Goal: Task Accomplishment & Management: Use online tool/utility

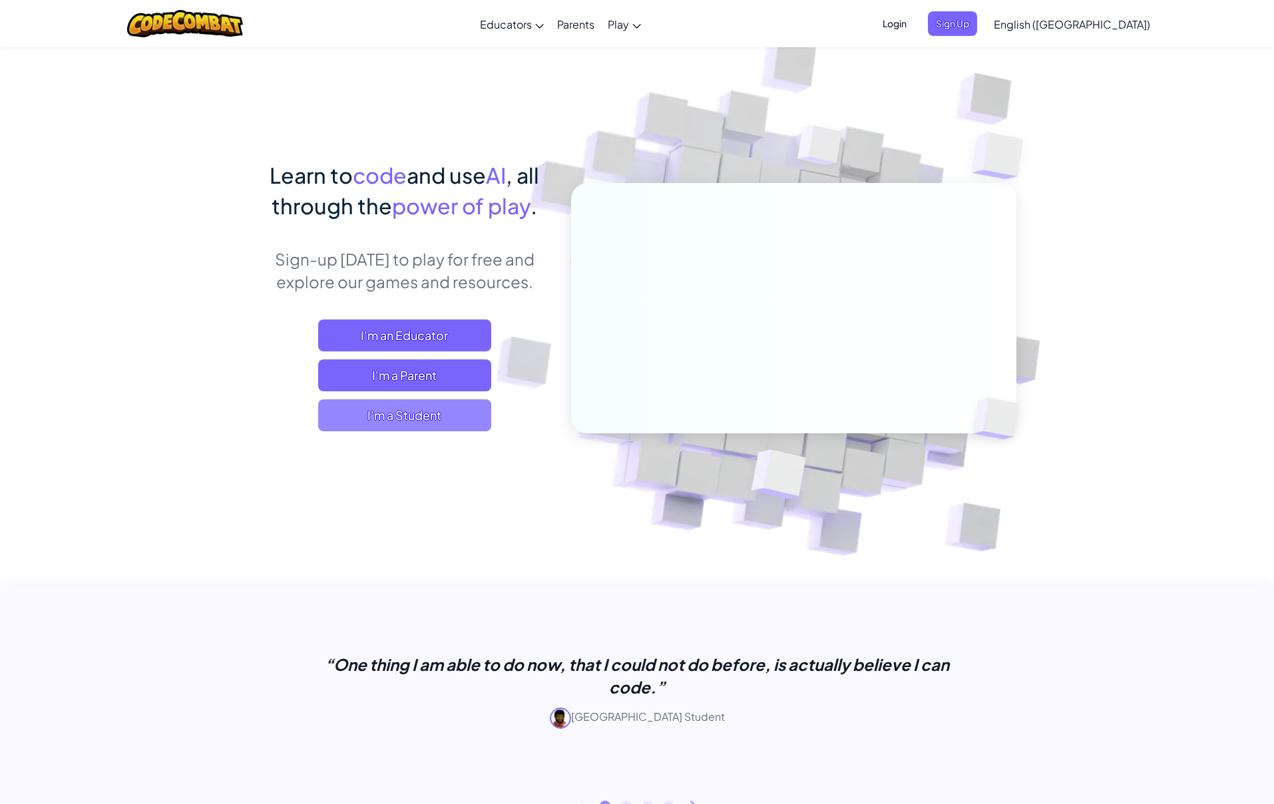
click at [429, 422] on span "I'm a Student" at bounding box center [404, 415] width 173 height 32
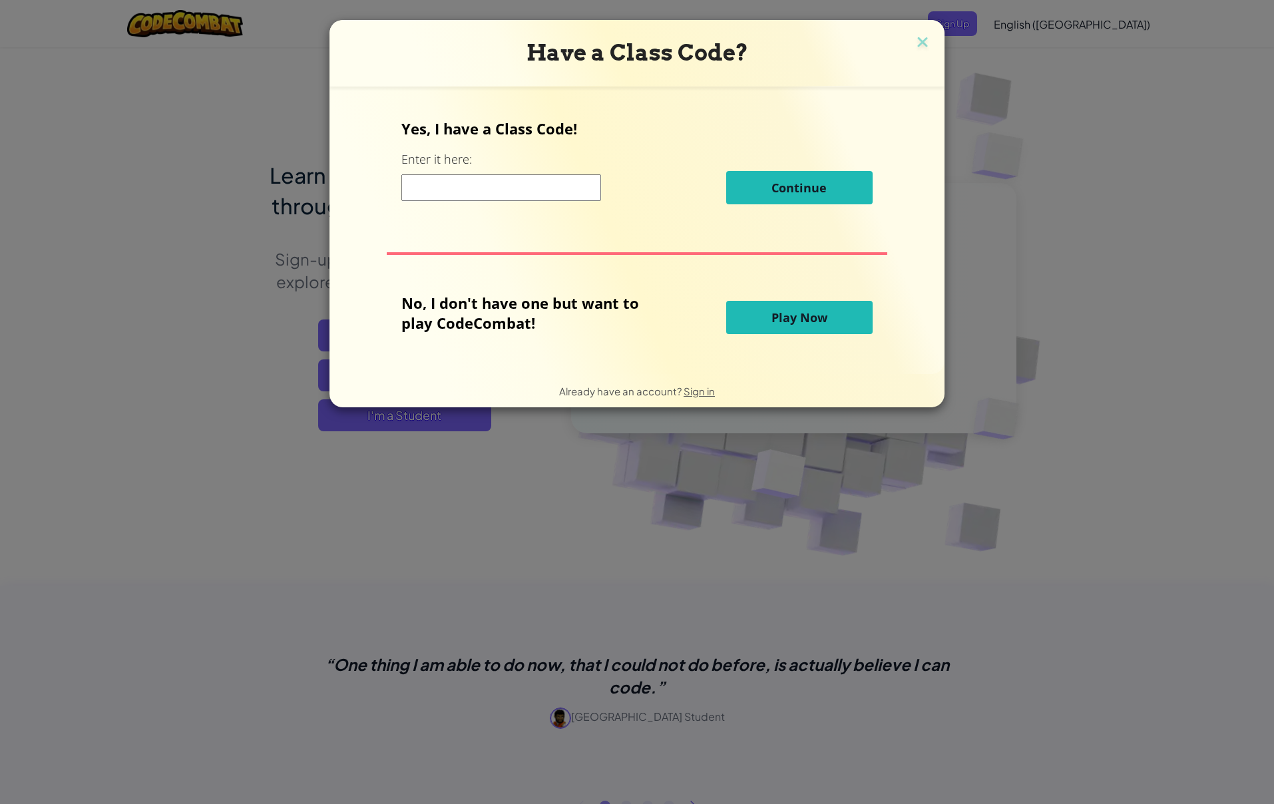
click at [474, 195] on input at bounding box center [501, 187] width 200 height 27
click at [763, 322] on button "Play Now" at bounding box center [799, 317] width 146 height 33
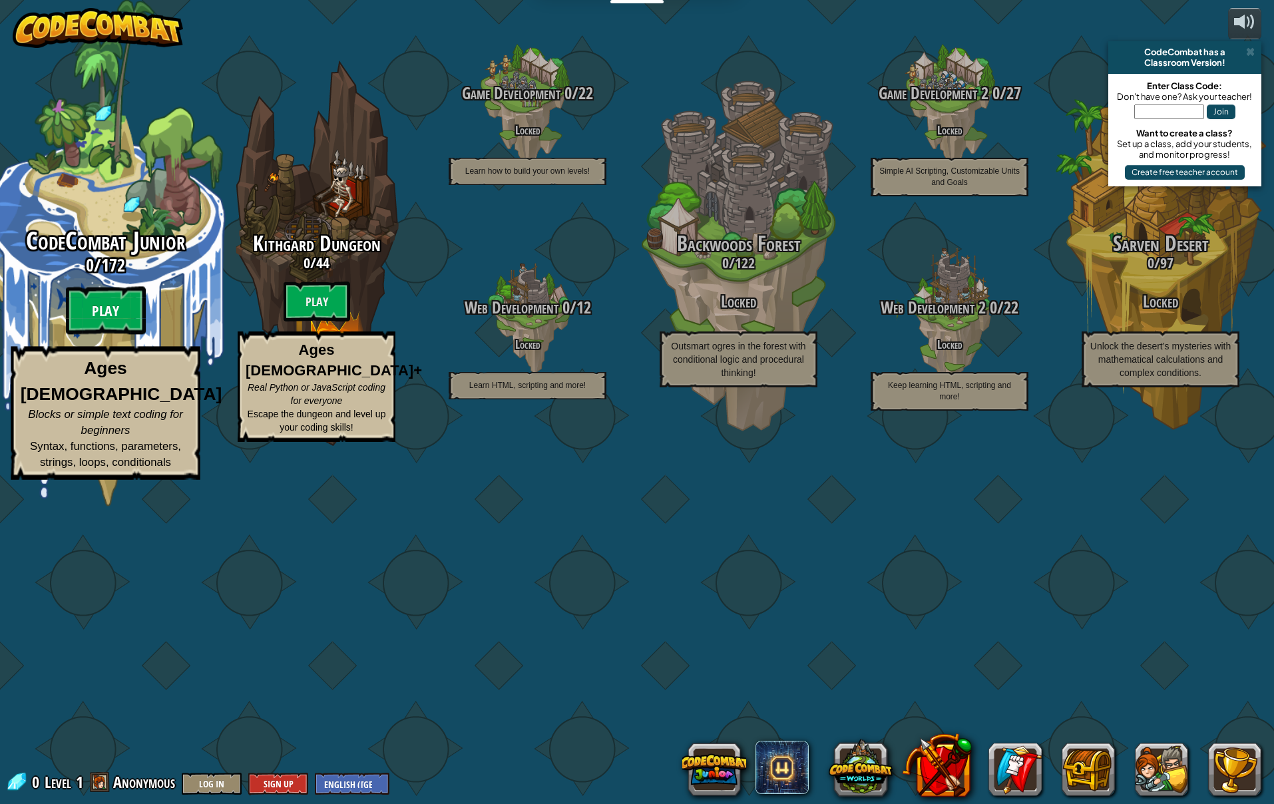
click at [132, 335] on btn "Play" at bounding box center [106, 311] width 80 height 48
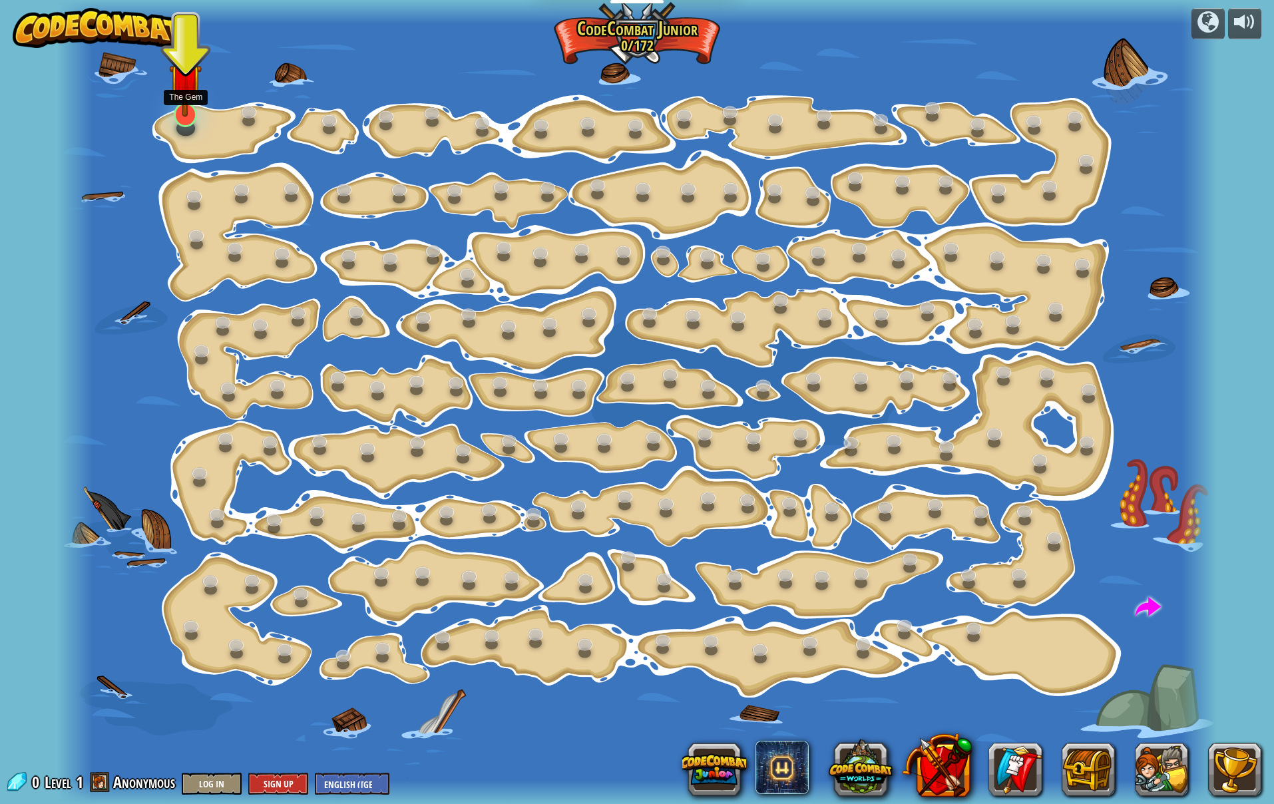
click at [180, 127] on div "Step Change (Locked) Change step arguments. Go Smart (Locked) Now we're really …" at bounding box center [636, 402] width 1159 height 804
click at [184, 117] on img at bounding box center [185, 80] width 33 height 75
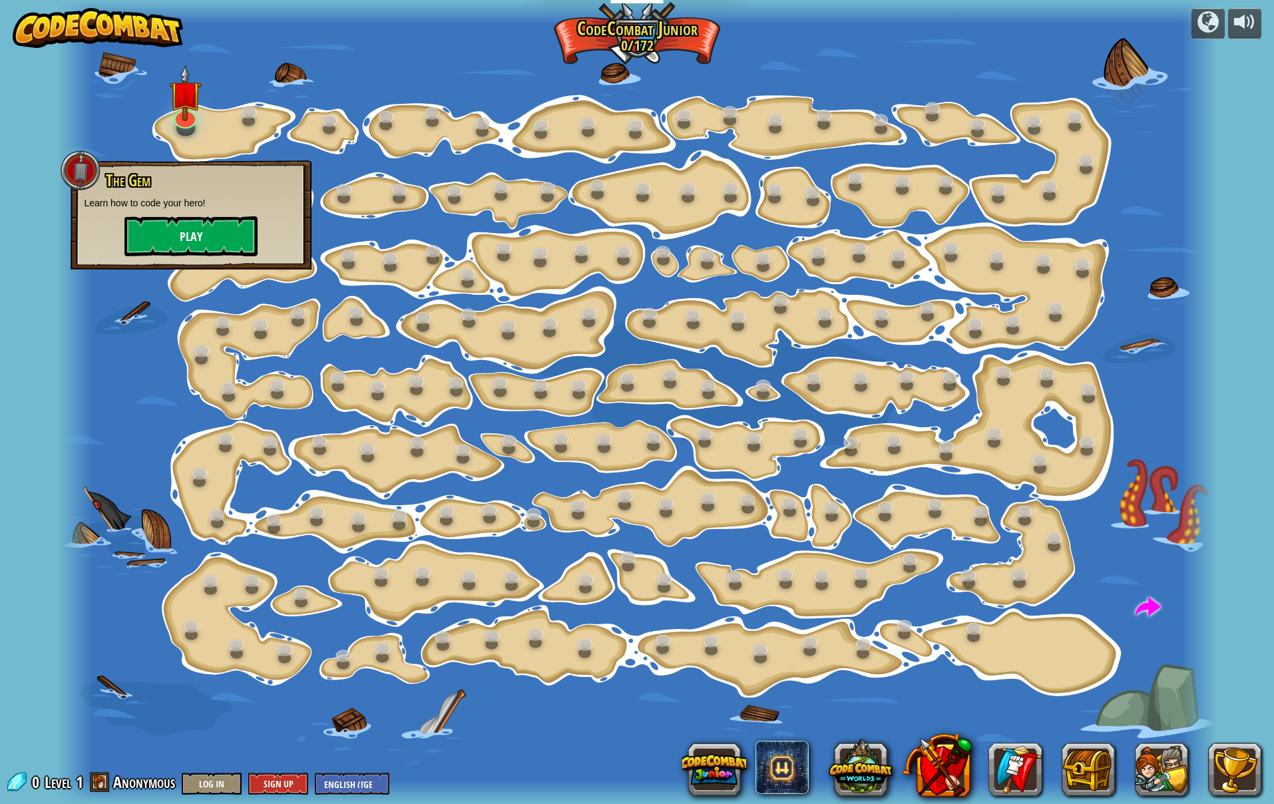
click at [167, 233] on button "Play" at bounding box center [190, 236] width 133 height 40
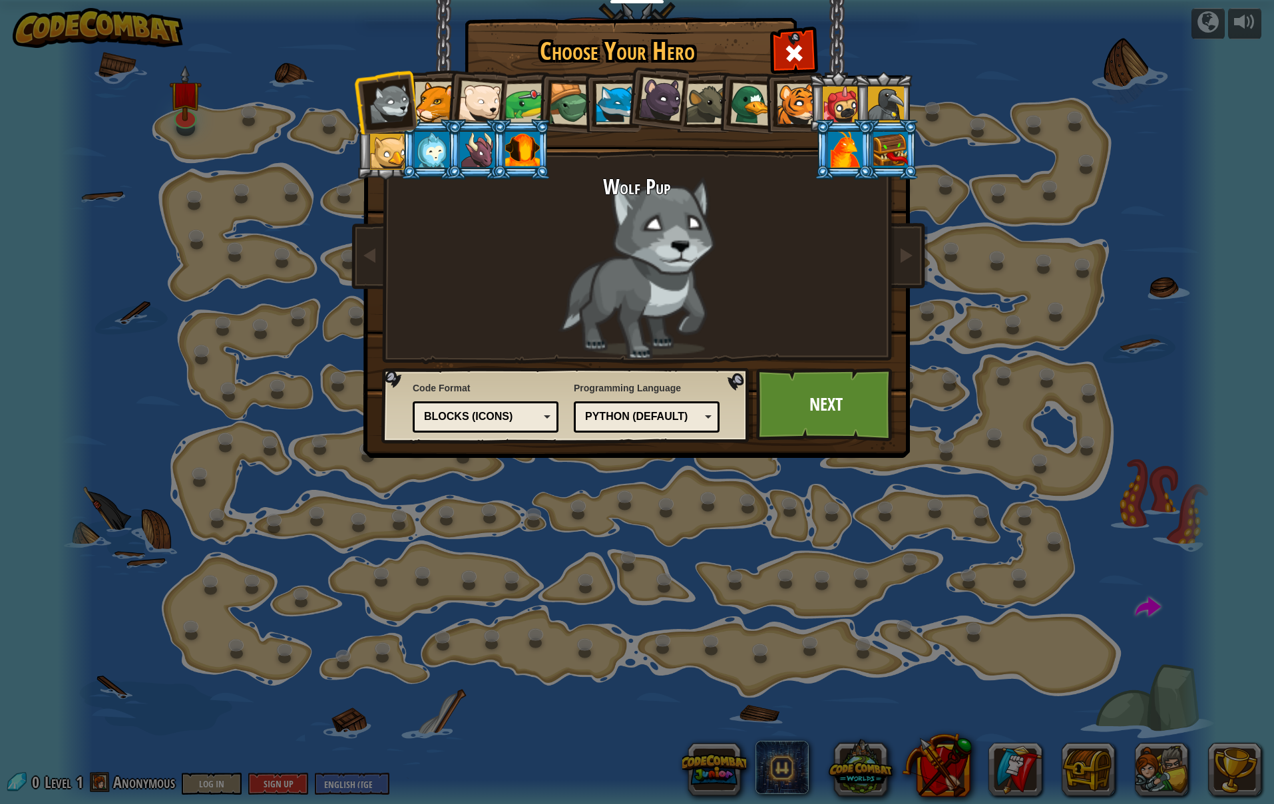
drag, startPoint x: 442, startPoint y: 116, endPoint x: 432, endPoint y: 140, distance: 26.0
click at [441, 116] on div at bounding box center [435, 102] width 41 height 41
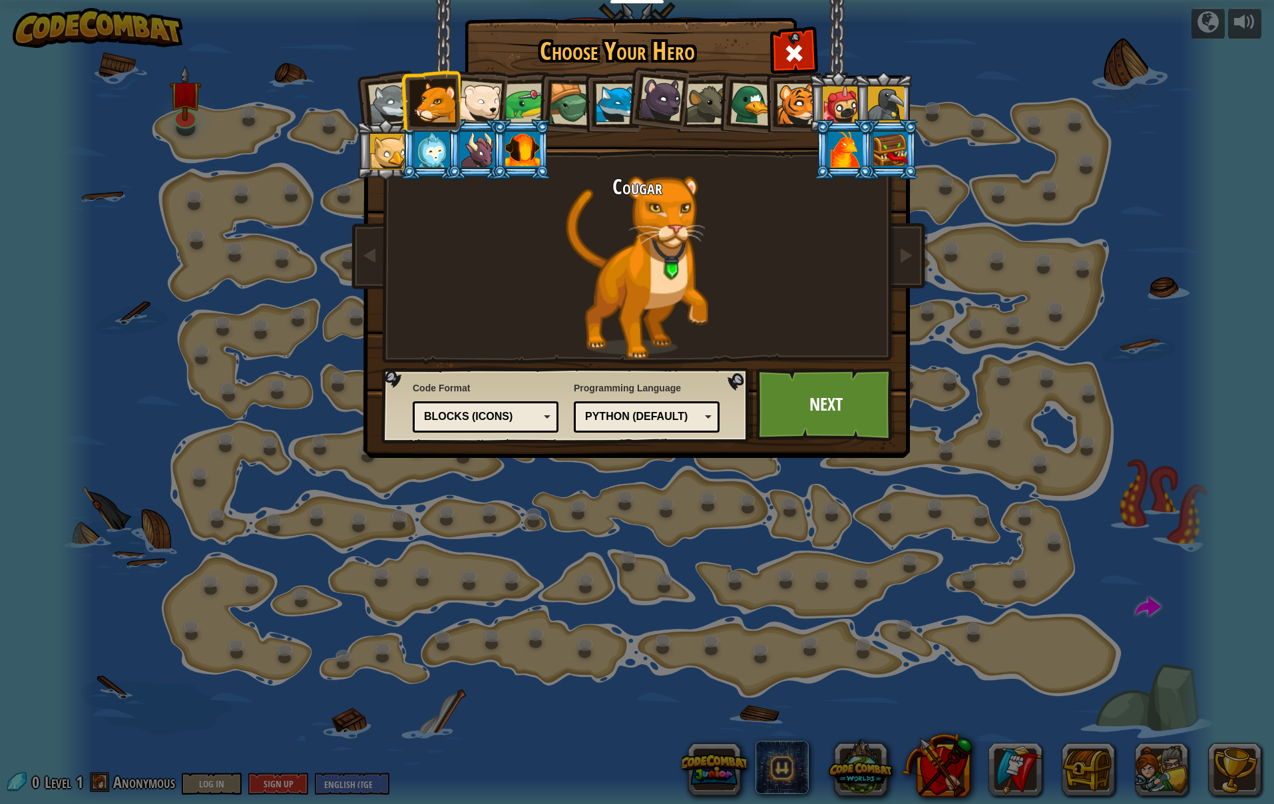
click at [427, 155] on div at bounding box center [432, 150] width 35 height 36
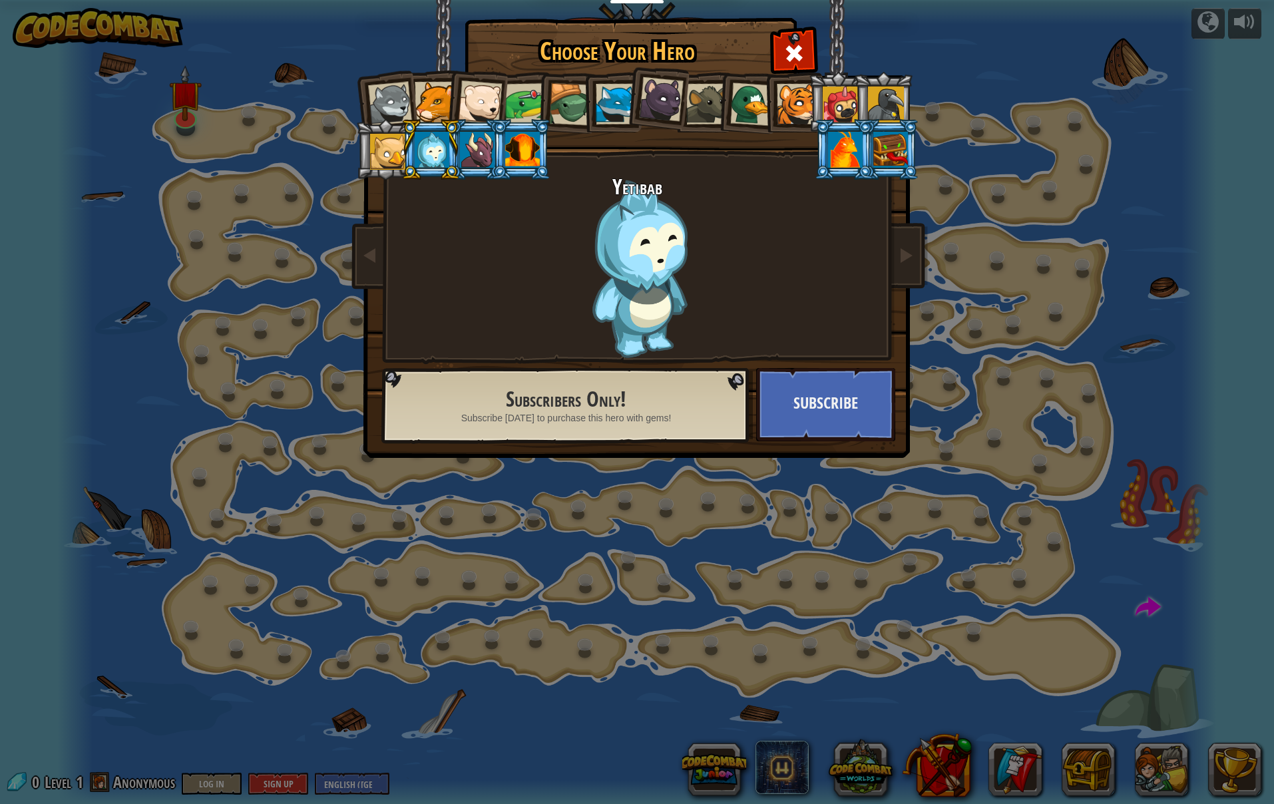
click at [406, 154] on li at bounding box center [431, 149] width 60 height 61
click at [574, 102] on div at bounding box center [570, 104] width 43 height 43
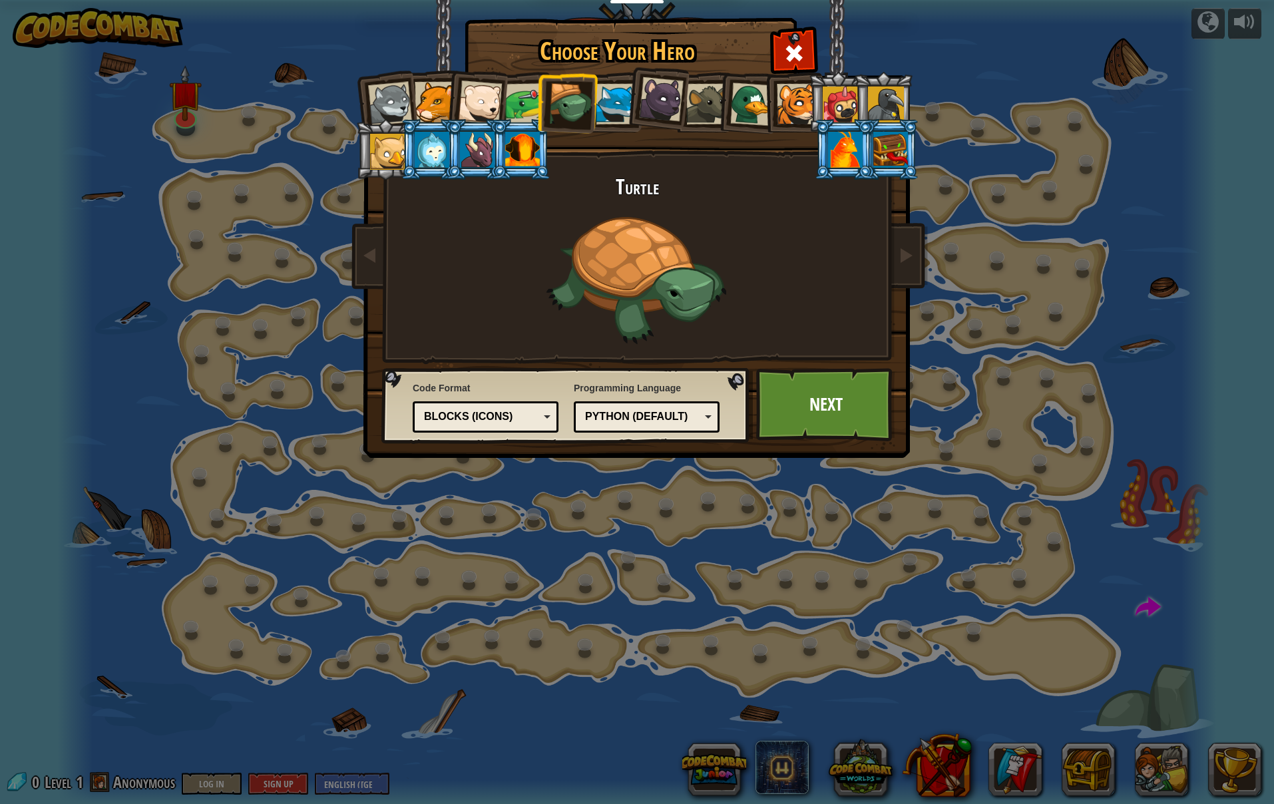
click at [526, 100] on div at bounding box center [525, 103] width 41 height 41
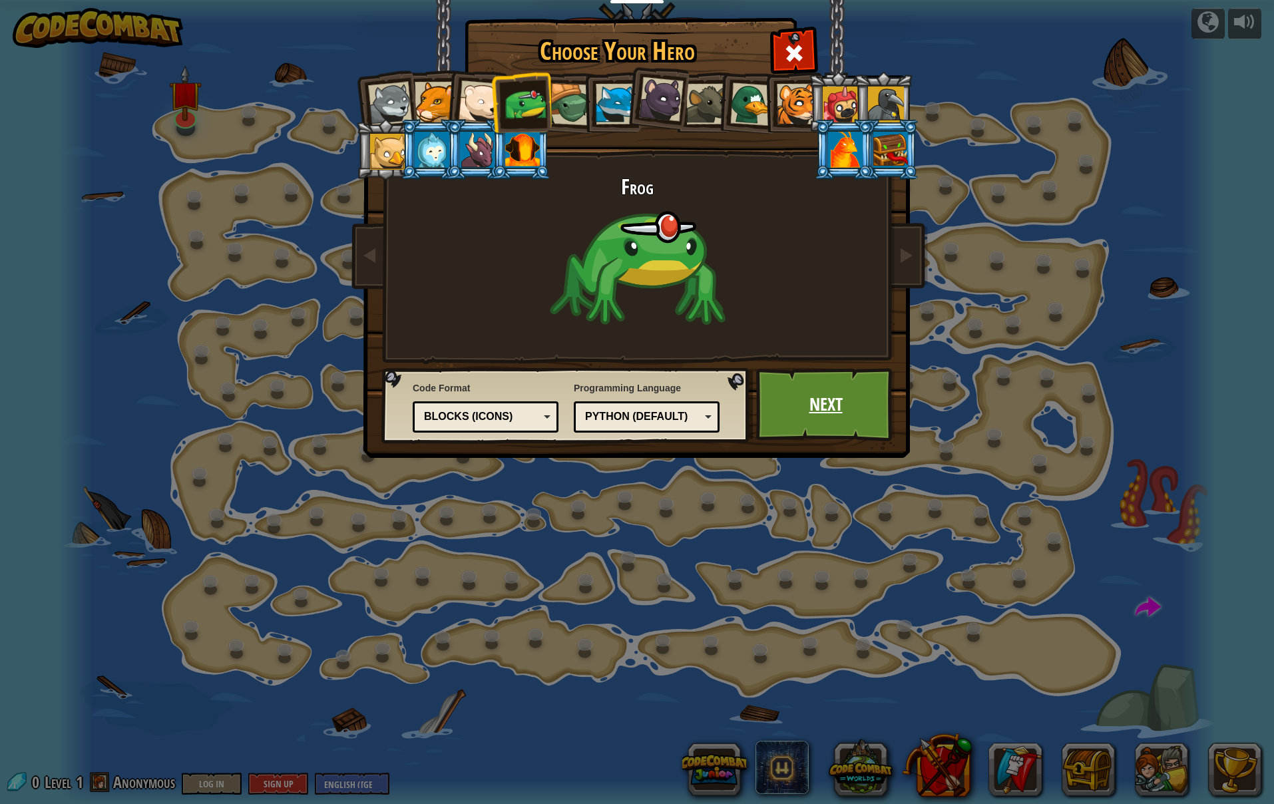
click at [807, 410] on link "Next" at bounding box center [825, 404] width 139 height 73
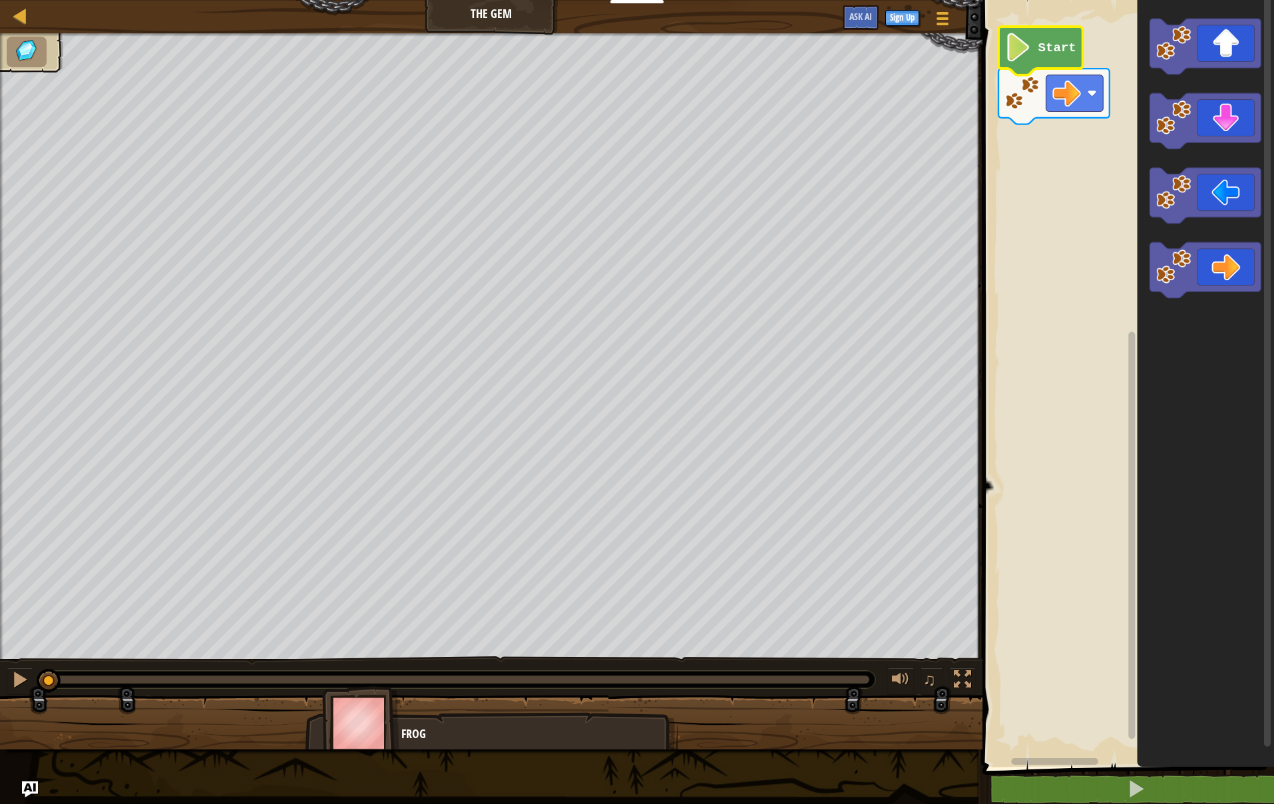
click at [1052, 51] on text "Start" at bounding box center [1057, 48] width 38 height 15
click at [1207, 108] on icon "Blockly Workspace" at bounding box center [1204, 120] width 111 height 55
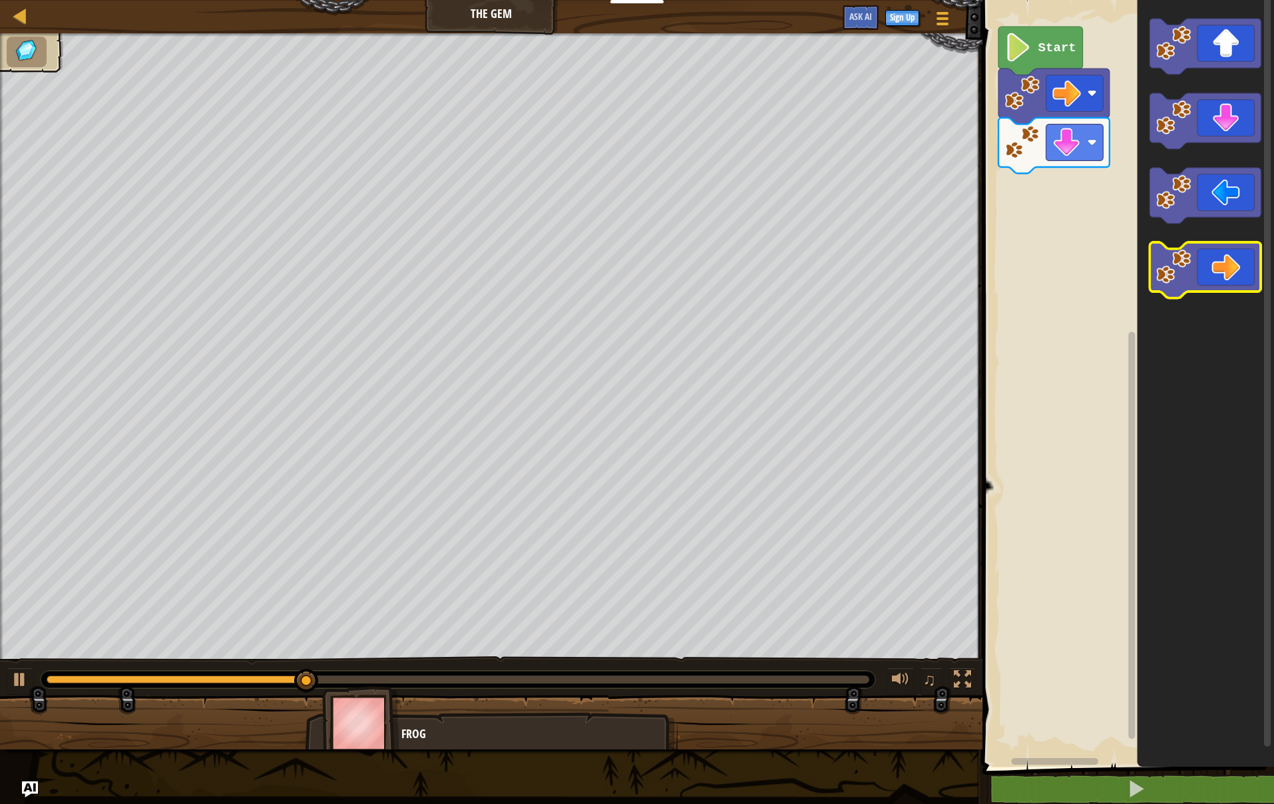
click at [1232, 272] on icon "Blockly Workspace" at bounding box center [1204, 269] width 111 height 55
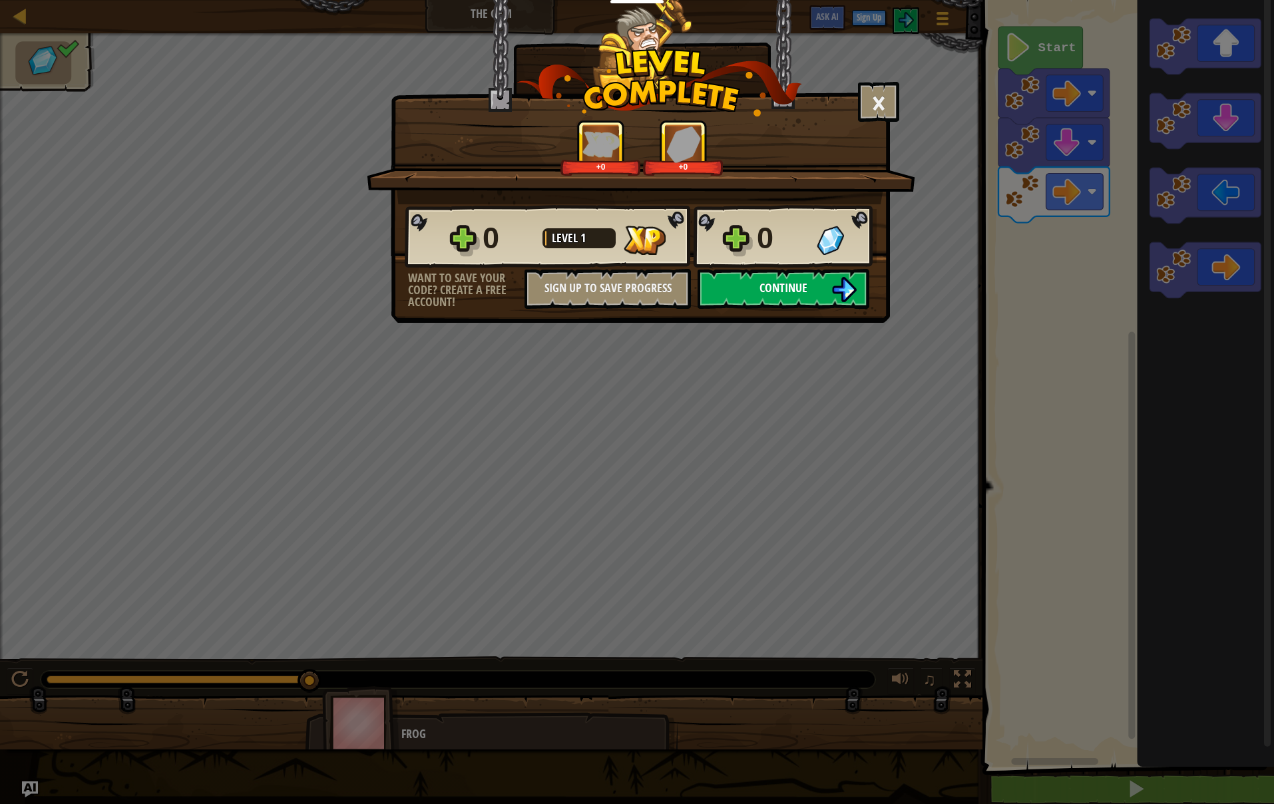
click at [837, 293] on img at bounding box center [843, 289] width 25 height 25
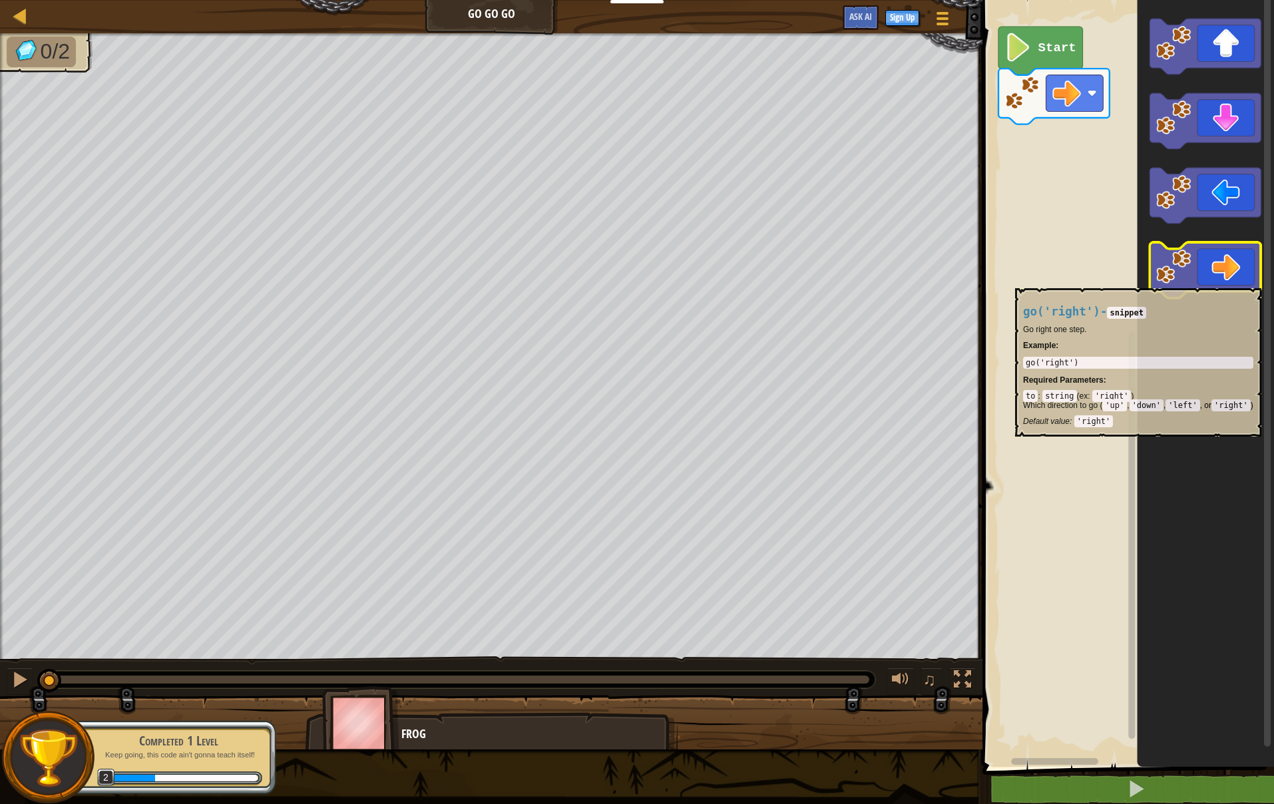
click at [1223, 281] on icon "Blockly Workspace" at bounding box center [1204, 269] width 111 height 55
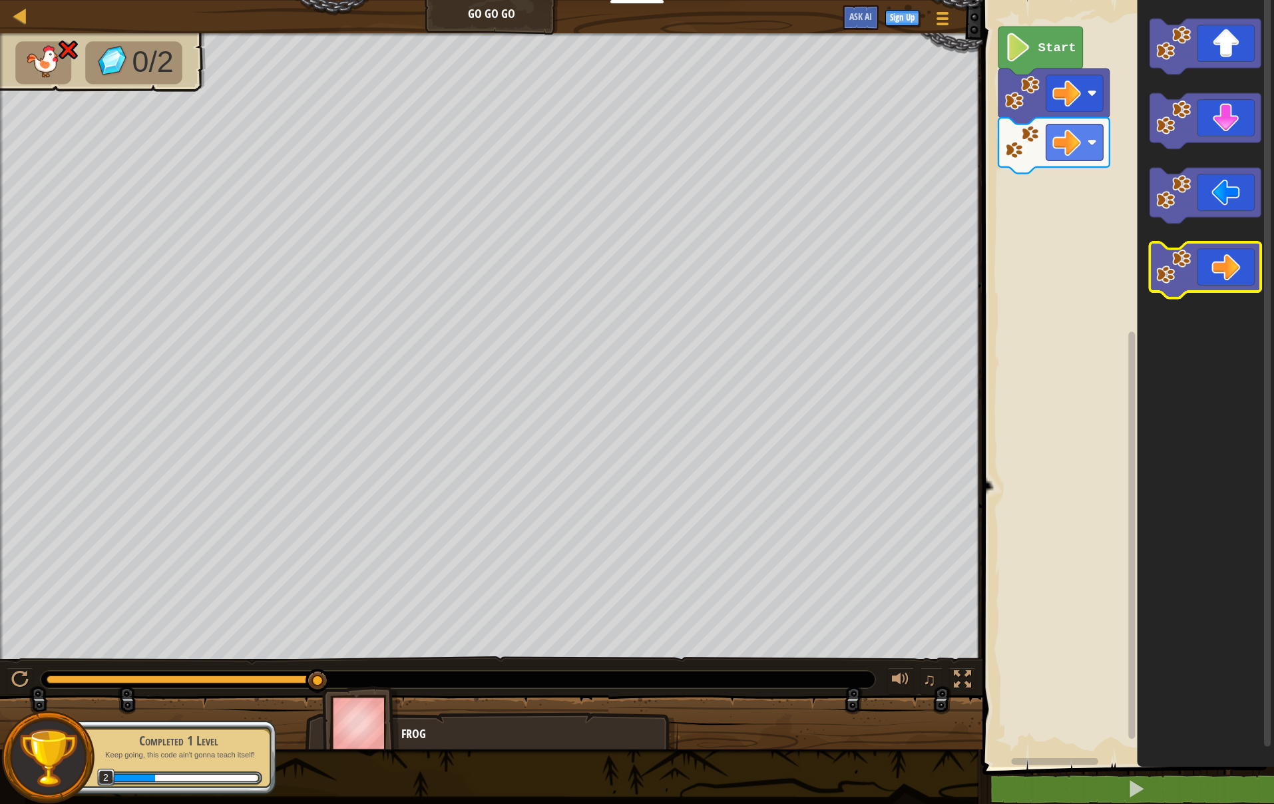
click at [1214, 263] on icon "Blockly Workspace" at bounding box center [1204, 269] width 111 height 55
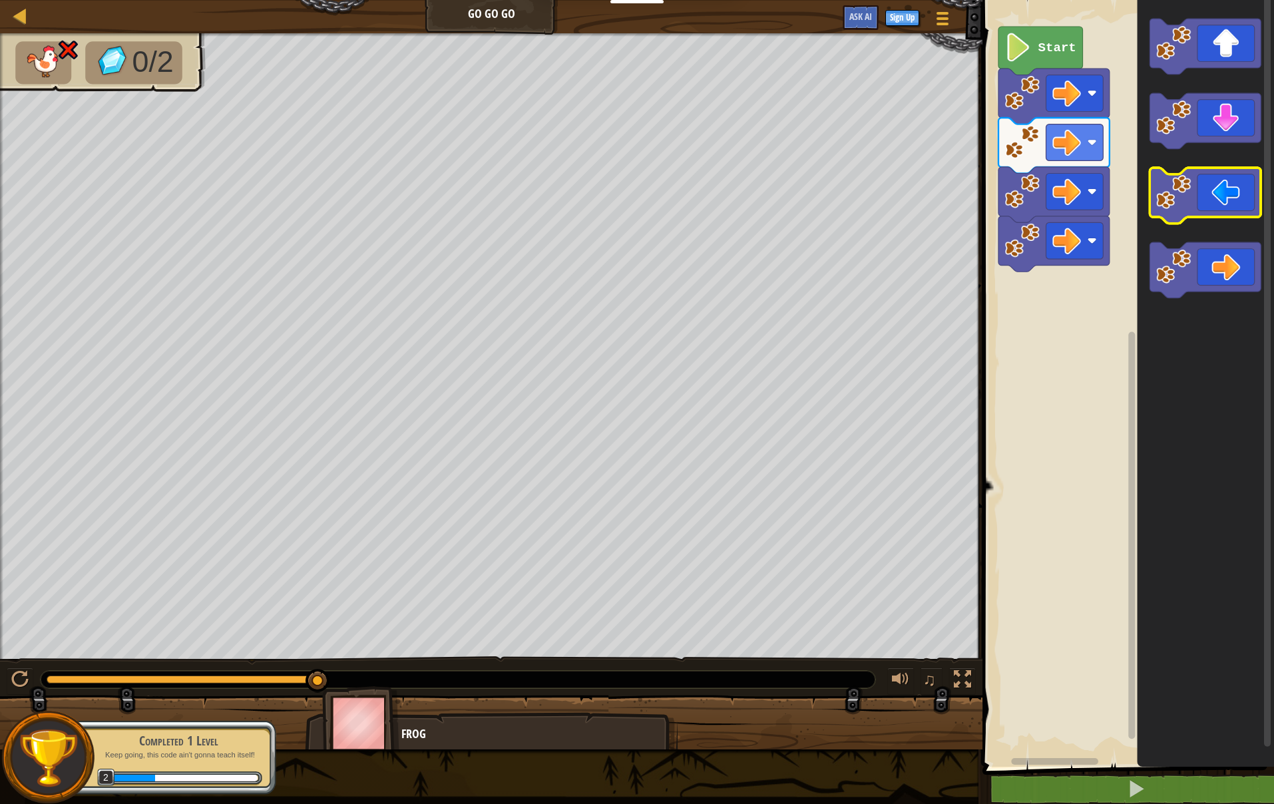
click at [1234, 192] on icon "Blockly Workspace" at bounding box center [1204, 195] width 111 height 55
click at [1232, 192] on icon "Blockly Workspace" at bounding box center [1204, 195] width 111 height 55
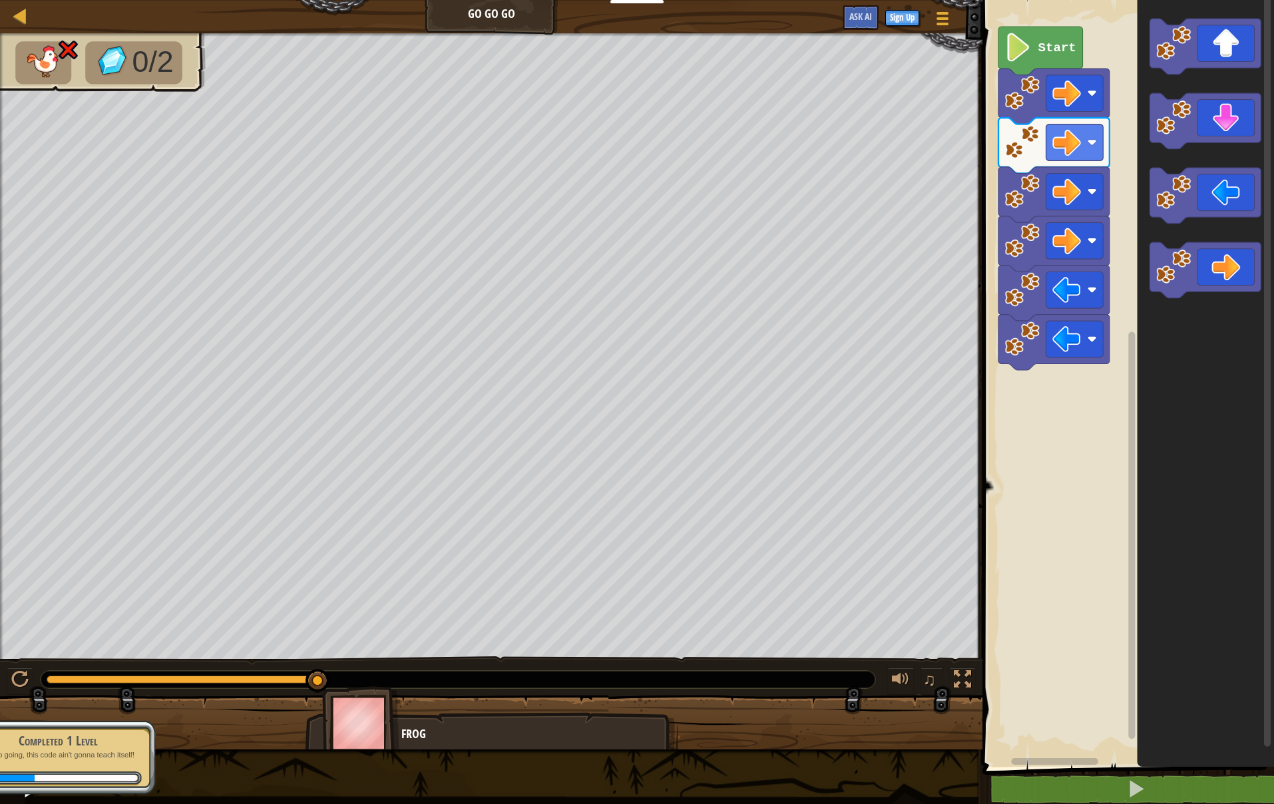
click at [1235, 152] on icon "Blockly Workspace" at bounding box center [1205, 379] width 137 height 773
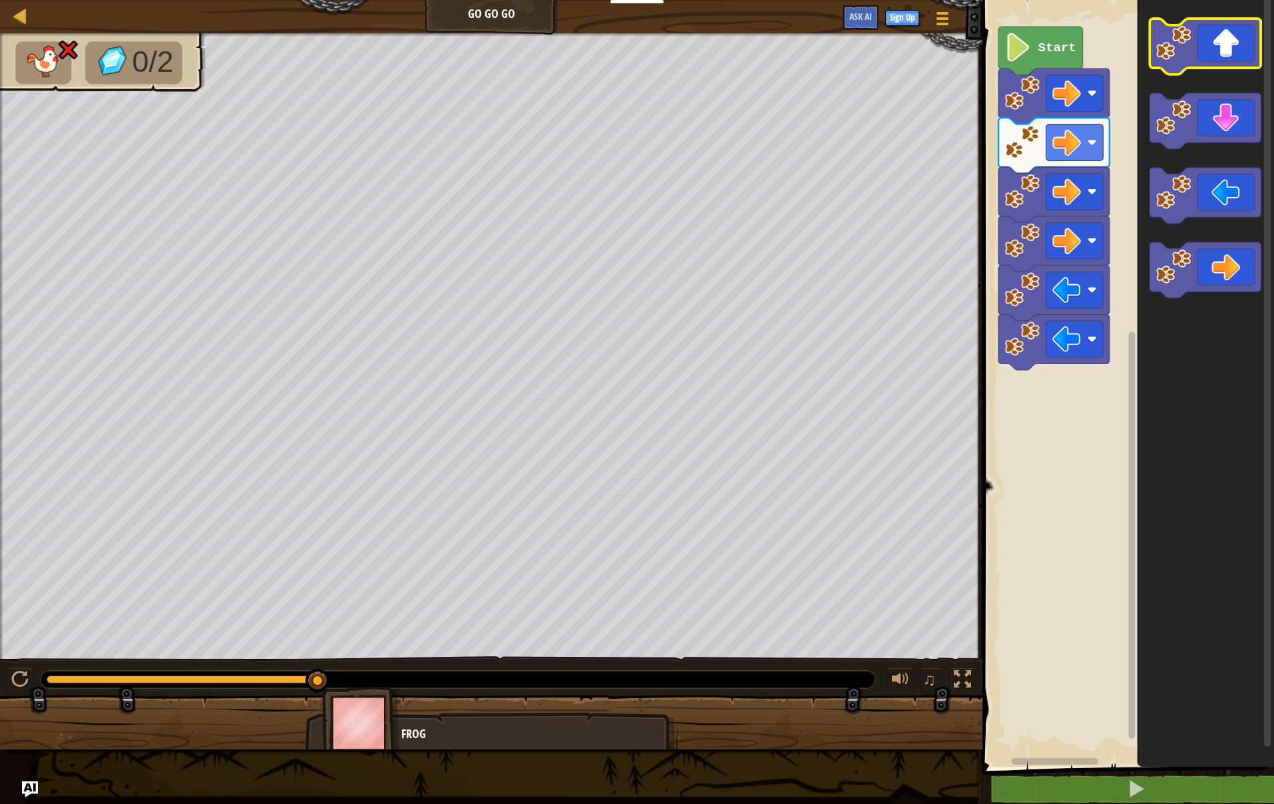
click at [1237, 55] on icon "Blockly Workspace" at bounding box center [1204, 46] width 111 height 55
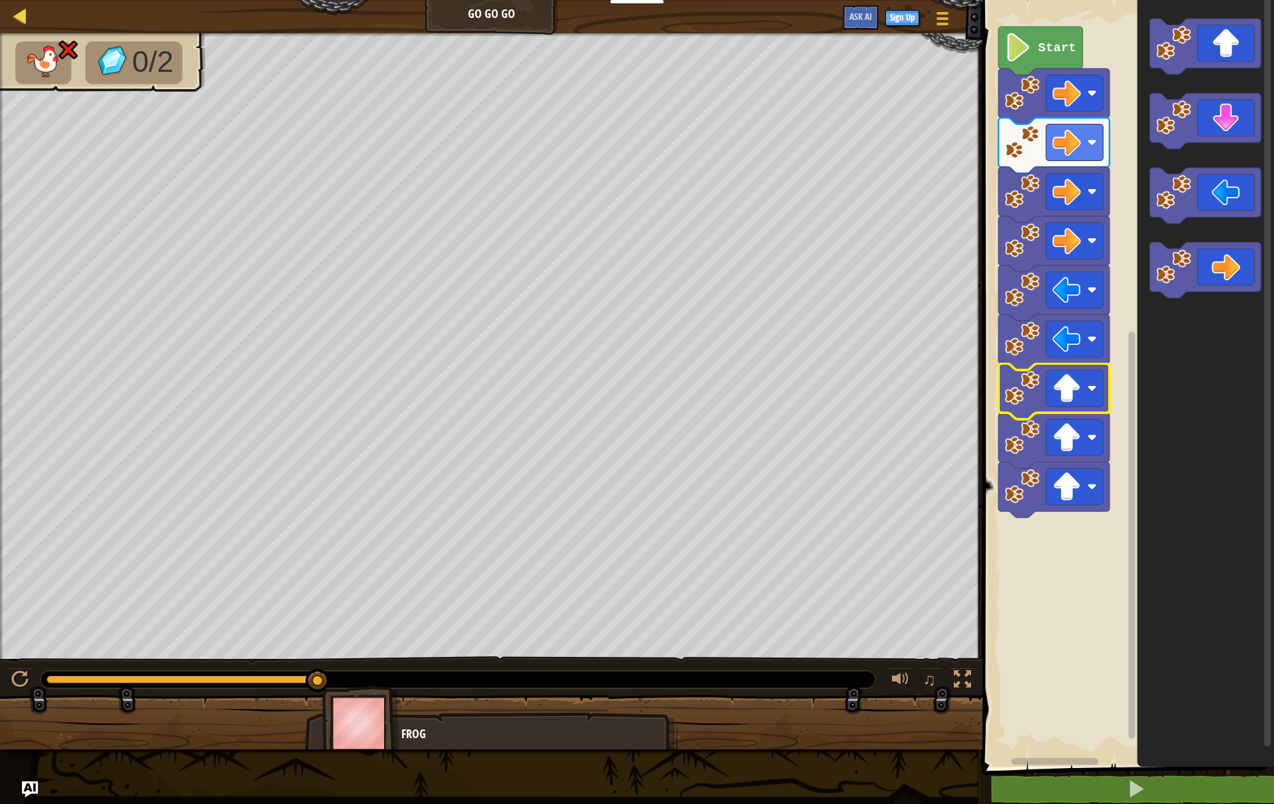
click at [25, 11] on div at bounding box center [20, 15] width 17 height 17
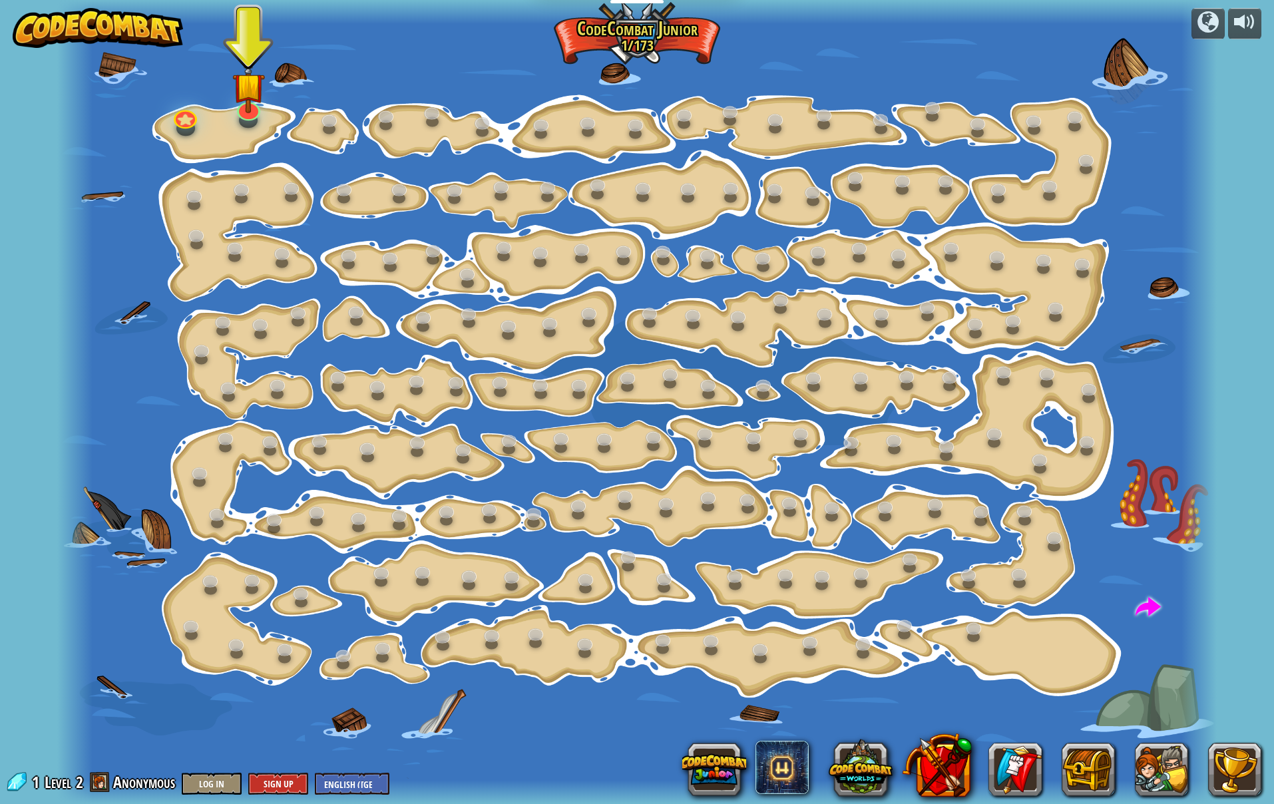
click at [97, 28] on img at bounding box center [98, 28] width 170 height 40
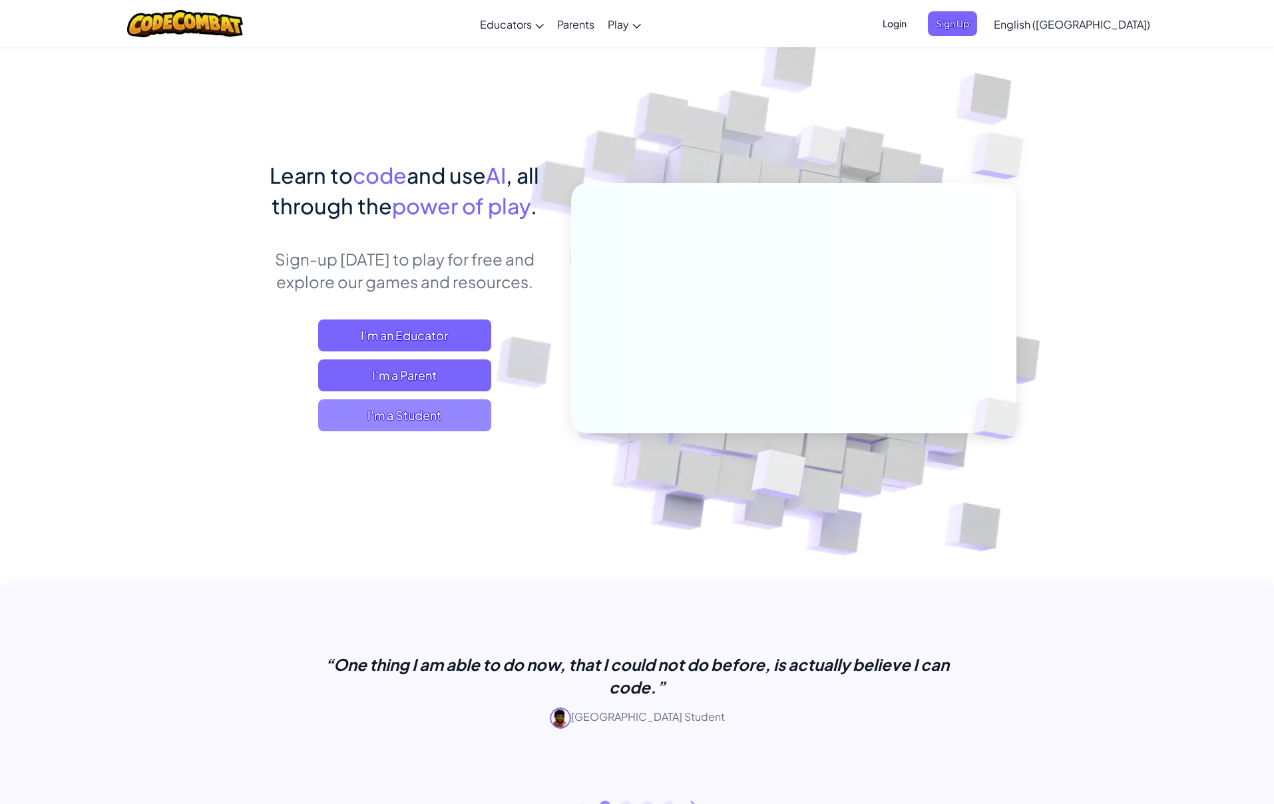
click at [427, 427] on span "I'm a Student" at bounding box center [404, 415] width 173 height 32
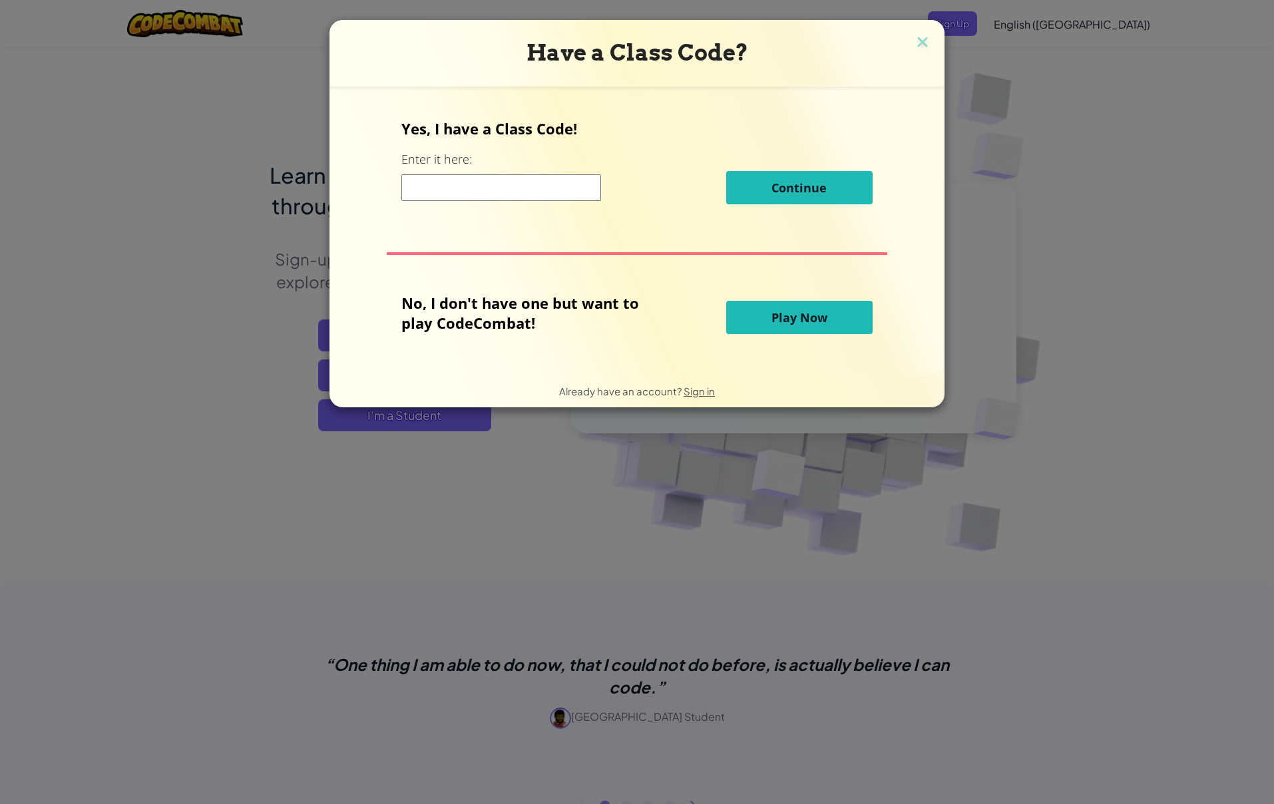
click at [496, 188] on input at bounding box center [501, 187] width 200 height 27
click at [790, 318] on span "Play Now" at bounding box center [799, 317] width 56 height 16
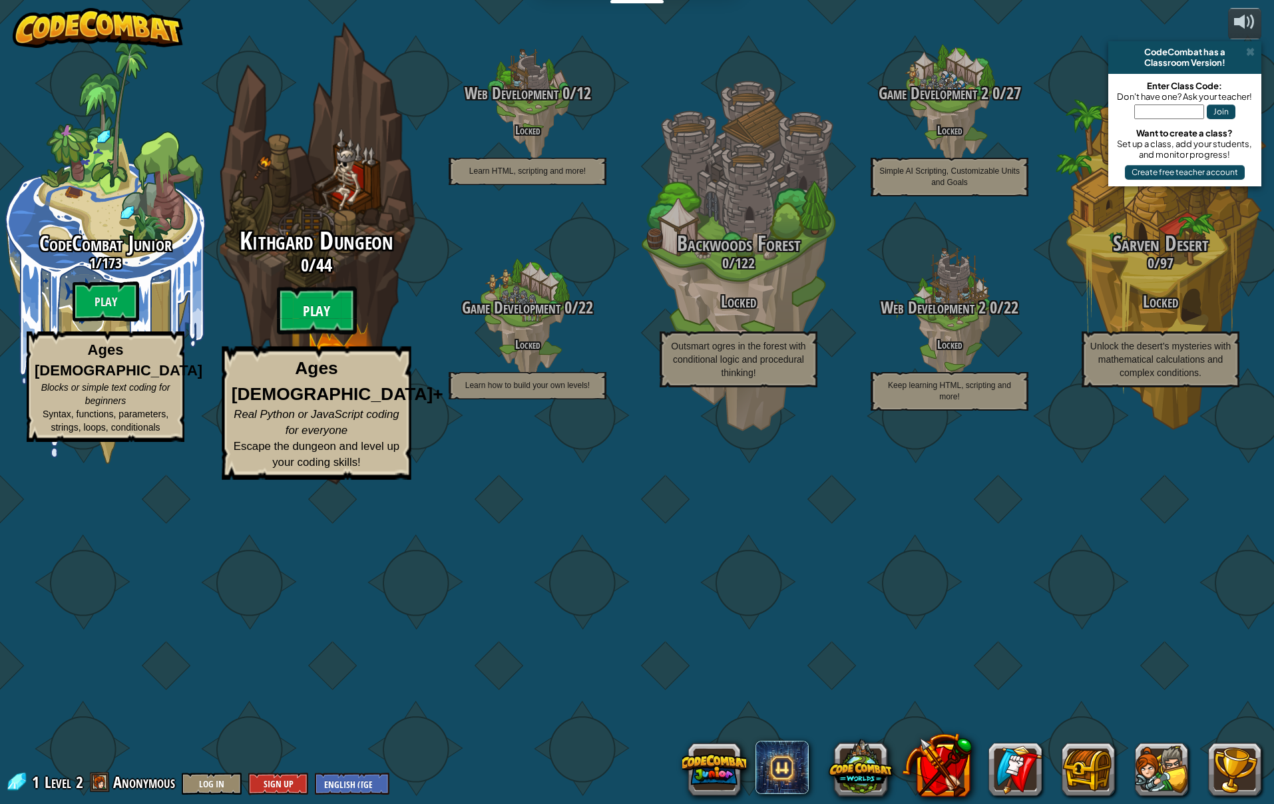
click at [308, 335] on btn "Play" at bounding box center [317, 311] width 80 height 48
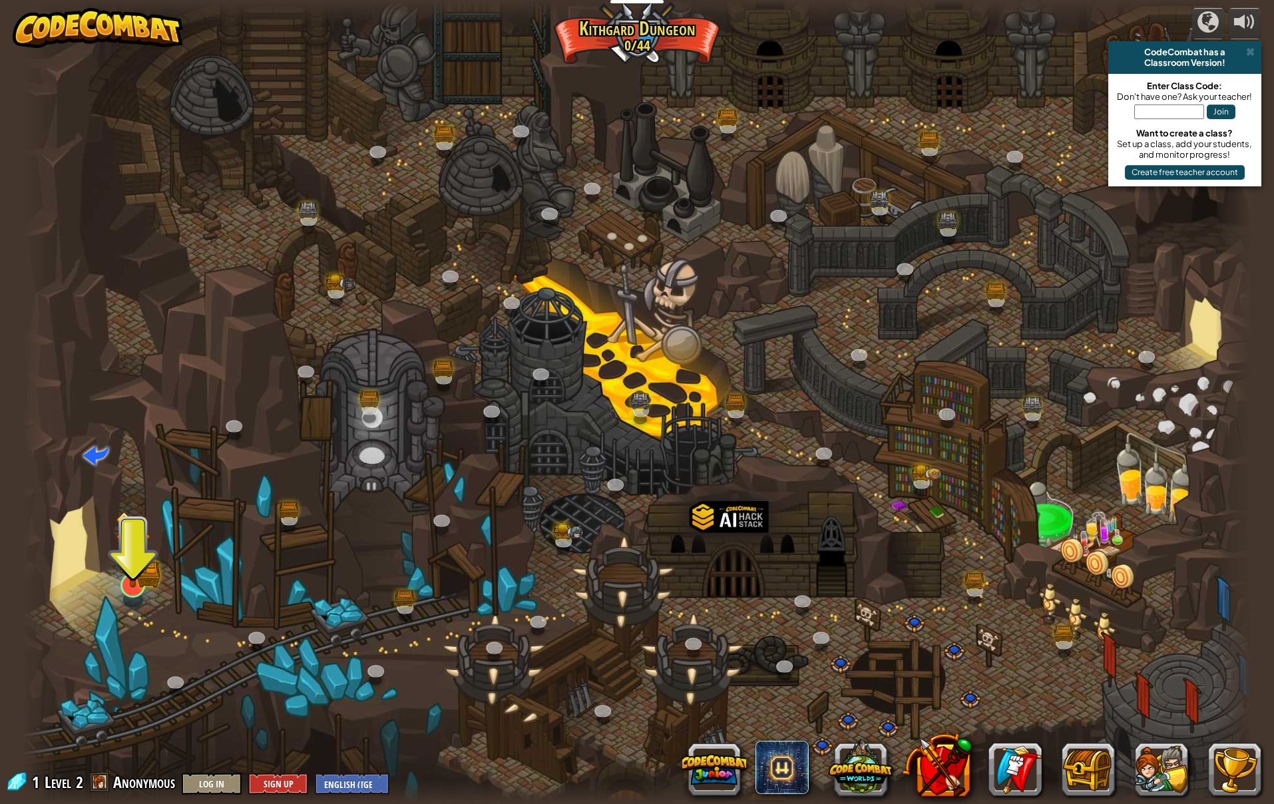
scroll to position [1, 0]
click at [138, 584] on img at bounding box center [132, 549] width 35 height 77
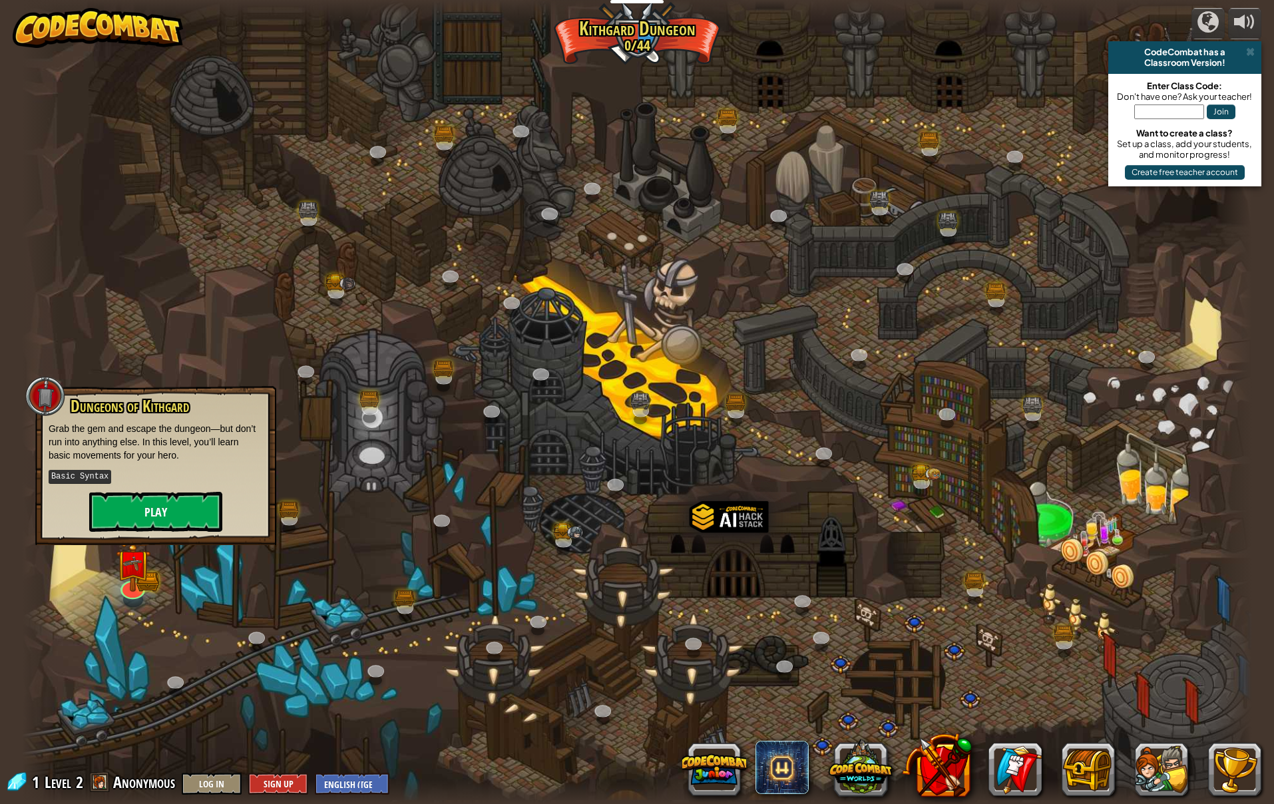
click at [209, 519] on button "Play" at bounding box center [155, 512] width 133 height 40
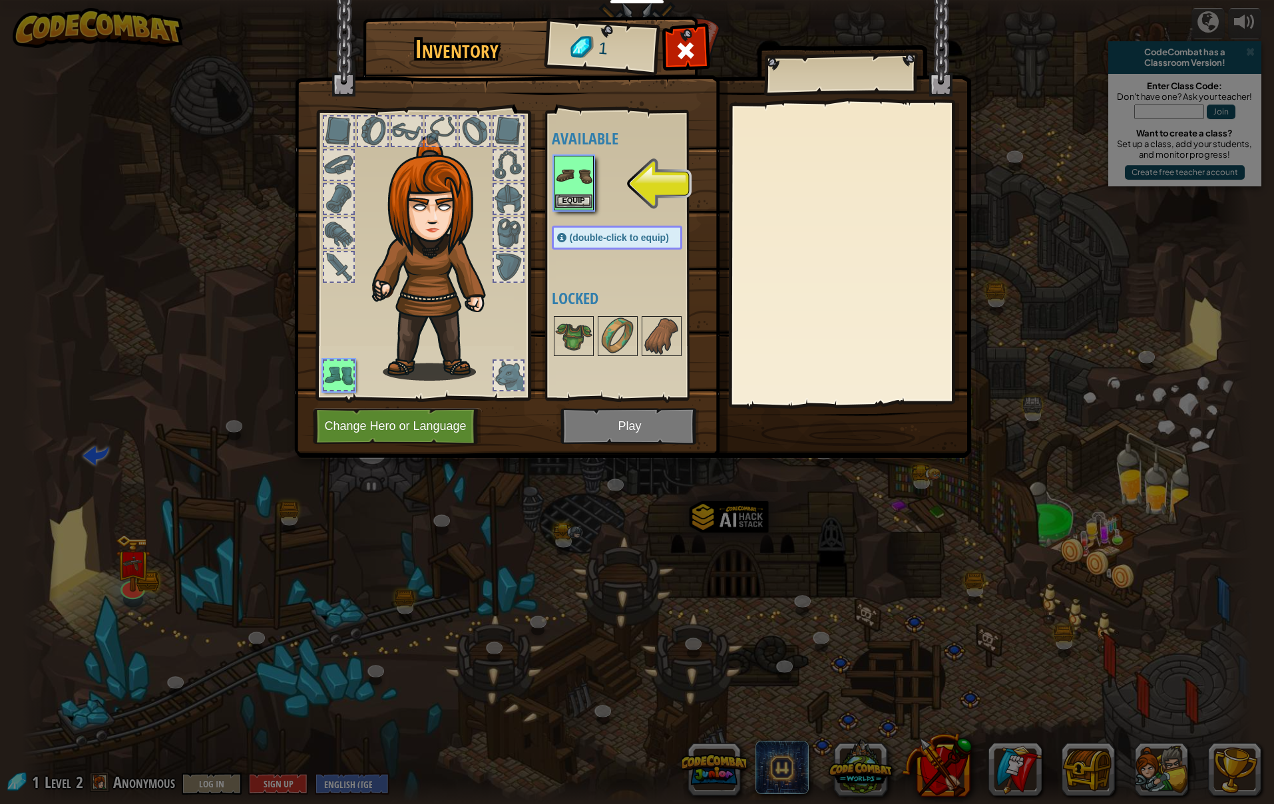
click at [573, 192] on img at bounding box center [573, 175] width 37 height 37
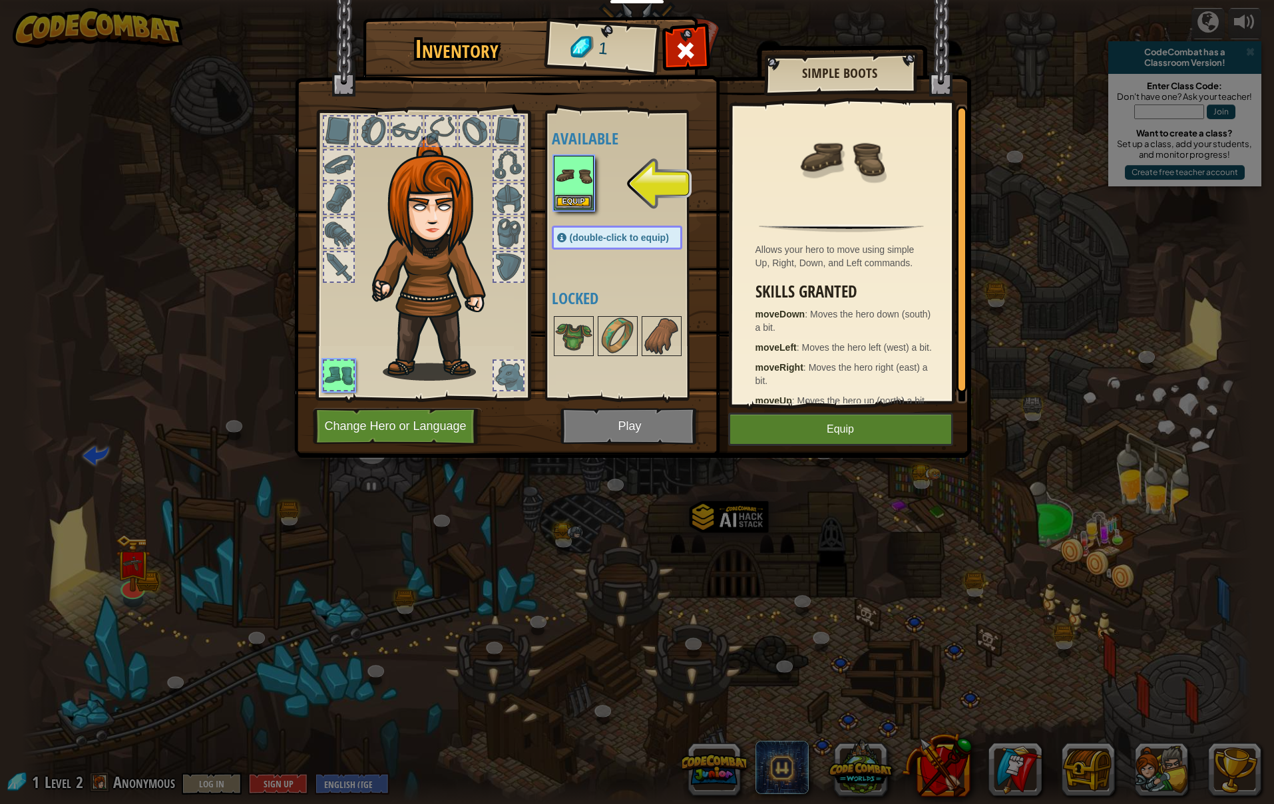
click at [796, 422] on button "Equip" at bounding box center [840, 429] width 225 height 33
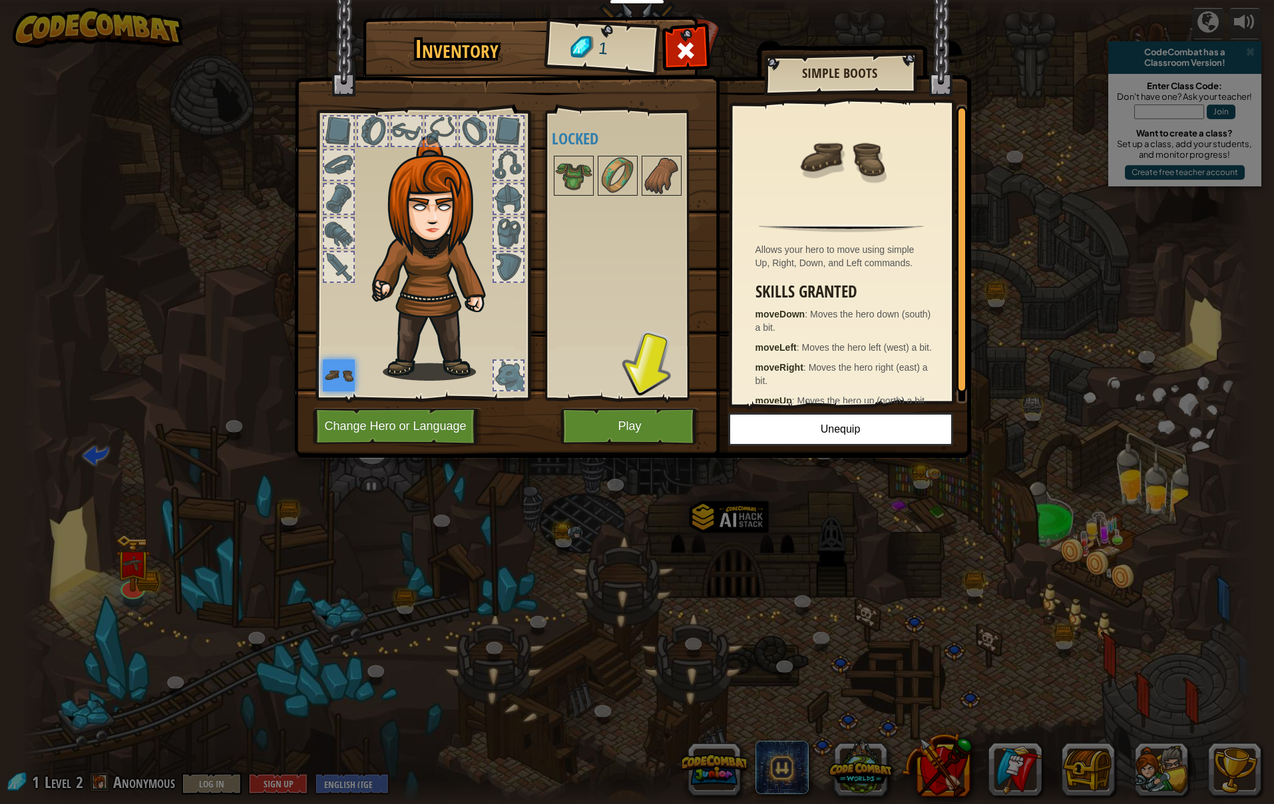
click at [651, 413] on button "Play" at bounding box center [629, 426] width 139 height 37
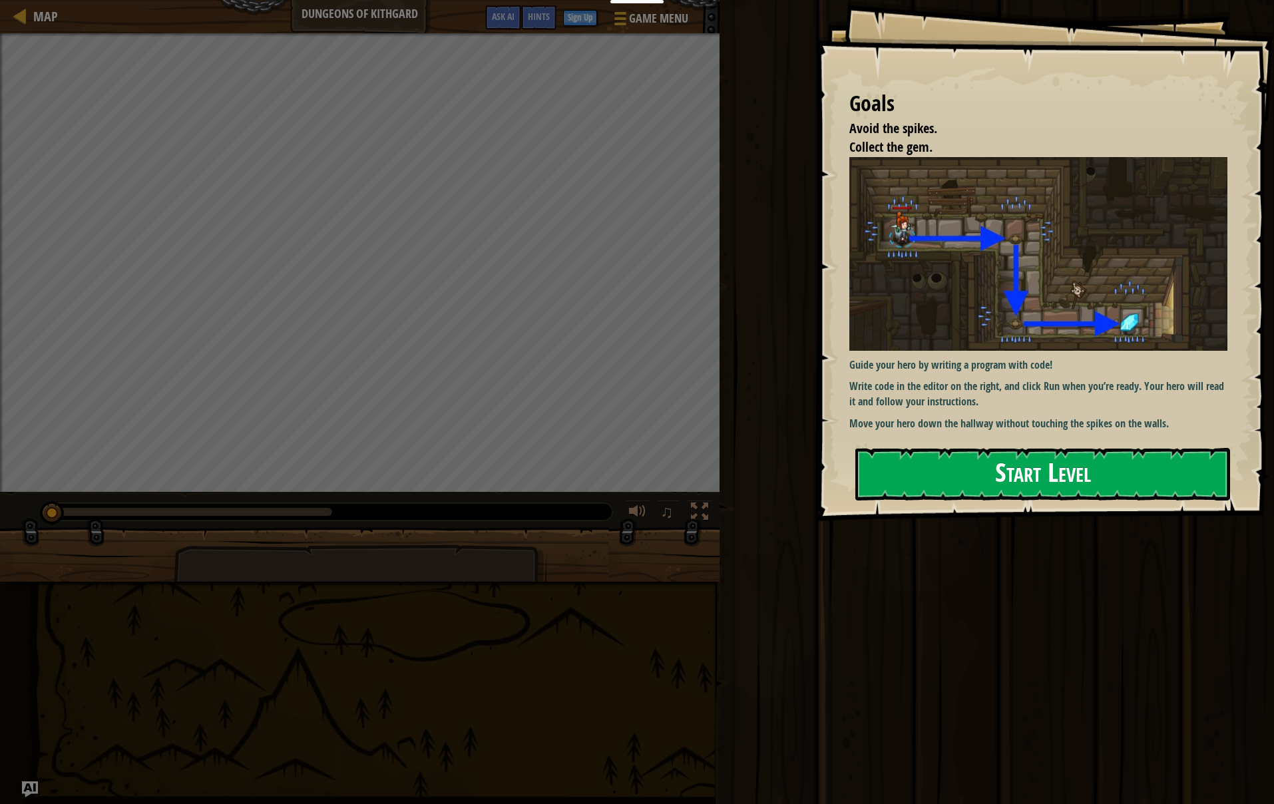
click at [951, 455] on button "Start Level" at bounding box center [1042, 474] width 375 height 53
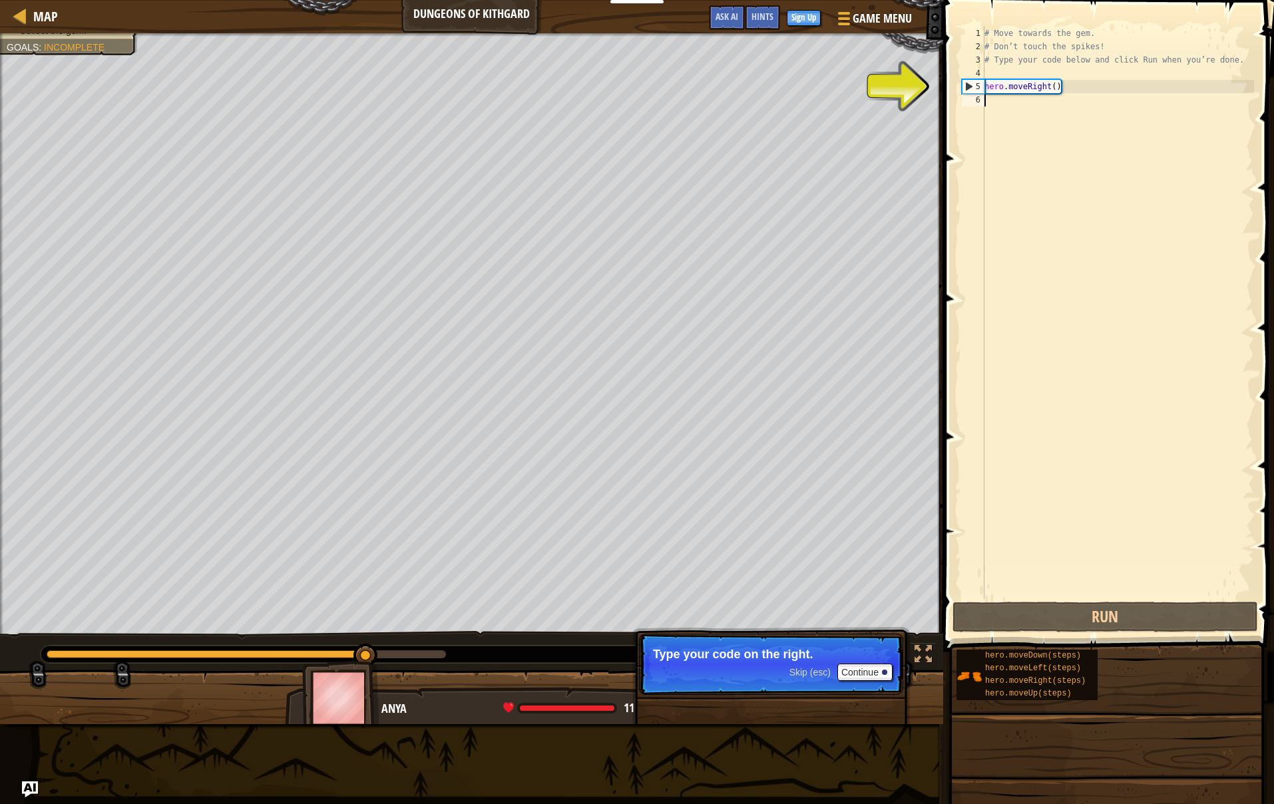
click at [1031, 100] on div "# Move towards the gem. # Don’t touch the spikes! # Type your code below and cl…" at bounding box center [1118, 326] width 272 height 599
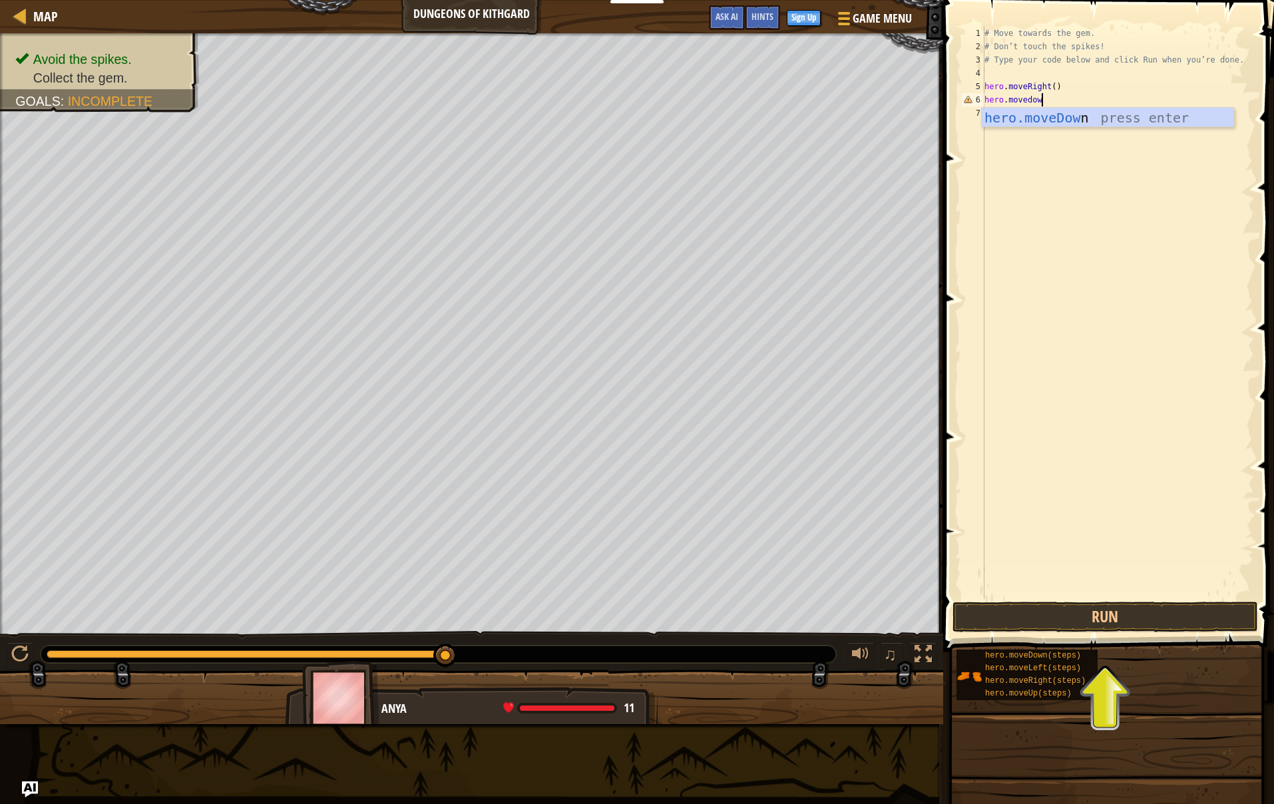
scroll to position [6, 4]
type textarea "hero.movedown"
click at [1103, 635] on span at bounding box center [1109, 306] width 341 height 691
click at [1111, 625] on button "Run" at bounding box center [1104, 617] width 305 height 31
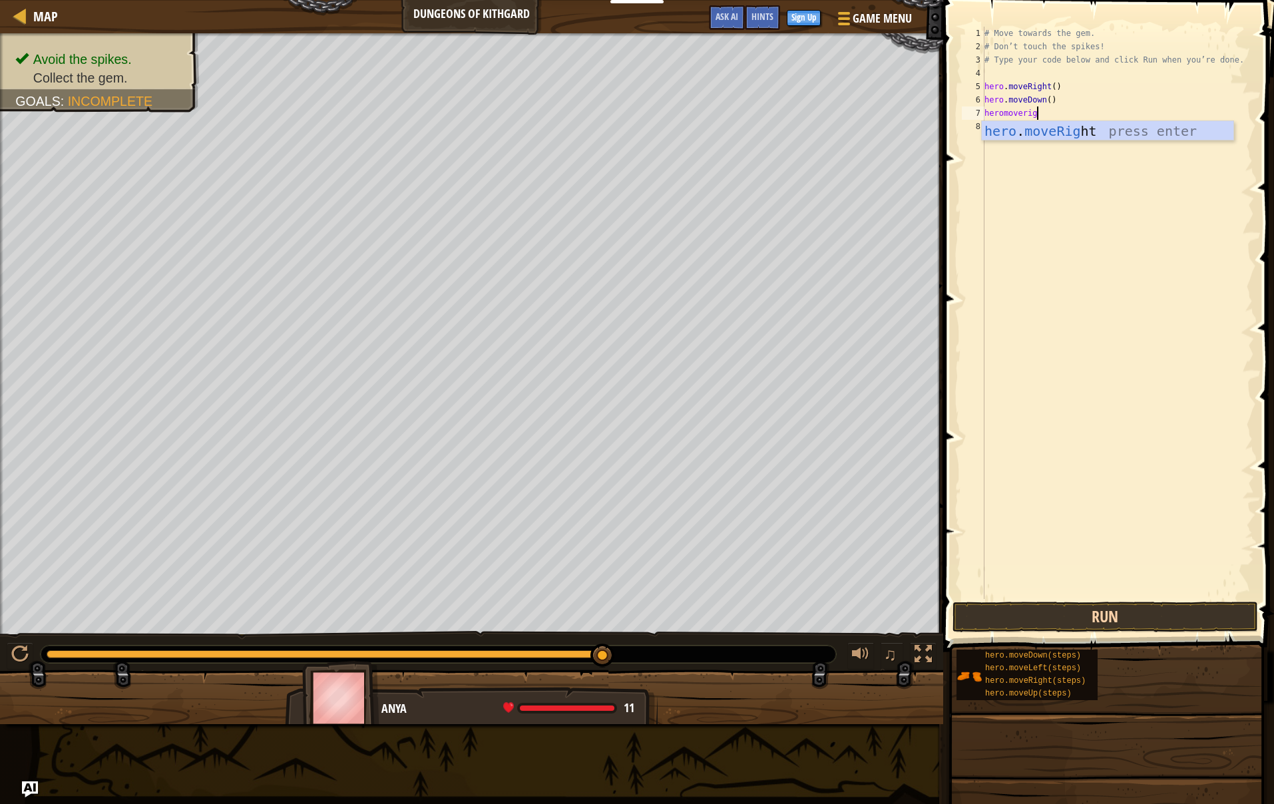
scroll to position [6, 4]
type textarea "heromoveright"
drag, startPoint x: 1144, startPoint y: 630, endPoint x: 1146, endPoint y: 621, distance: 8.9
click at [1144, 630] on button "Run" at bounding box center [1104, 617] width 305 height 31
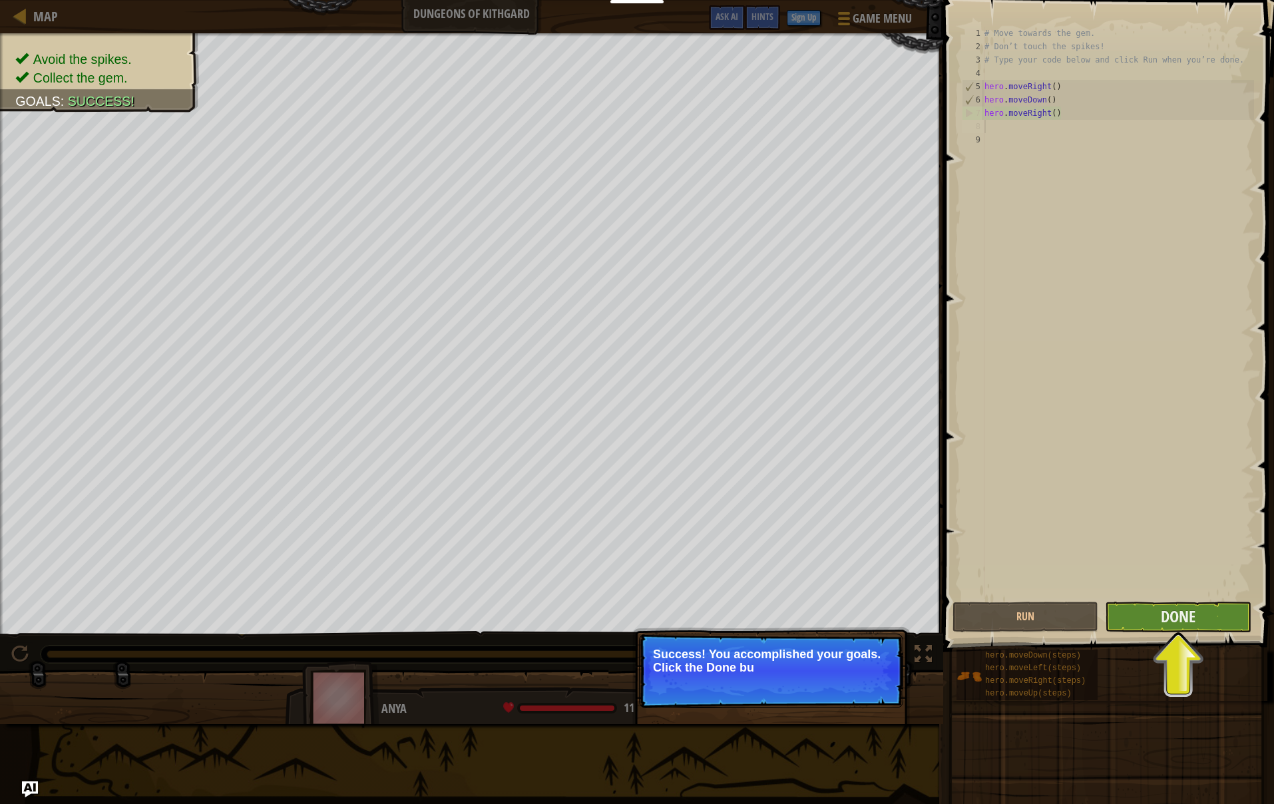
click at [1144, 626] on button "Done" at bounding box center [1178, 617] width 146 height 31
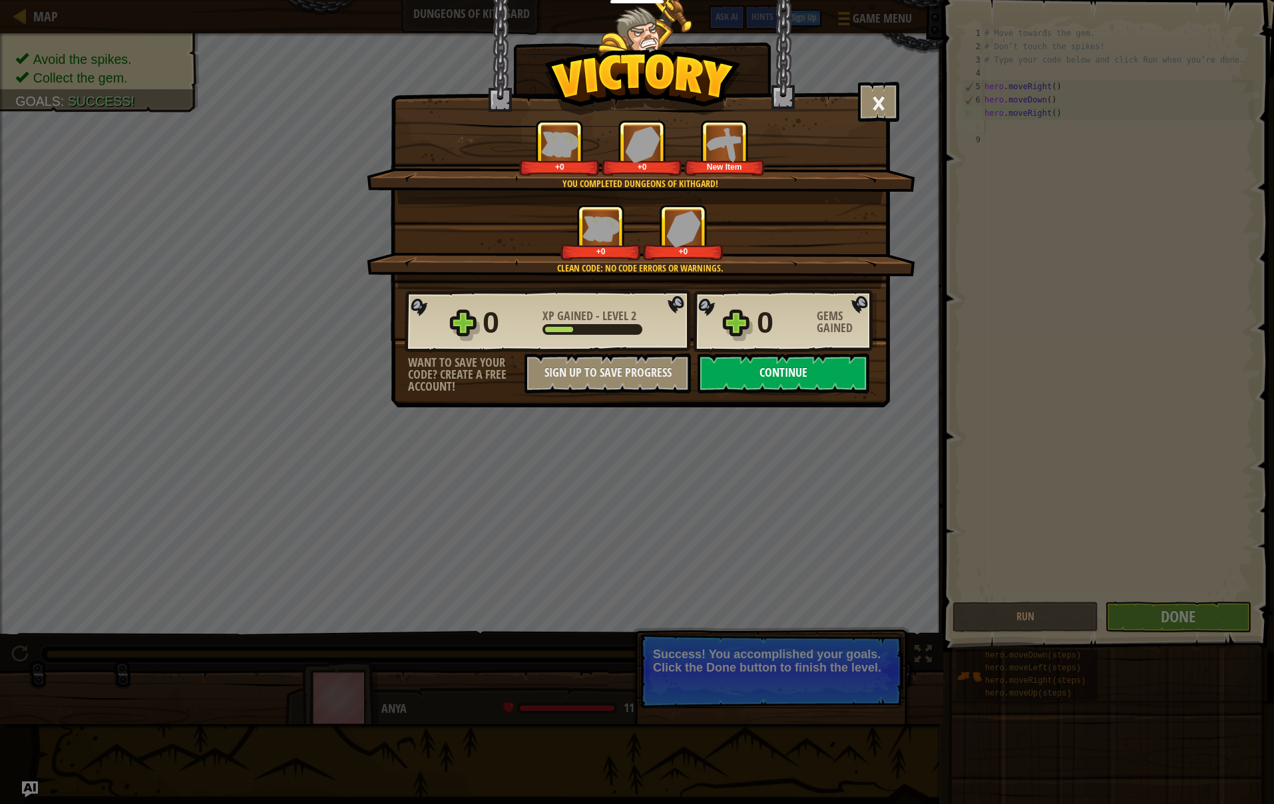
click at [779, 368] on button "Continue" at bounding box center [783, 373] width 172 height 40
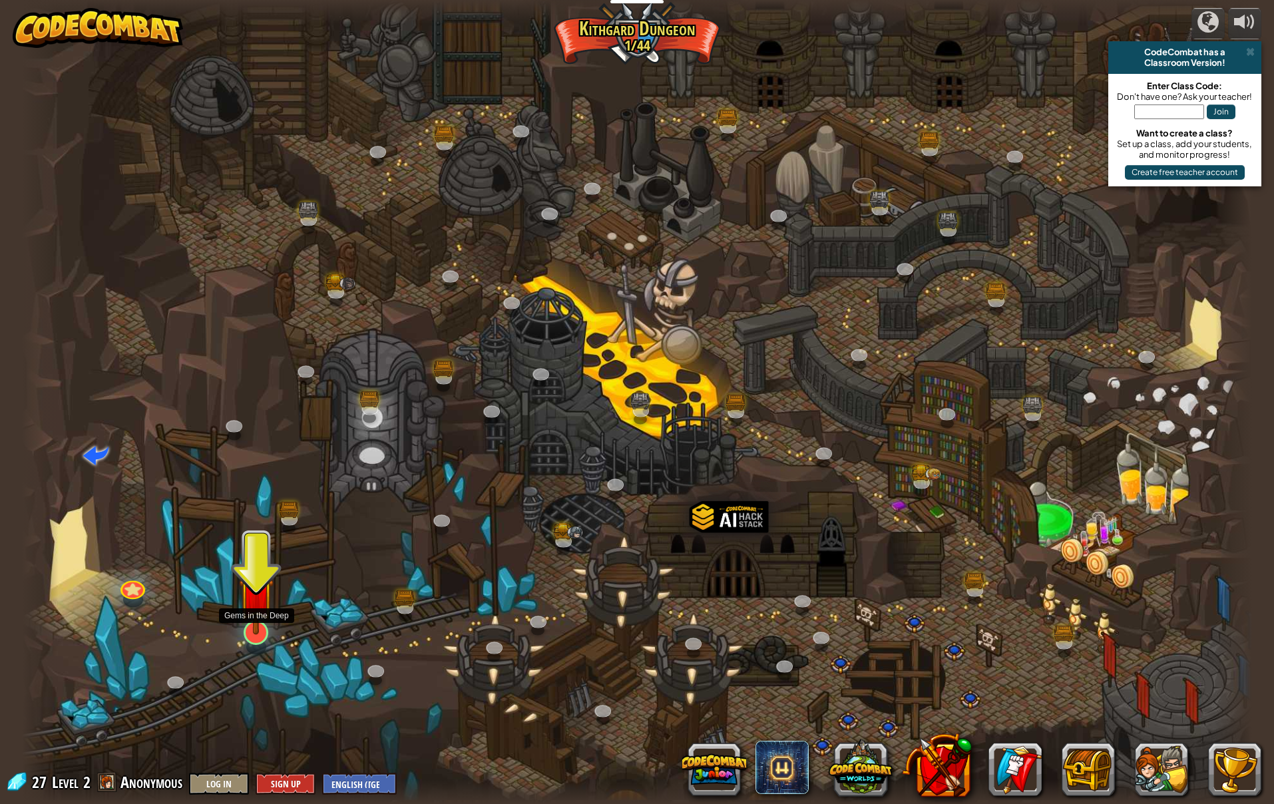
click at [267, 626] on img at bounding box center [256, 594] width 35 height 81
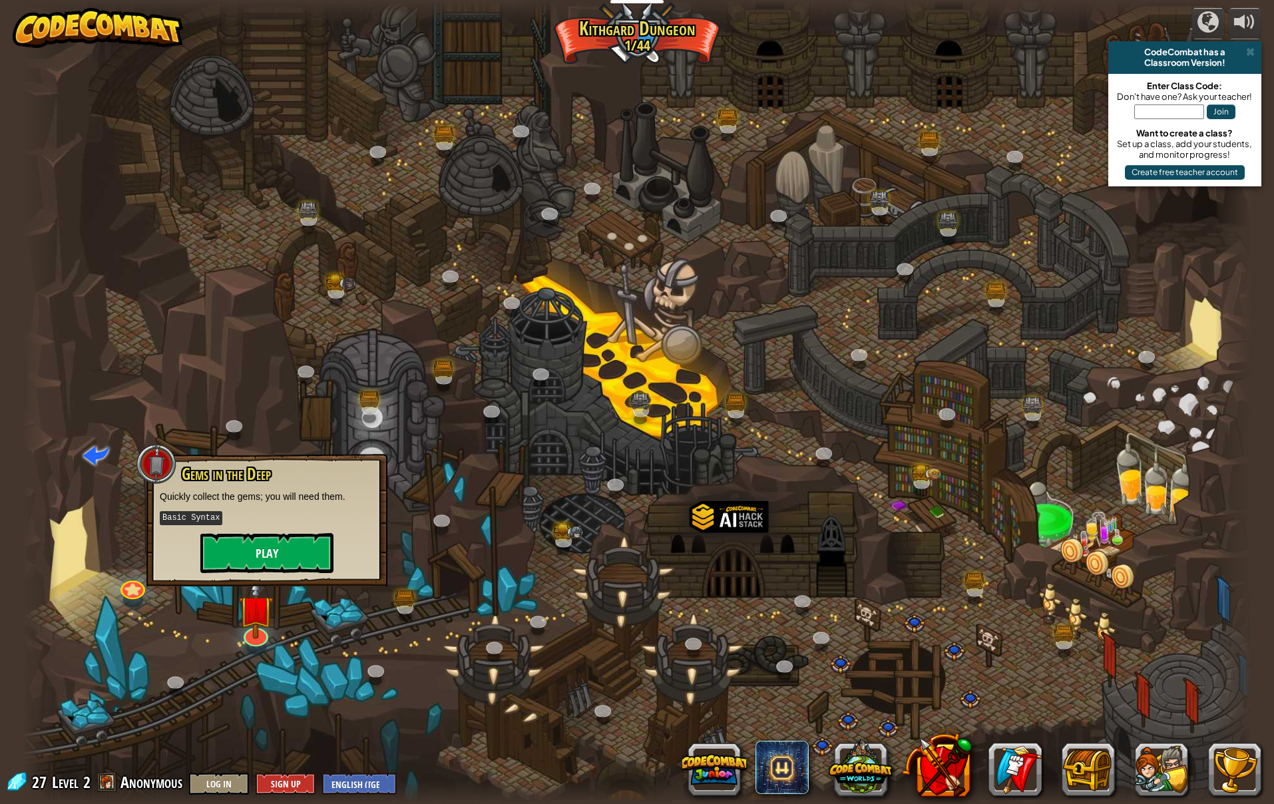
click at [306, 564] on button "Play" at bounding box center [266, 553] width 133 height 40
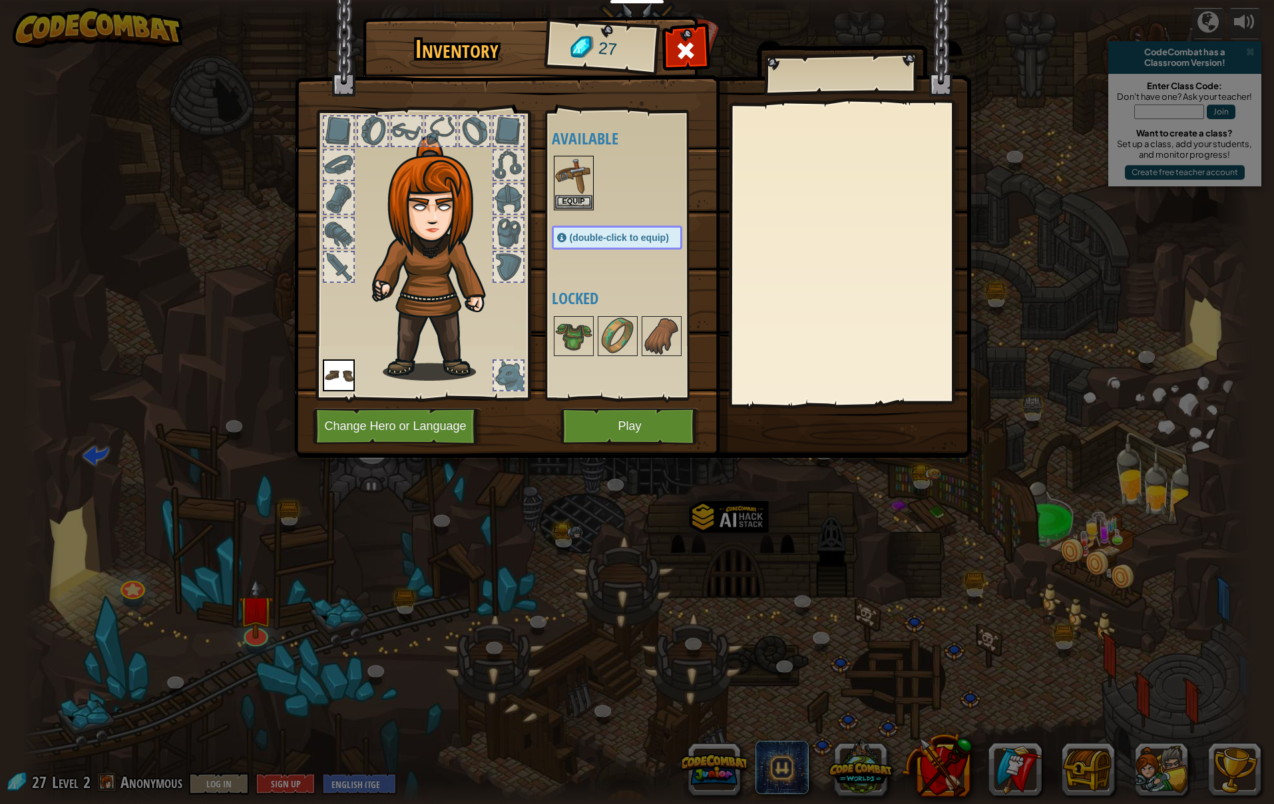
click at [667, 422] on button "Play" at bounding box center [629, 426] width 139 height 37
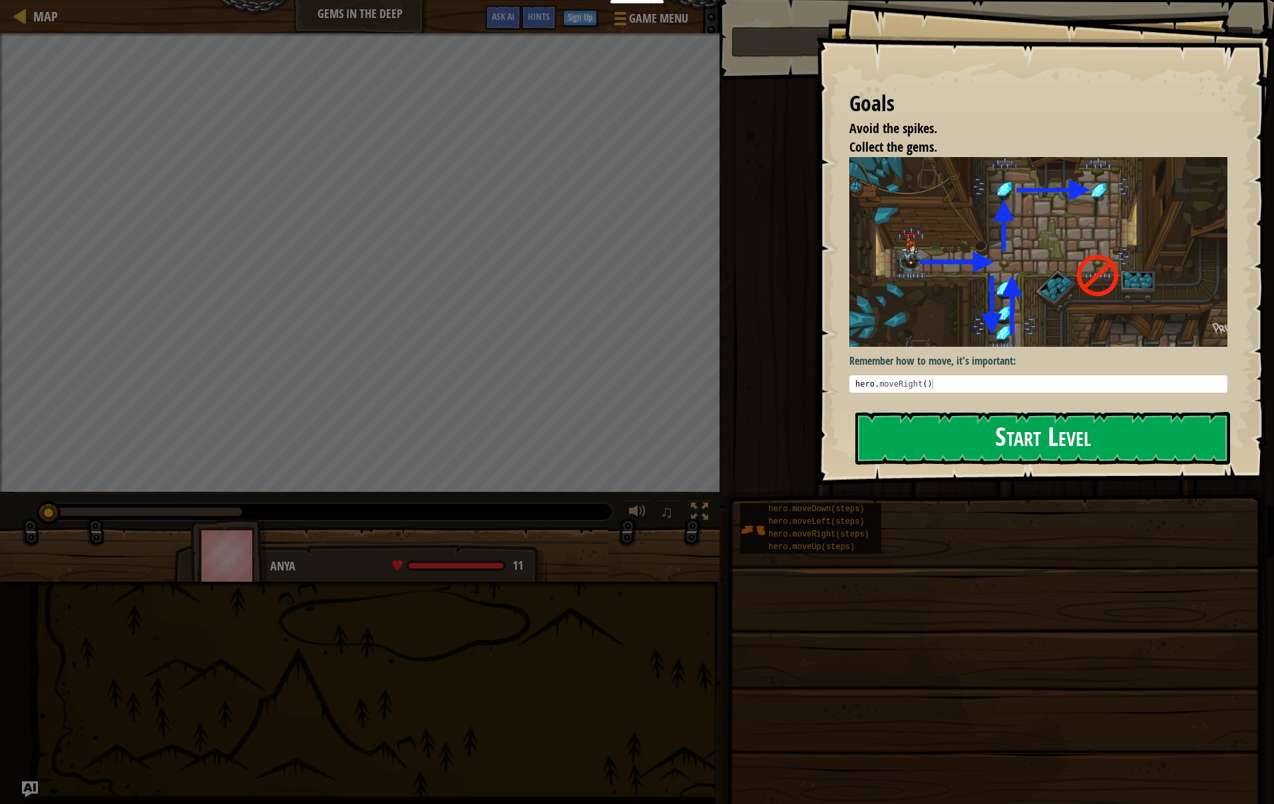
click at [1101, 412] on button "Start Level" at bounding box center [1042, 438] width 375 height 53
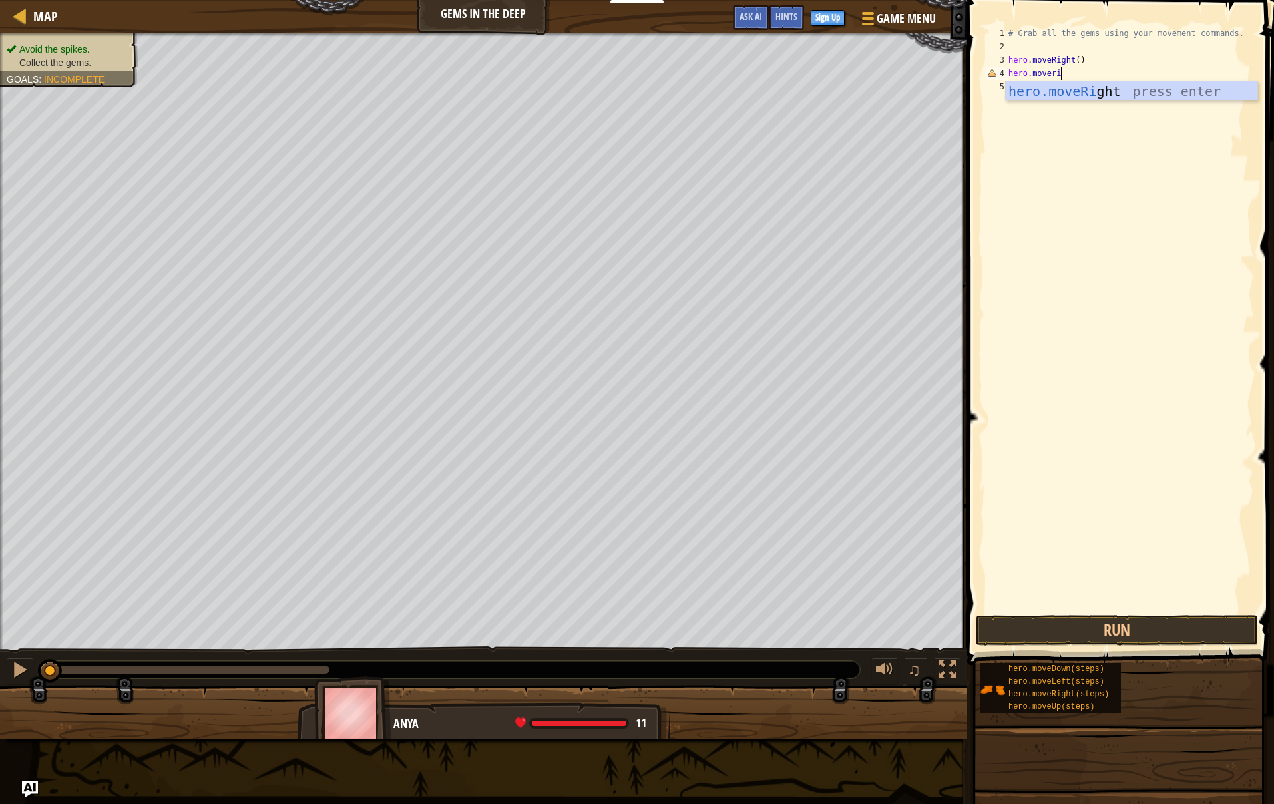
scroll to position [6, 4]
type textarea "hero.moveright"
click at [1141, 619] on button "Run" at bounding box center [1117, 630] width 282 height 31
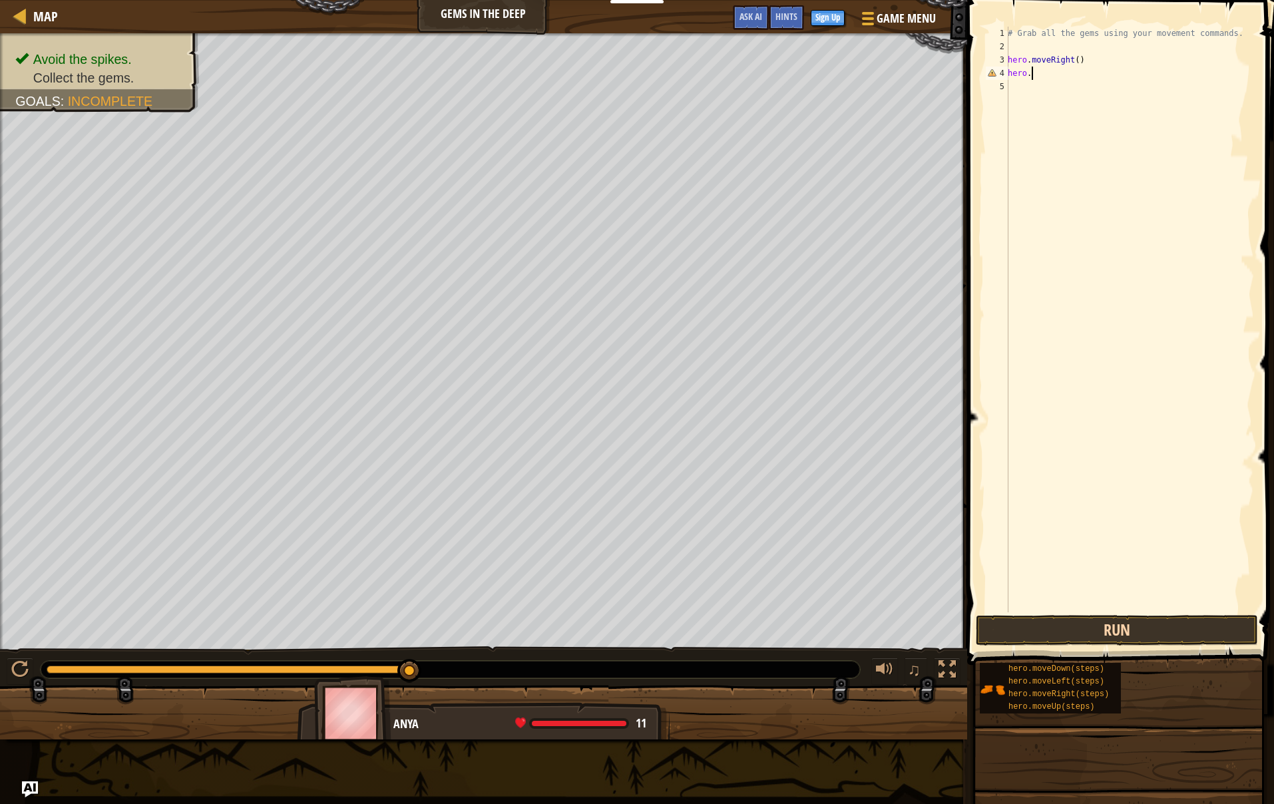
scroll to position [6, 1]
type textarea "h"
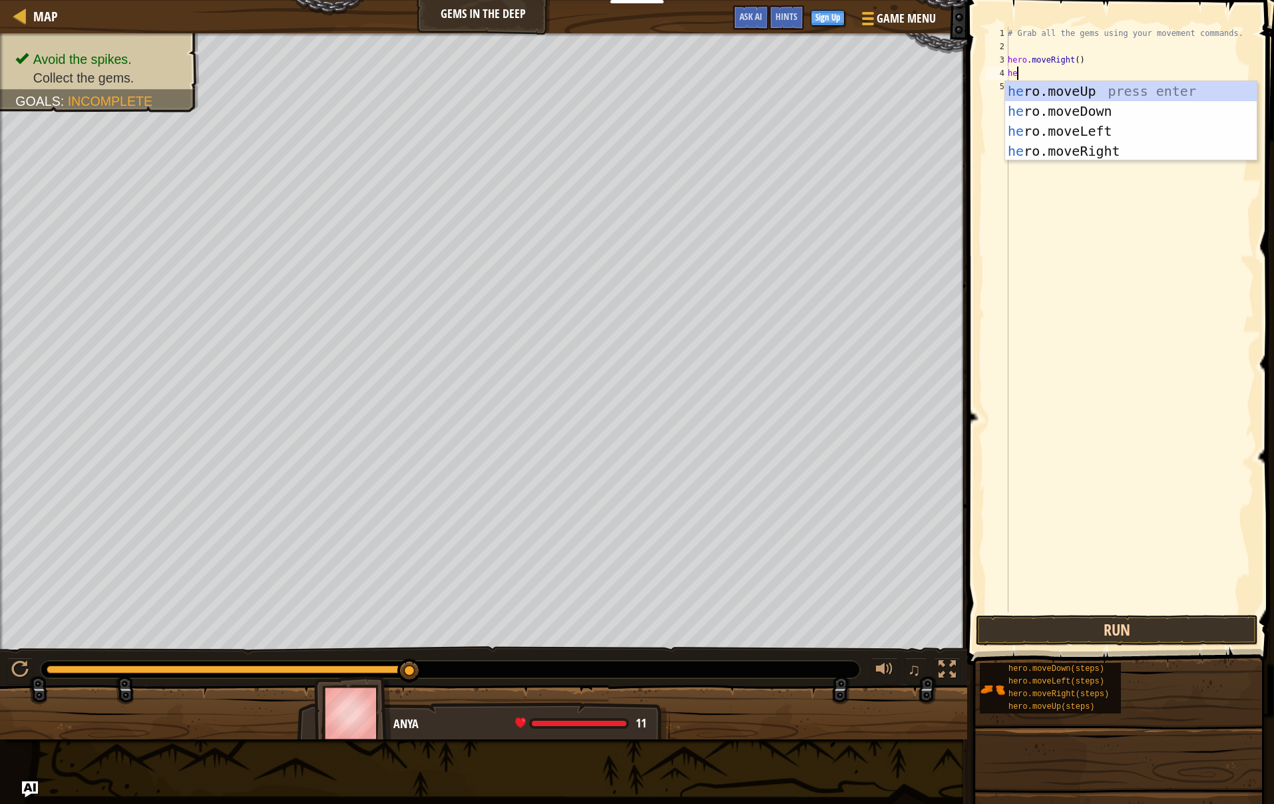
type textarea "hero"
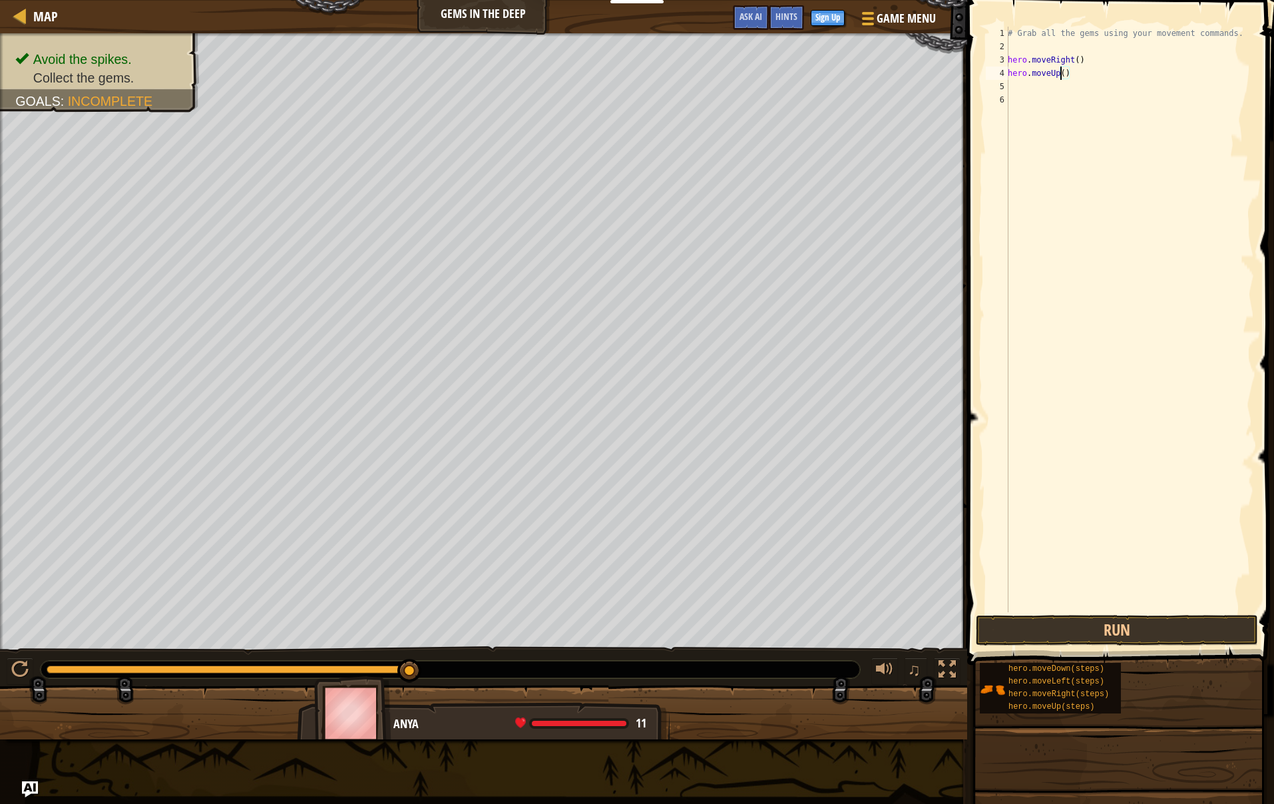
click at [1061, 73] on div "# Grab all the gems using your movement commands. hero . moveRight ( ) hero . m…" at bounding box center [1129, 333] width 249 height 612
type textarea "hero.moveRight"
drag, startPoint x: 1113, startPoint y: 610, endPoint x: 1124, endPoint y: 648, distance: 39.6
click at [1113, 616] on div "hero.moveRight 1 2 3 4 5 6 # Grab all the gems using your movement commands. he…" at bounding box center [1118, 359] width 311 height 704
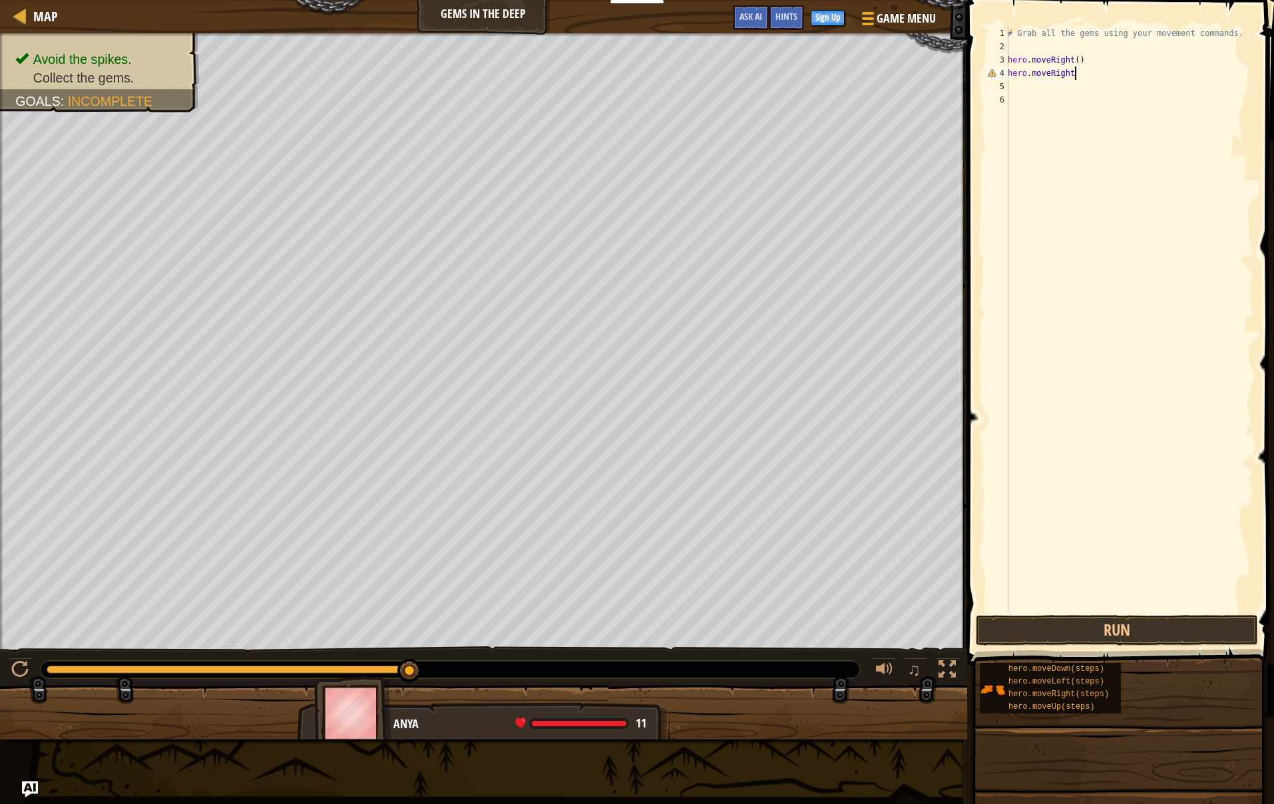
scroll to position [6, 0]
drag, startPoint x: 1124, startPoint y: 648, endPoint x: 1121, endPoint y: 638, distance: 10.5
click at [1124, 648] on span at bounding box center [1121, 313] width 317 height 704
click at [1121, 638] on button "Run" at bounding box center [1117, 630] width 282 height 31
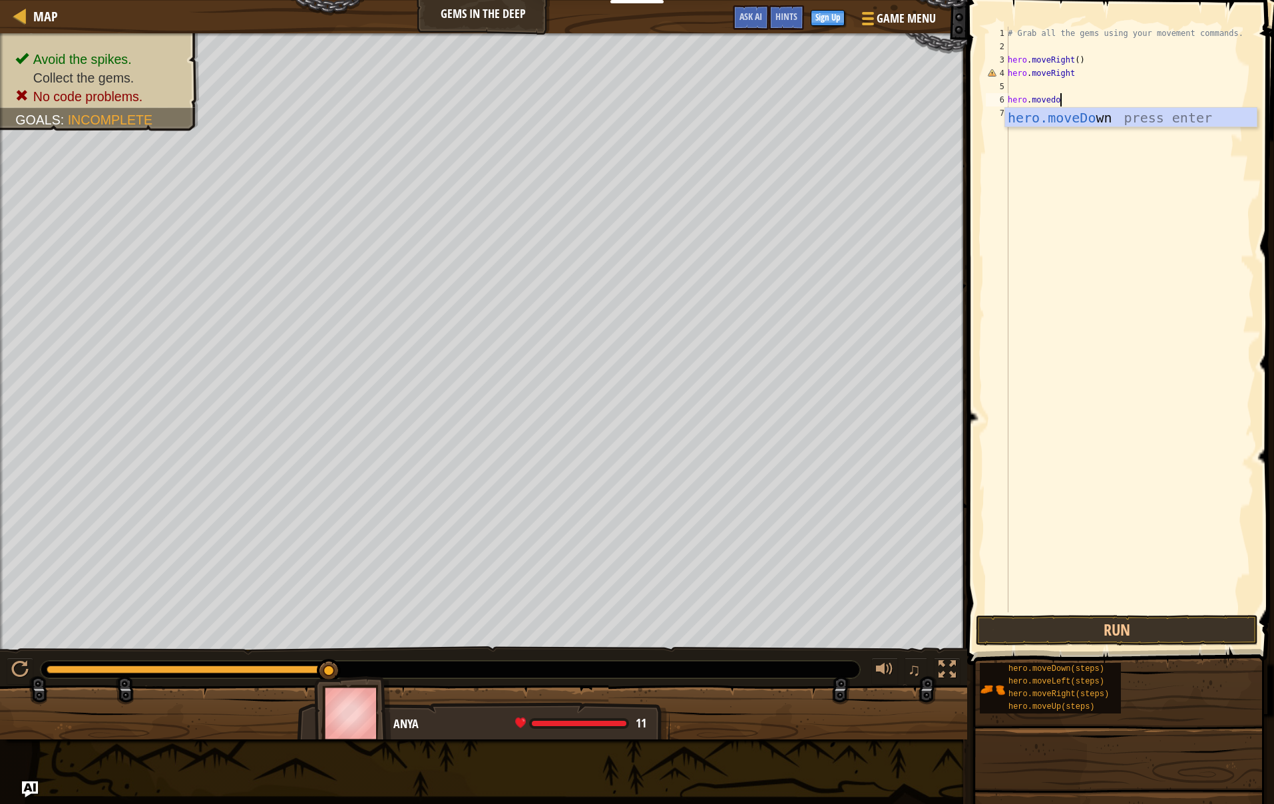
scroll to position [6, 4]
click at [1153, 624] on button "Run" at bounding box center [1117, 630] width 282 height 31
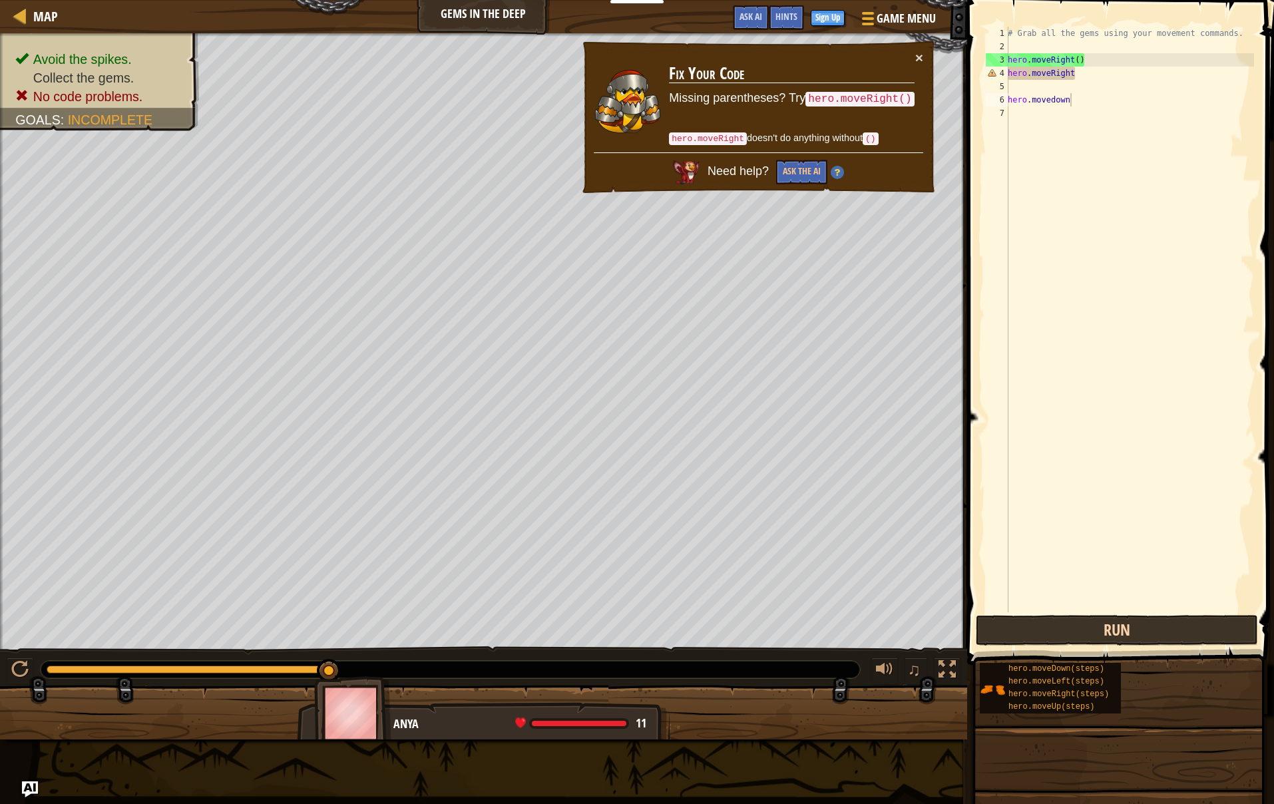
click at [1154, 634] on button "Run" at bounding box center [1117, 630] width 282 height 31
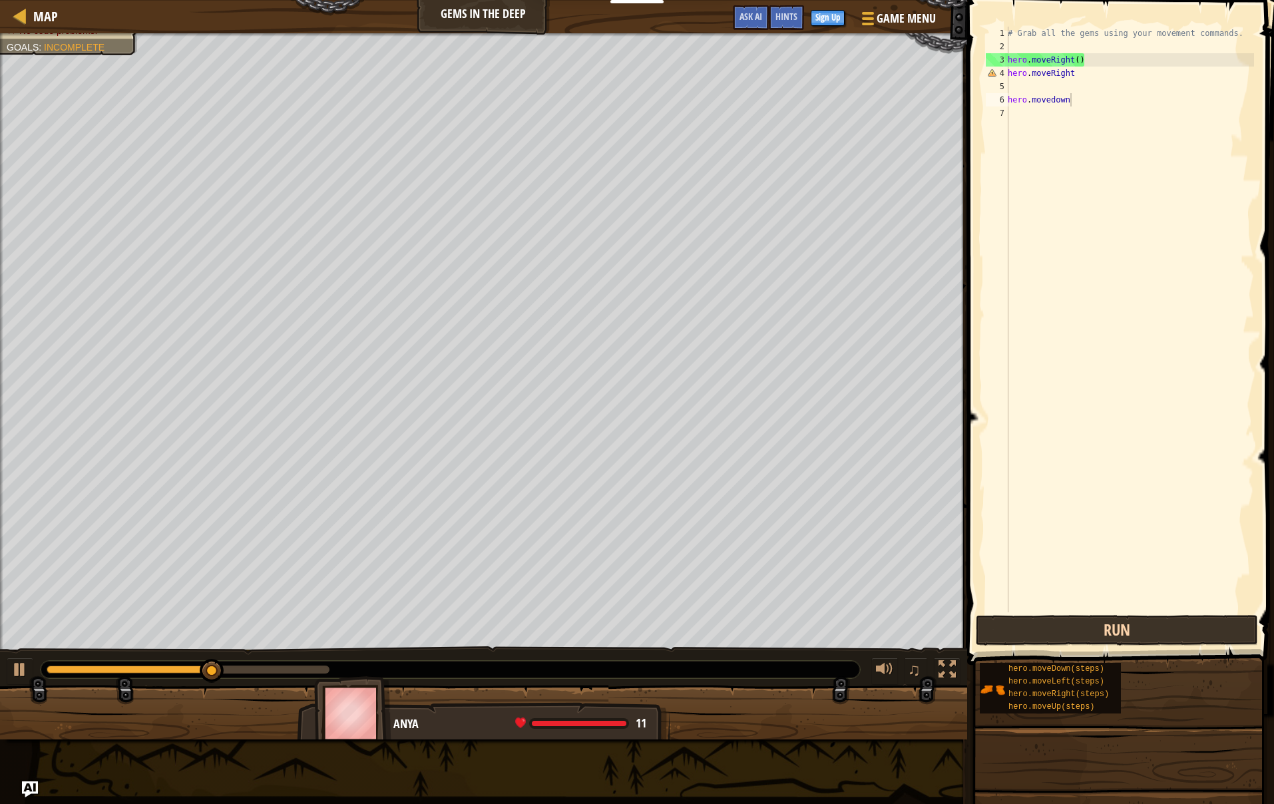
click at [1154, 634] on button "Run" at bounding box center [1117, 630] width 282 height 31
type textarea "h"
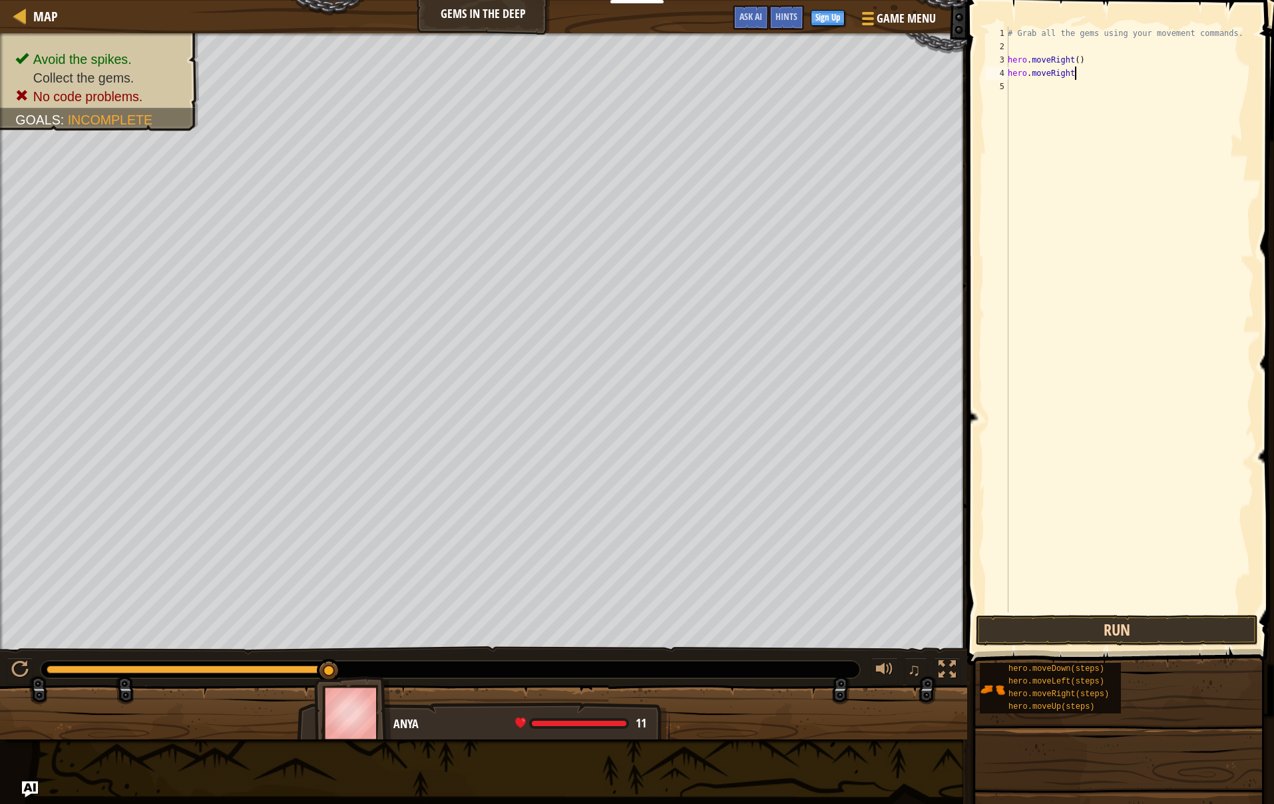
type textarea "hero.moveRigh"
click at [1032, 638] on button "Run" at bounding box center [1117, 630] width 282 height 31
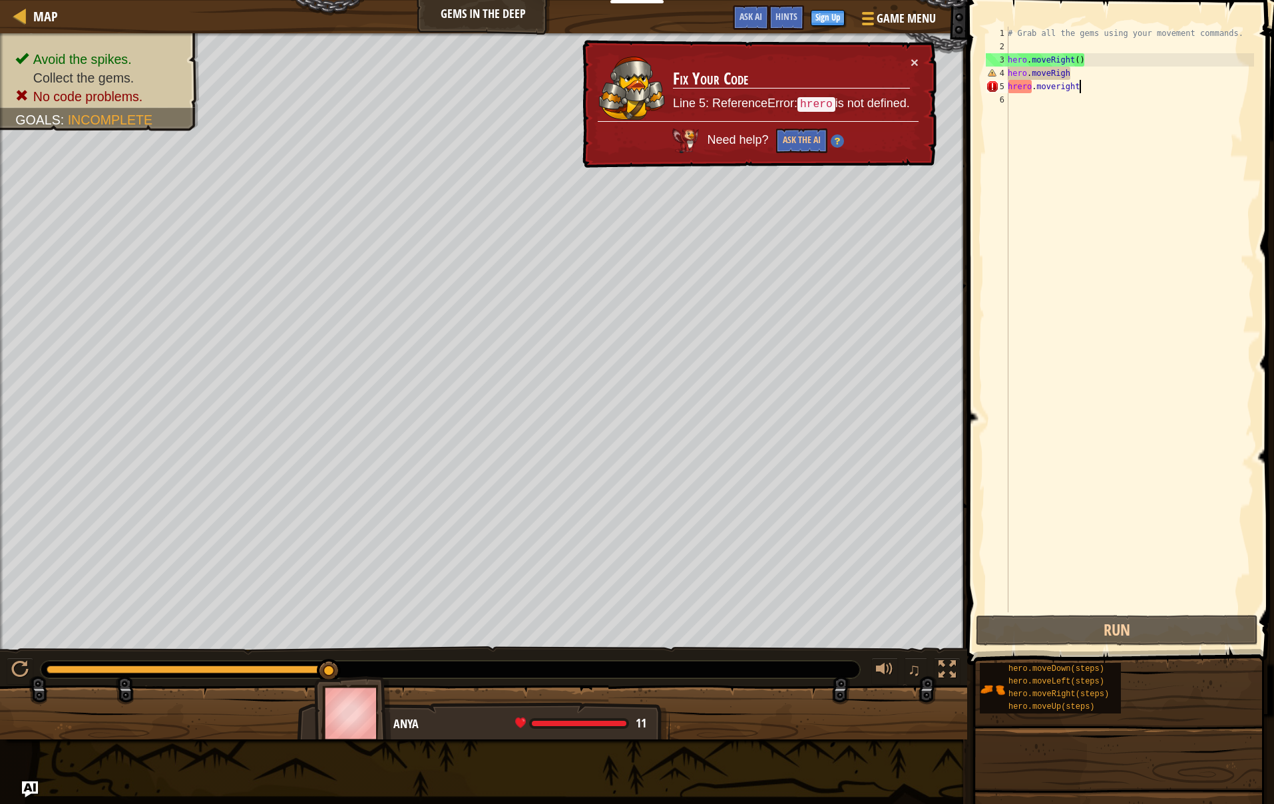
drag, startPoint x: 1015, startPoint y: 83, endPoint x: 1026, endPoint y: 106, distance: 26.2
click at [1016, 84] on div "# Grab all the gems using your movement commands. hero . moveRight ( ) hero . m…" at bounding box center [1129, 333] width 249 height 612
type textarea "hero.moveright"
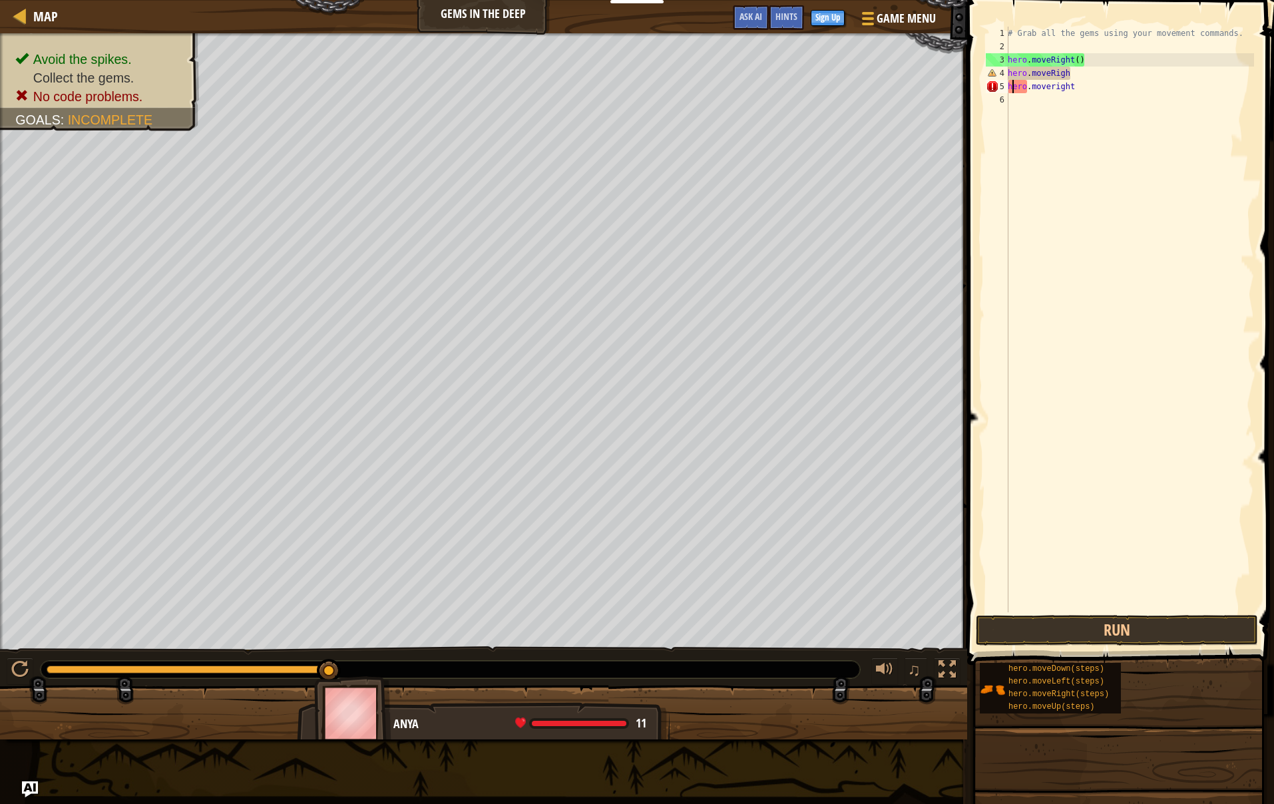
scroll to position [6, 5]
click at [1099, 646] on span at bounding box center [1121, 313] width 317 height 704
click at [1090, 632] on button "Run" at bounding box center [1117, 630] width 282 height 31
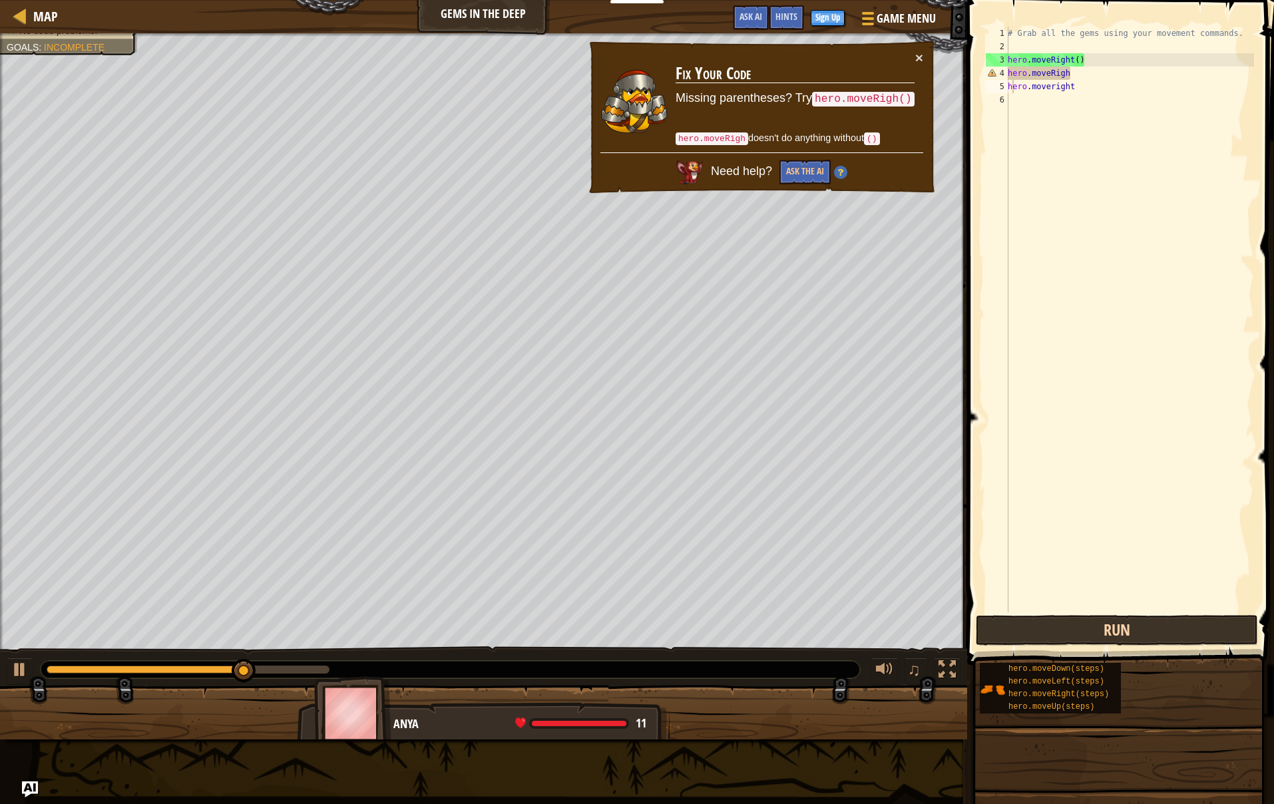
click at [1085, 631] on button "Run" at bounding box center [1117, 630] width 282 height 31
click at [1088, 89] on div "# Grab all the gems using your movement commands. hero . moveRight ( ) hero . m…" at bounding box center [1129, 333] width 249 height 612
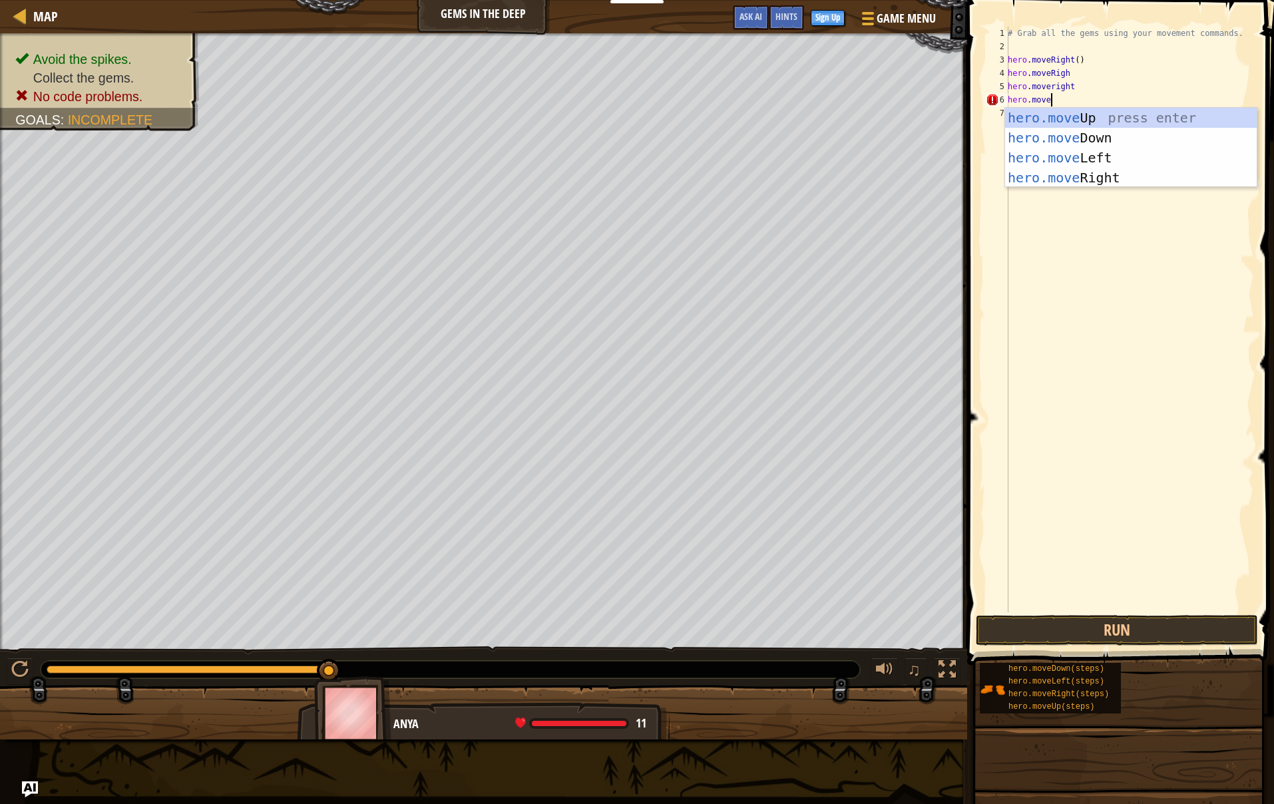
scroll to position [6, 3]
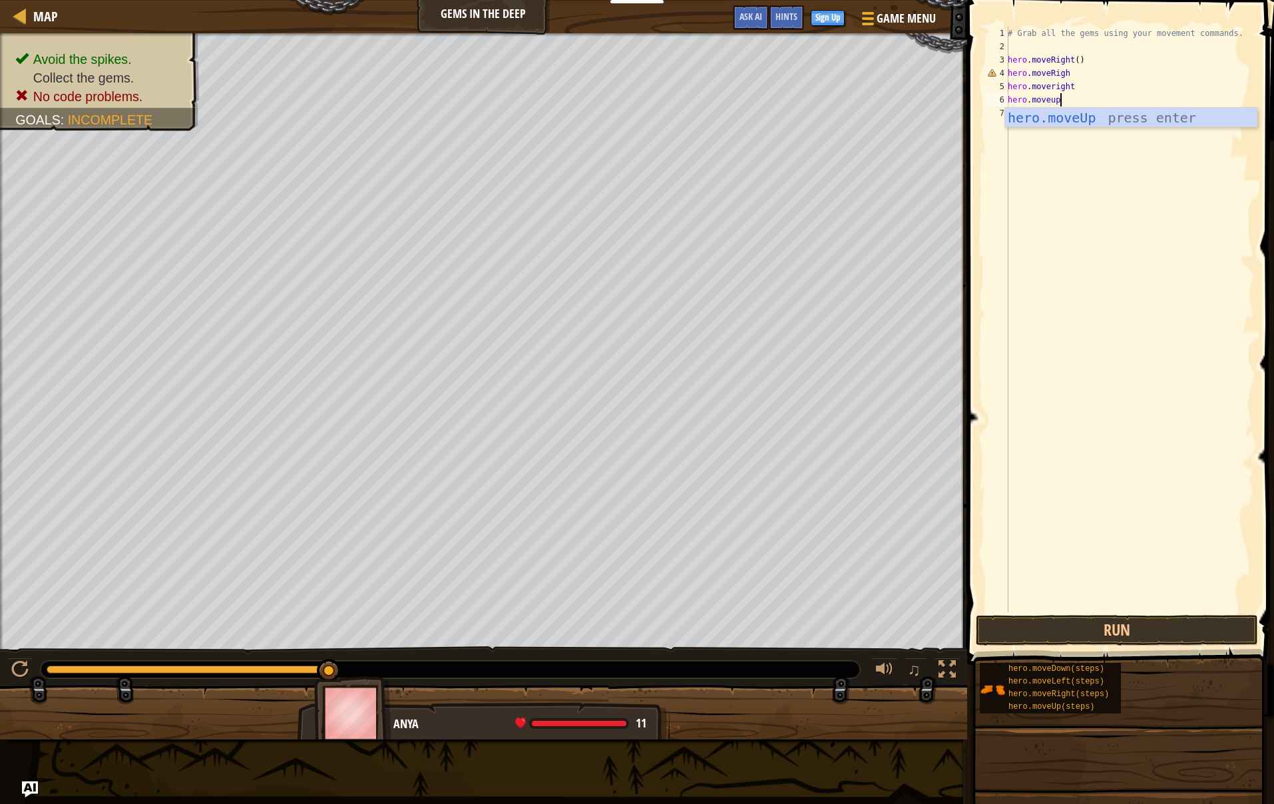
click at [1088, 89] on div "# Grab all the gems using your movement commands. hero . moveRight ( ) hero . m…" at bounding box center [1129, 333] width 249 height 612
click at [1131, 618] on button "Run" at bounding box center [1117, 630] width 282 height 31
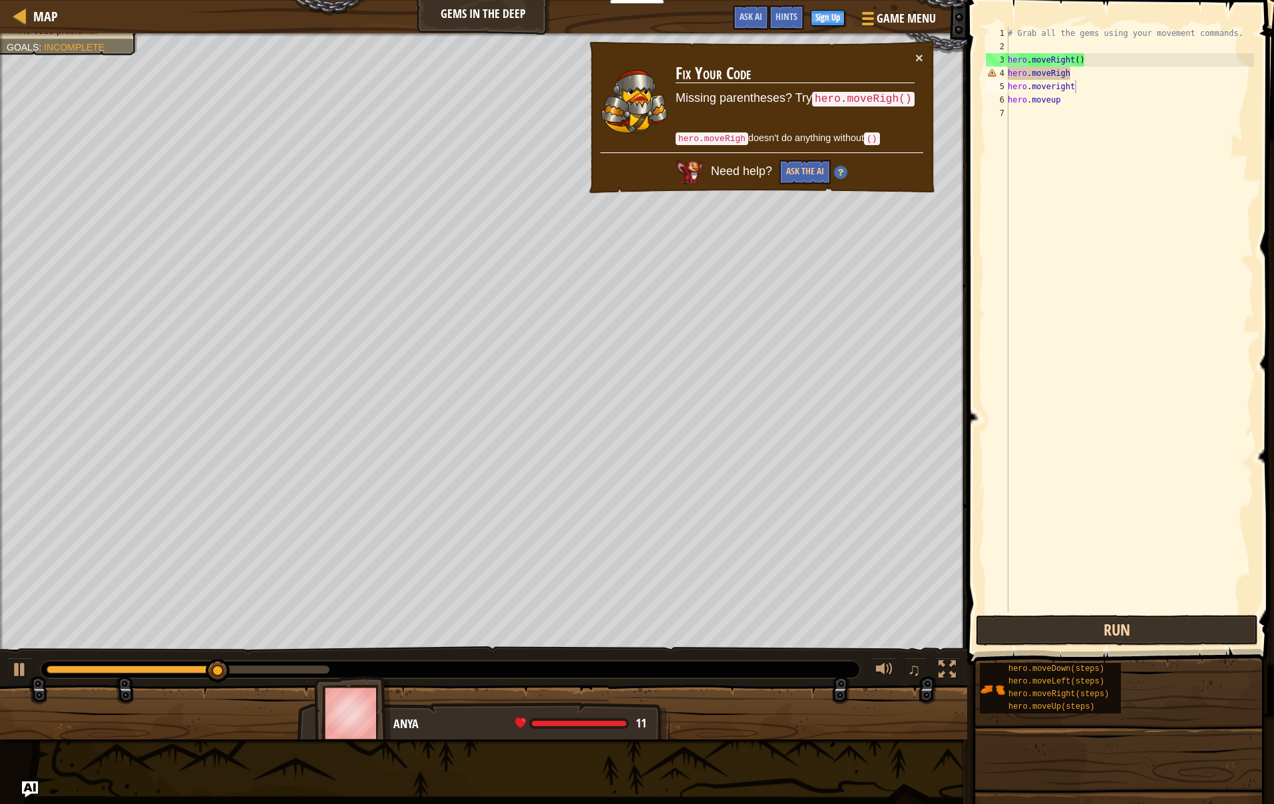
click at [1131, 622] on button "Run" at bounding box center [1117, 630] width 282 height 31
click at [1118, 101] on div "# Grab all the gems using your movement commands. hero . moveRight ( ) hero . m…" at bounding box center [1129, 333] width 249 height 612
click at [1099, 622] on button "Run" at bounding box center [1117, 630] width 282 height 31
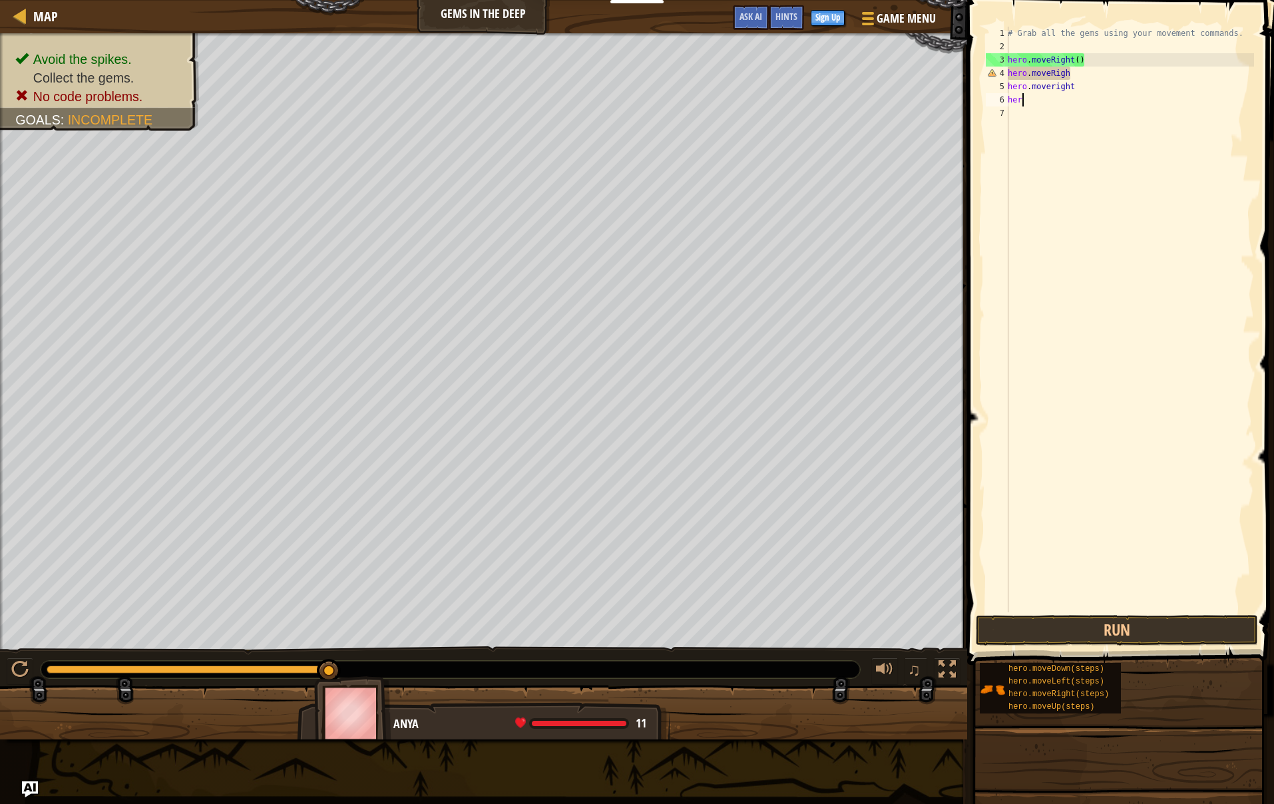
scroll to position [6, 0]
type textarea "h"
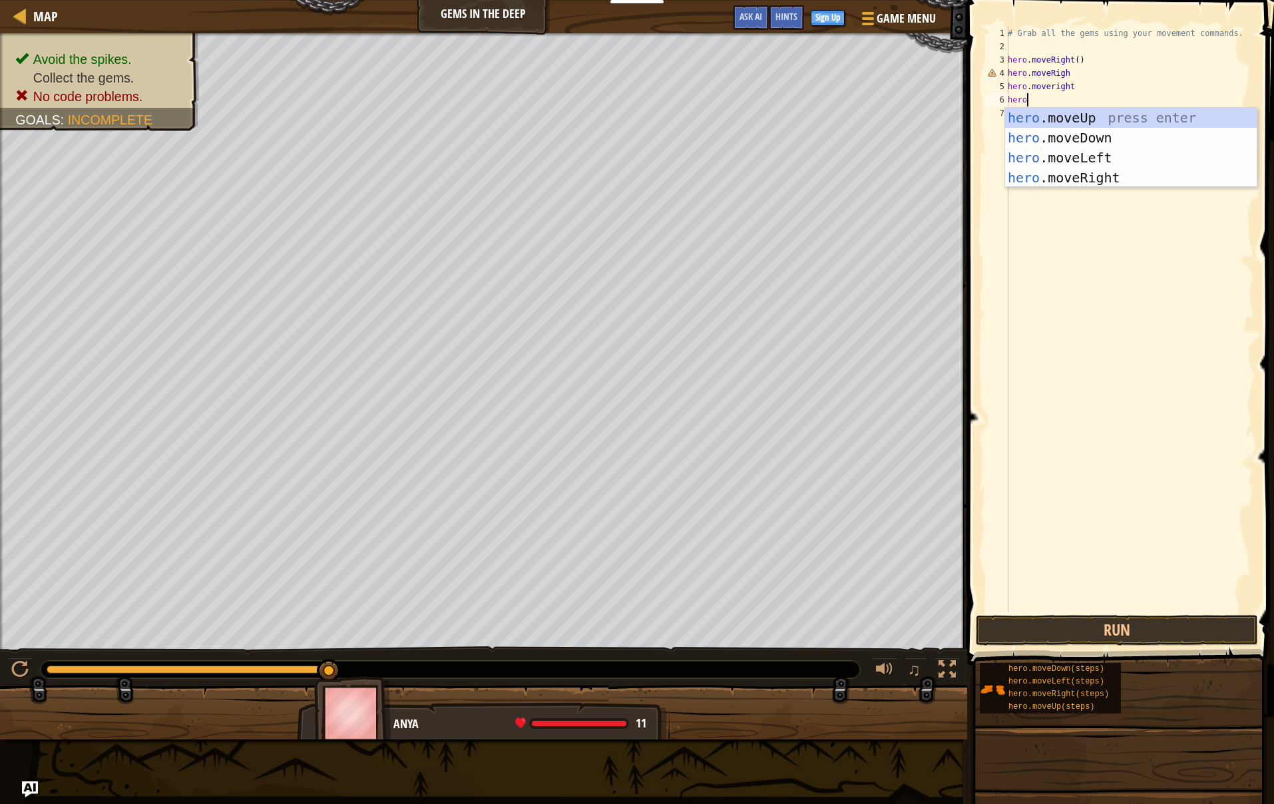
type textarea "hero."
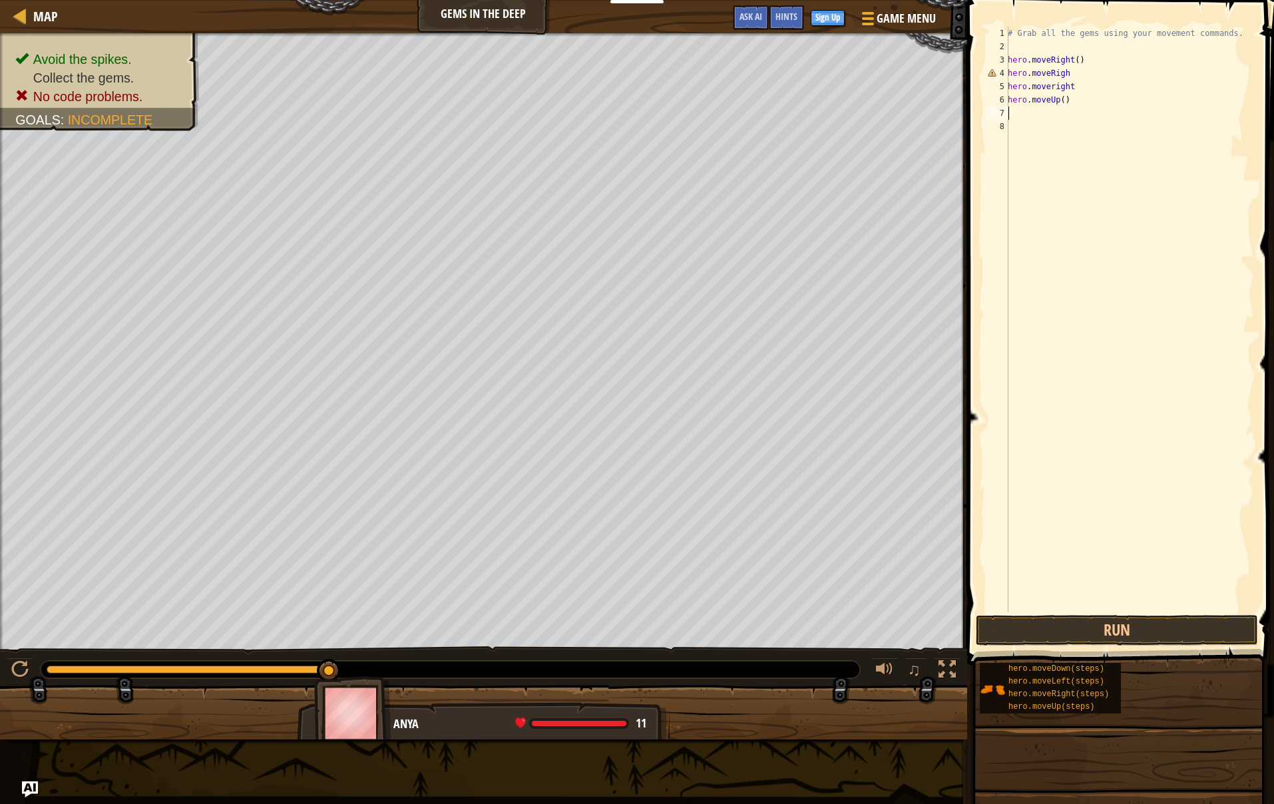
scroll to position [1, 0]
click at [1109, 636] on button "Run" at bounding box center [1117, 630] width 282 height 31
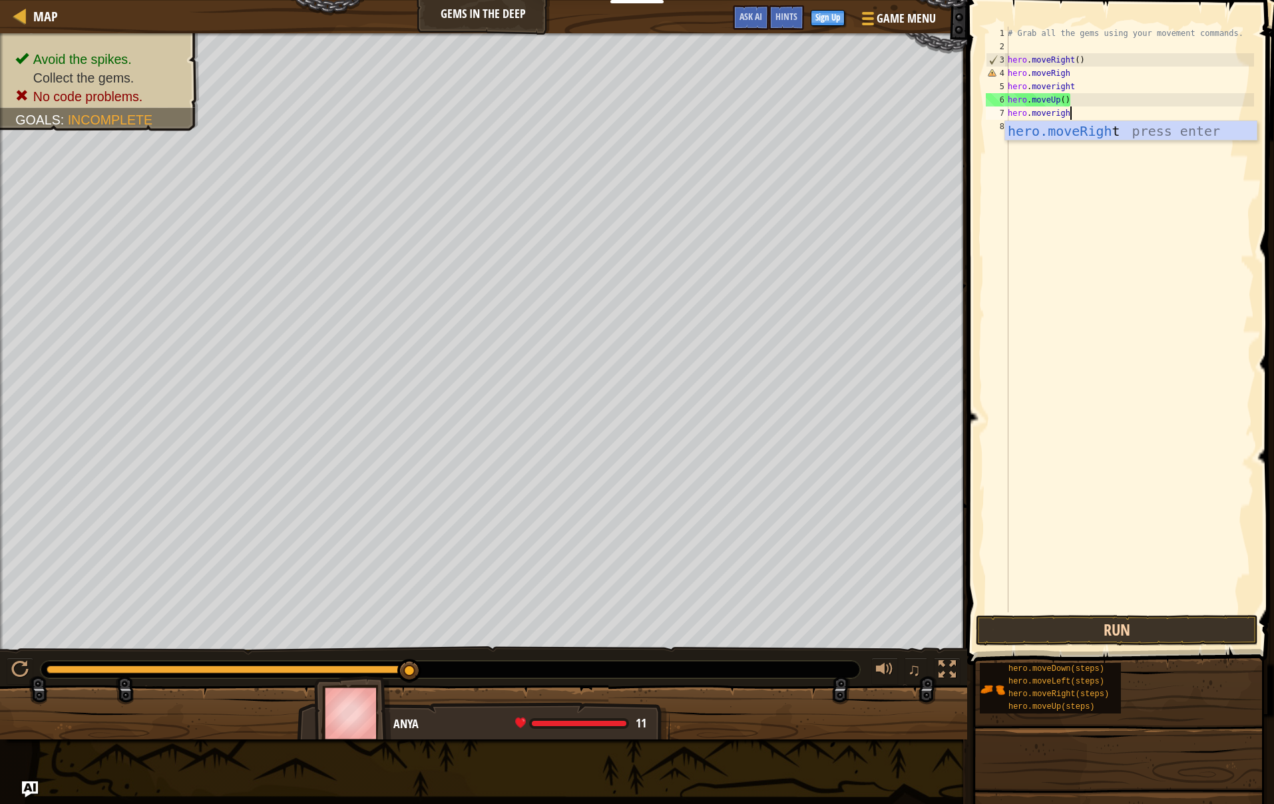
scroll to position [6, 5]
click at [1109, 636] on button "Run" at bounding box center [1117, 630] width 282 height 31
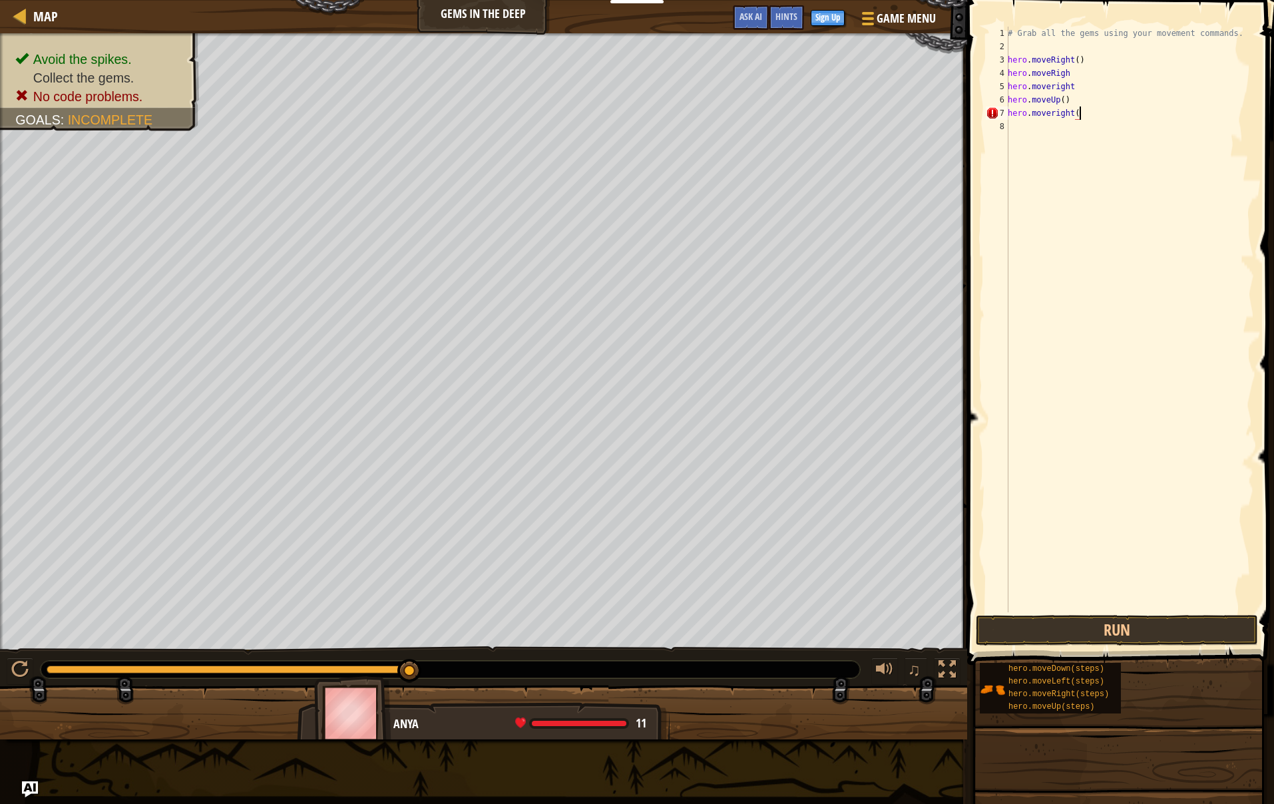
type textarea "hero.moveright()"
drag, startPoint x: 1153, startPoint y: 595, endPoint x: 1150, endPoint y: 620, distance: 24.8
click at [1153, 598] on div "# Grab all the gems using your movement commands. hero . moveRight ( ) hero . m…" at bounding box center [1129, 333] width 249 height 612
click at [1149, 626] on button "Run" at bounding box center [1117, 630] width 282 height 31
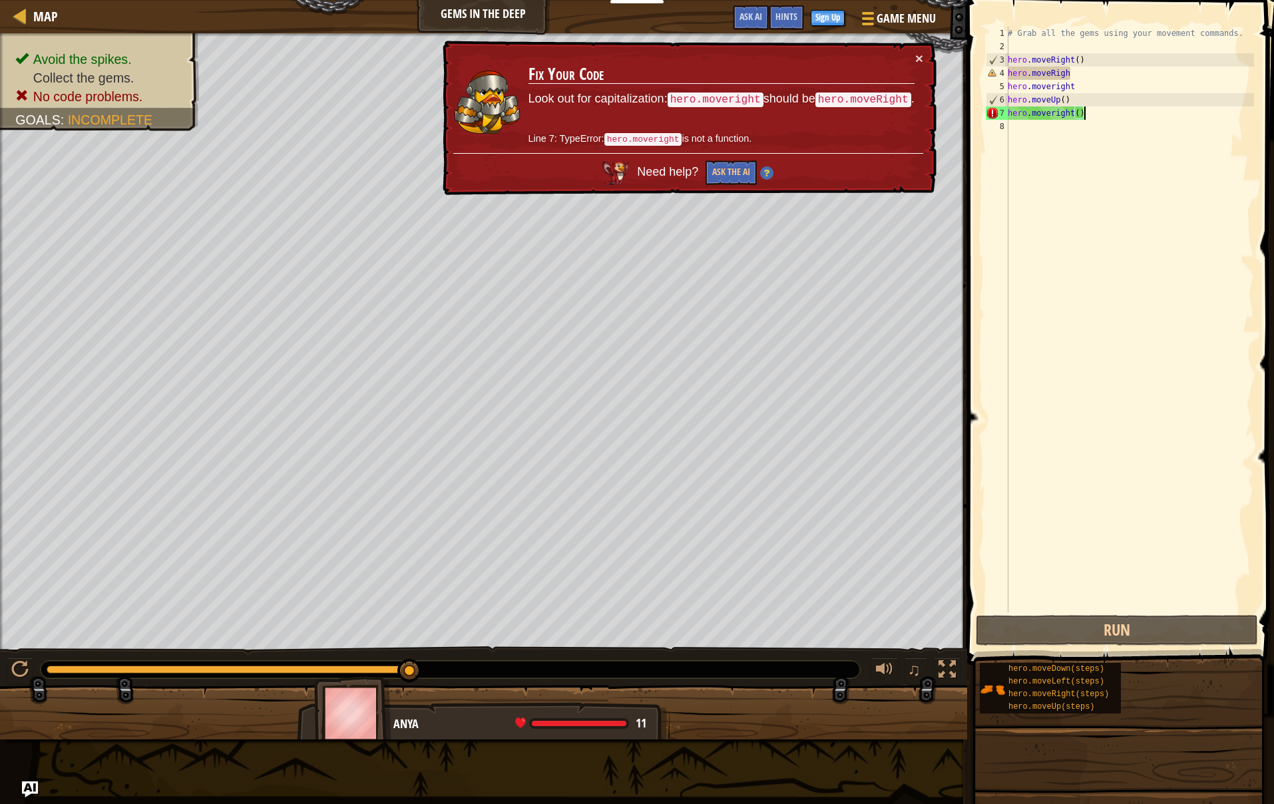
click at [1098, 116] on div "# Grab all the gems using your movement commands. hero . moveRight ( ) hero . m…" at bounding box center [1129, 333] width 249 height 612
type textarea "hero.moveright()"
click at [17, 19] on div at bounding box center [20, 15] width 17 height 17
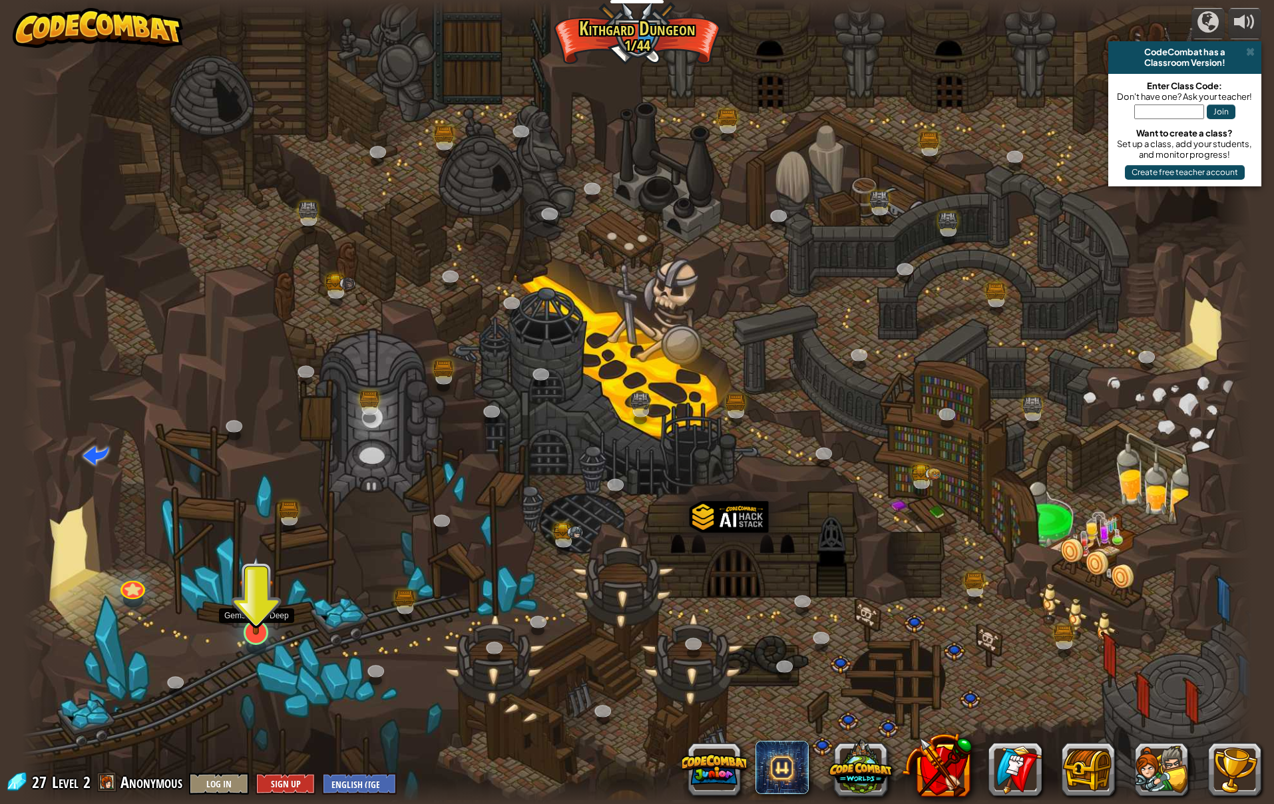
drag, startPoint x: 241, startPoint y: 625, endPoint x: 256, endPoint y: 630, distance: 15.6
click at [242, 625] on img at bounding box center [256, 594] width 35 height 81
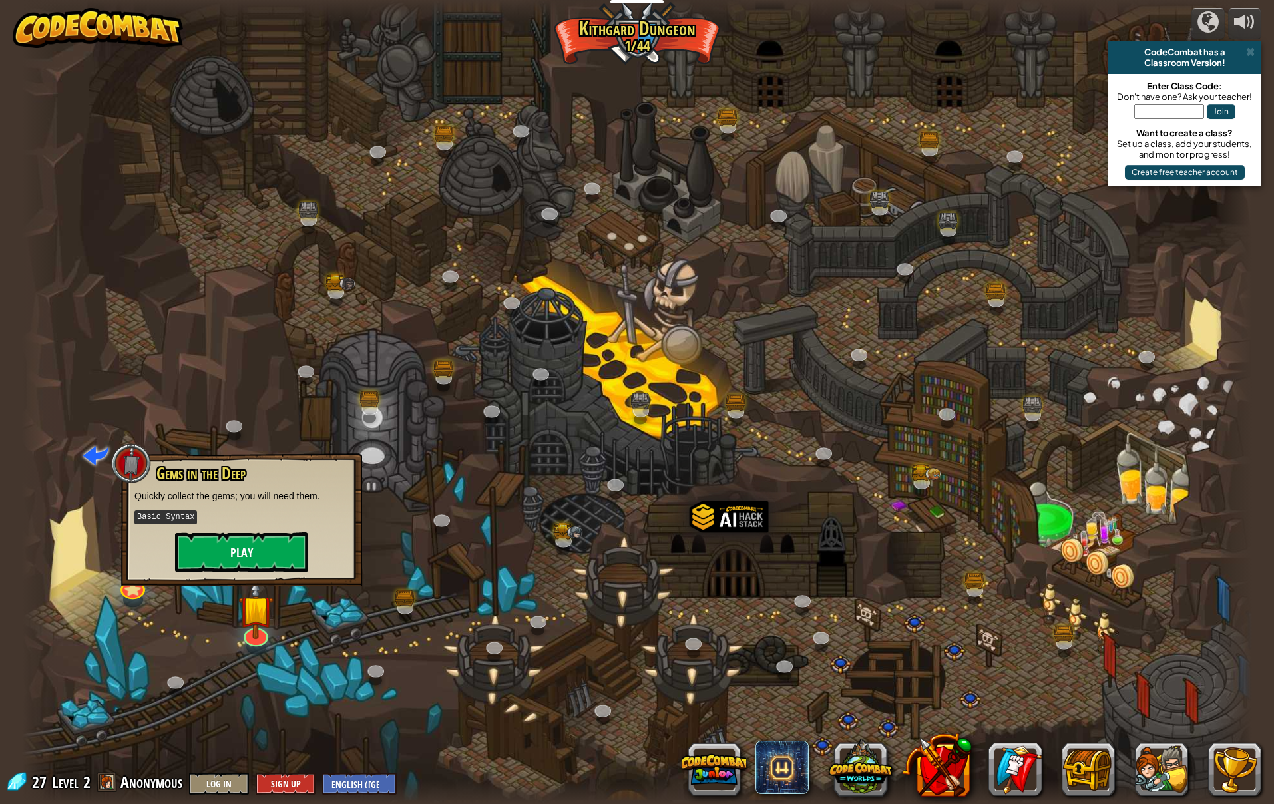
click at [260, 562] on button "Play" at bounding box center [241, 552] width 133 height 40
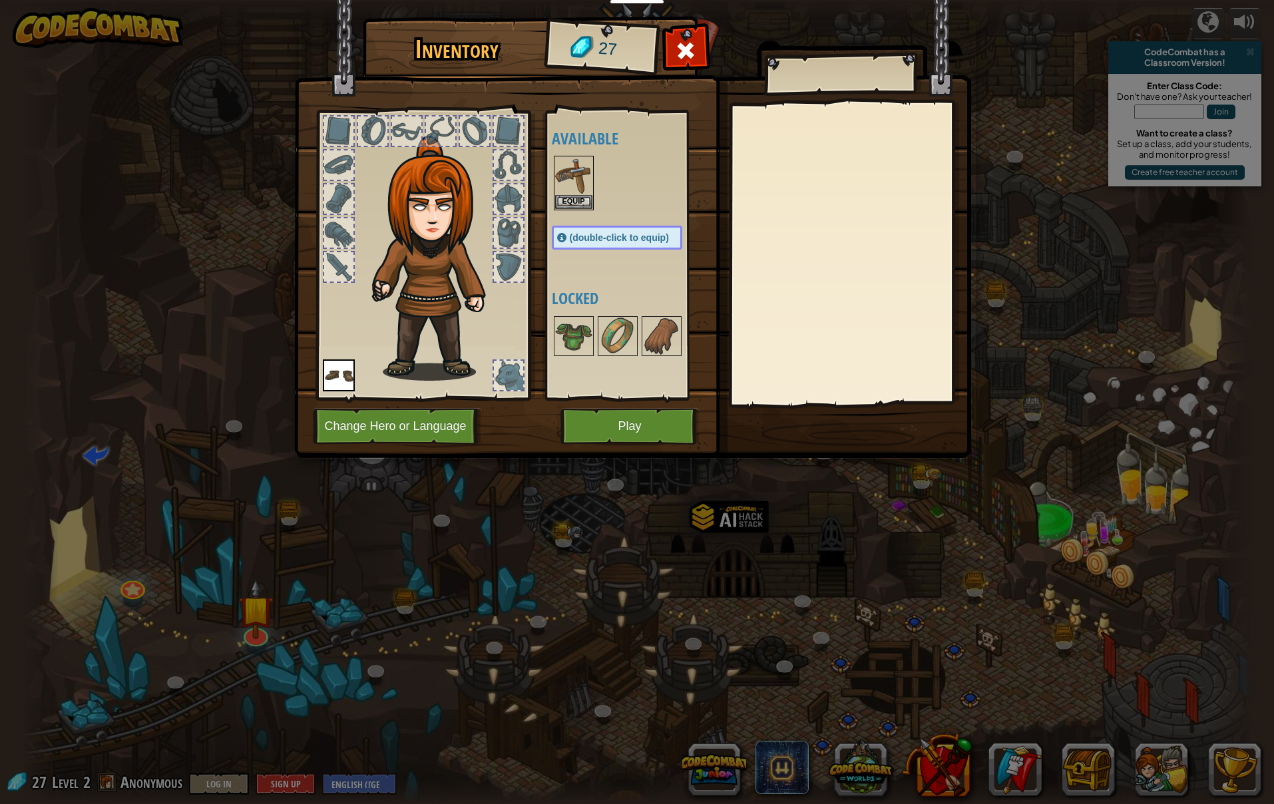
click at [578, 431] on button "Play" at bounding box center [629, 426] width 139 height 37
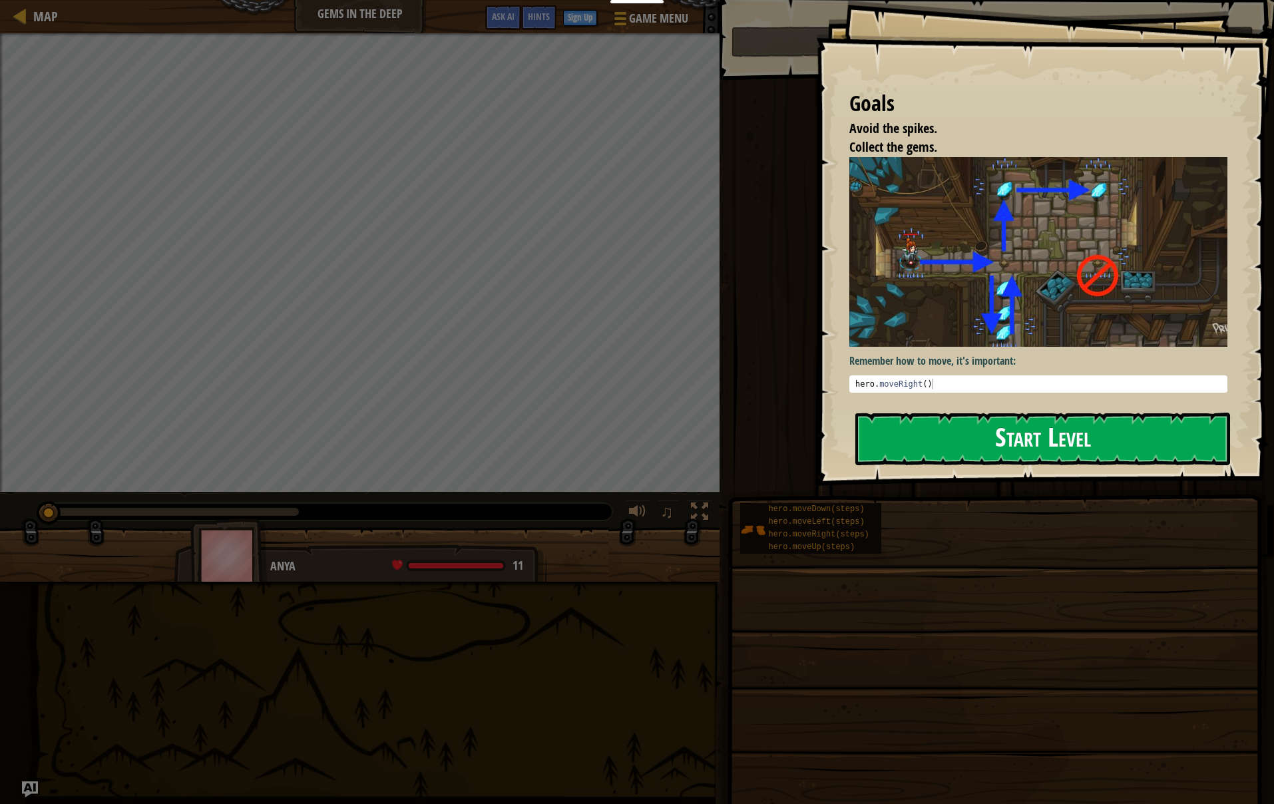
click at [939, 446] on button "Start Level" at bounding box center [1042, 439] width 375 height 53
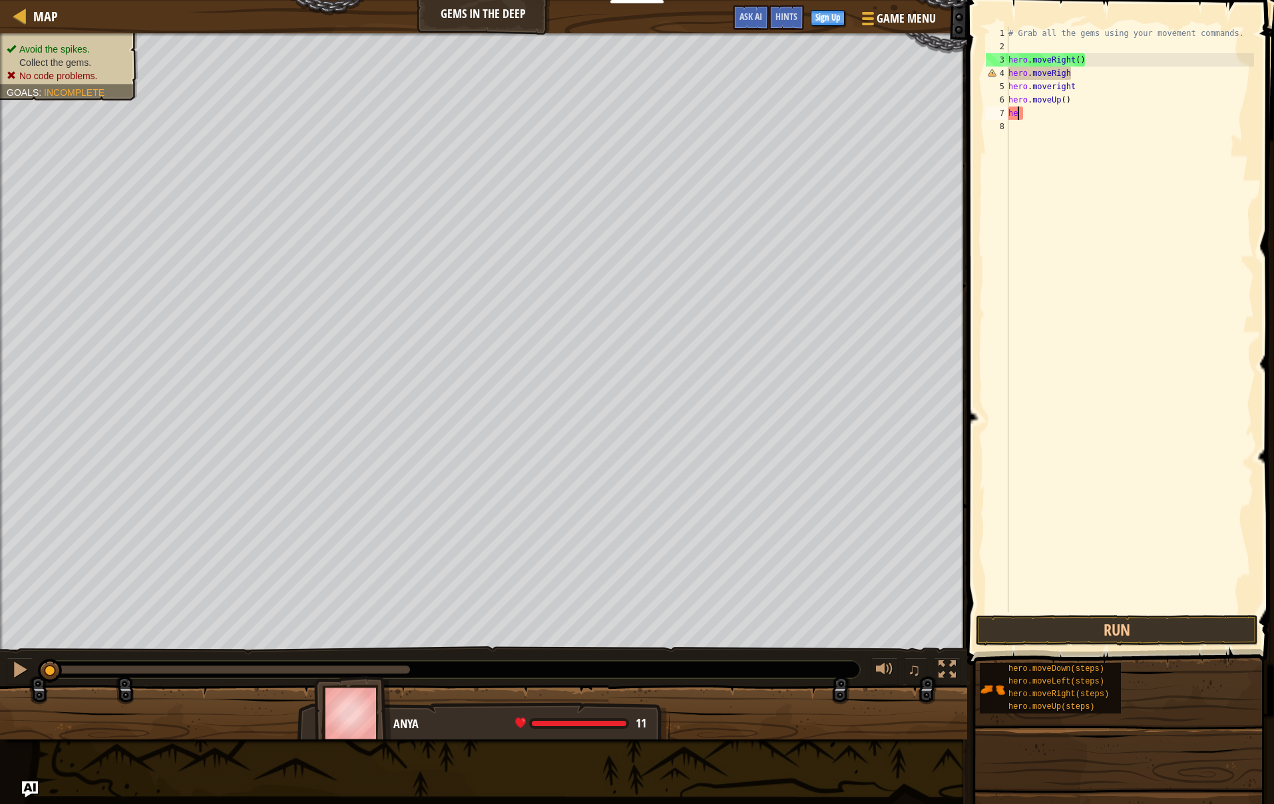
type textarea "h"
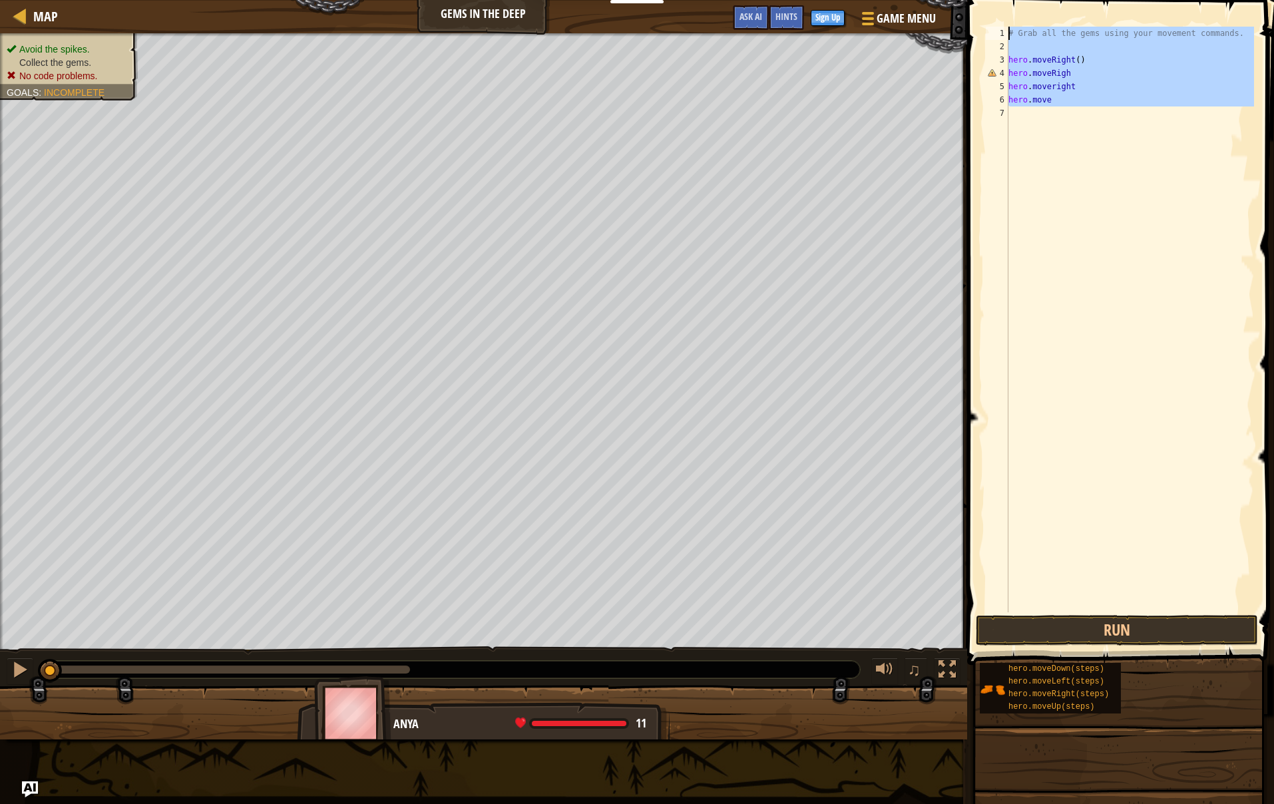
drag, startPoint x: 1083, startPoint y: 360, endPoint x: 1069, endPoint y: -35, distance: 394.9
click at [1069, 0] on html "Educators Create Free Account School & District Solutions Teacher Toolkit Previ…" at bounding box center [637, 0] width 1274 height 0
type textarea "# Grab all the gems using your movement commands."
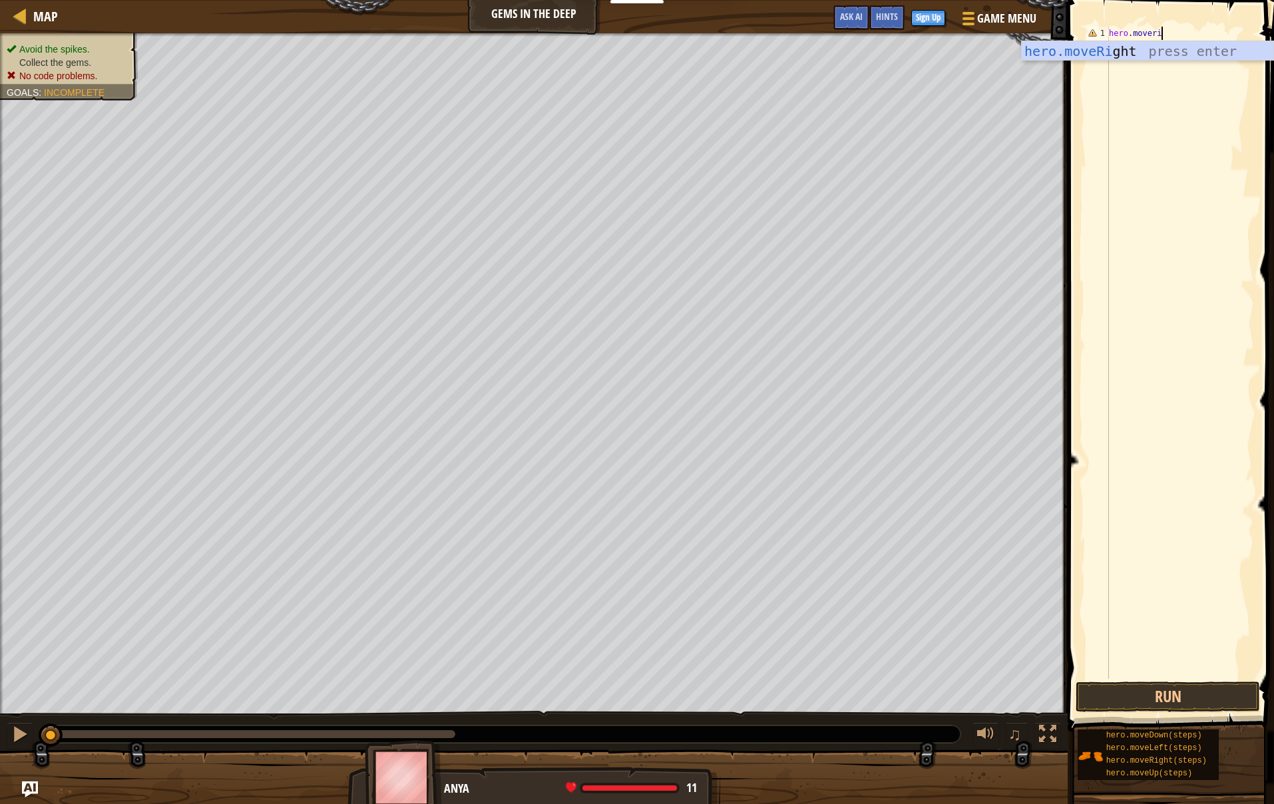
scroll to position [6, 5]
type textarea "hero.moveright"
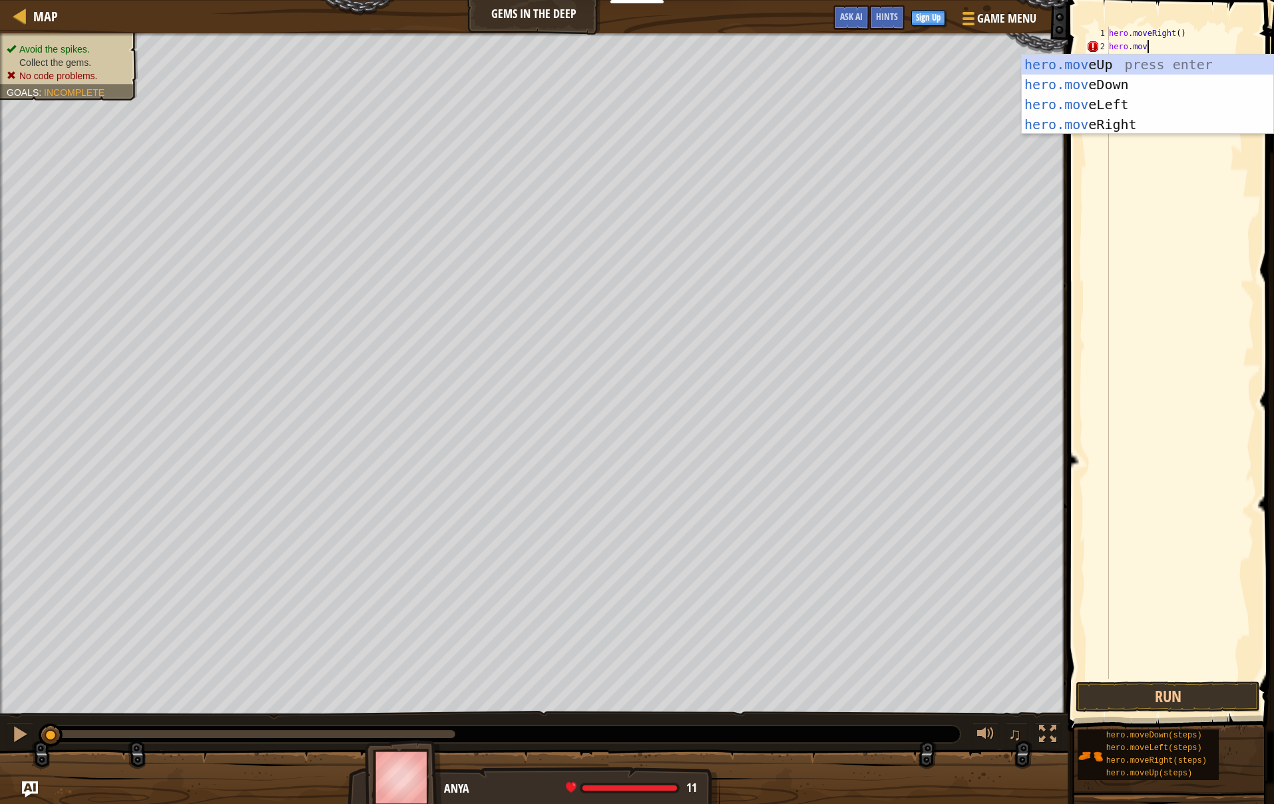
scroll to position [6, 3]
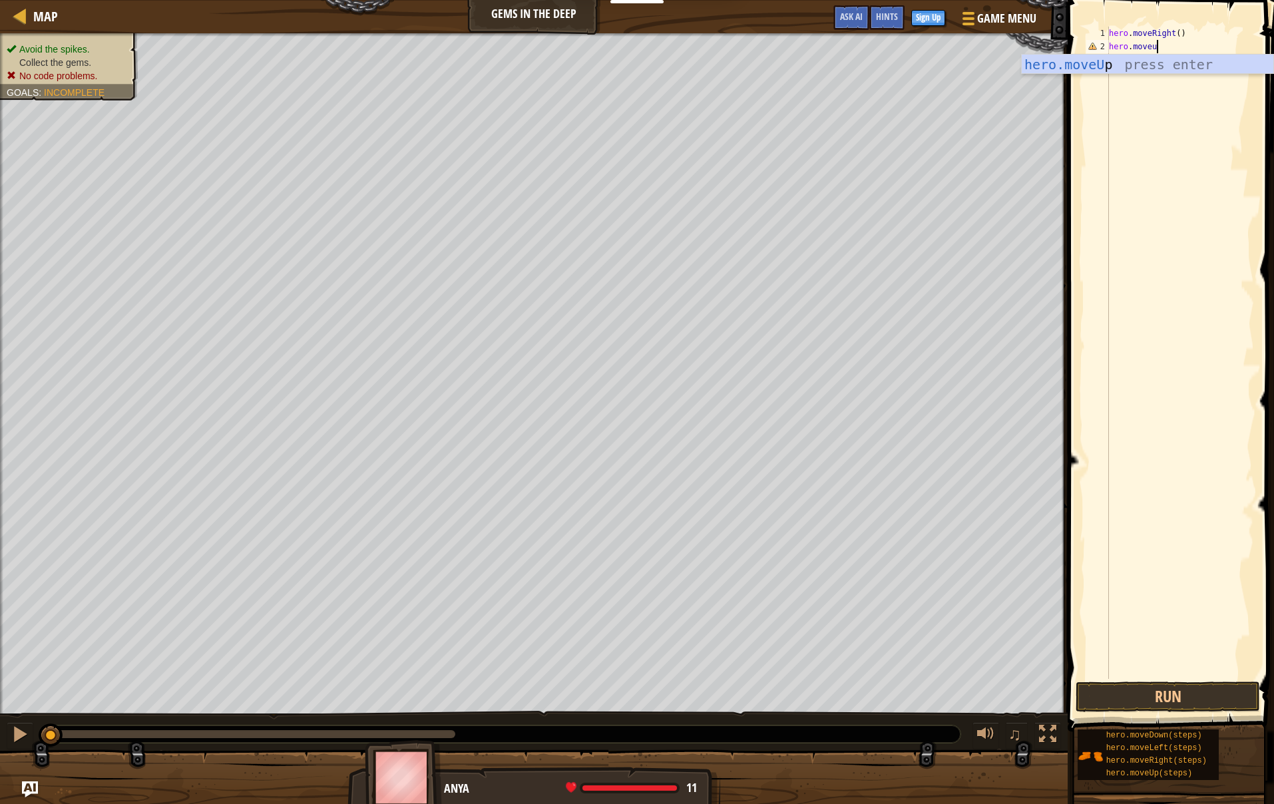
type textarea "hero.moveup"
type textarea "hero.moveright"
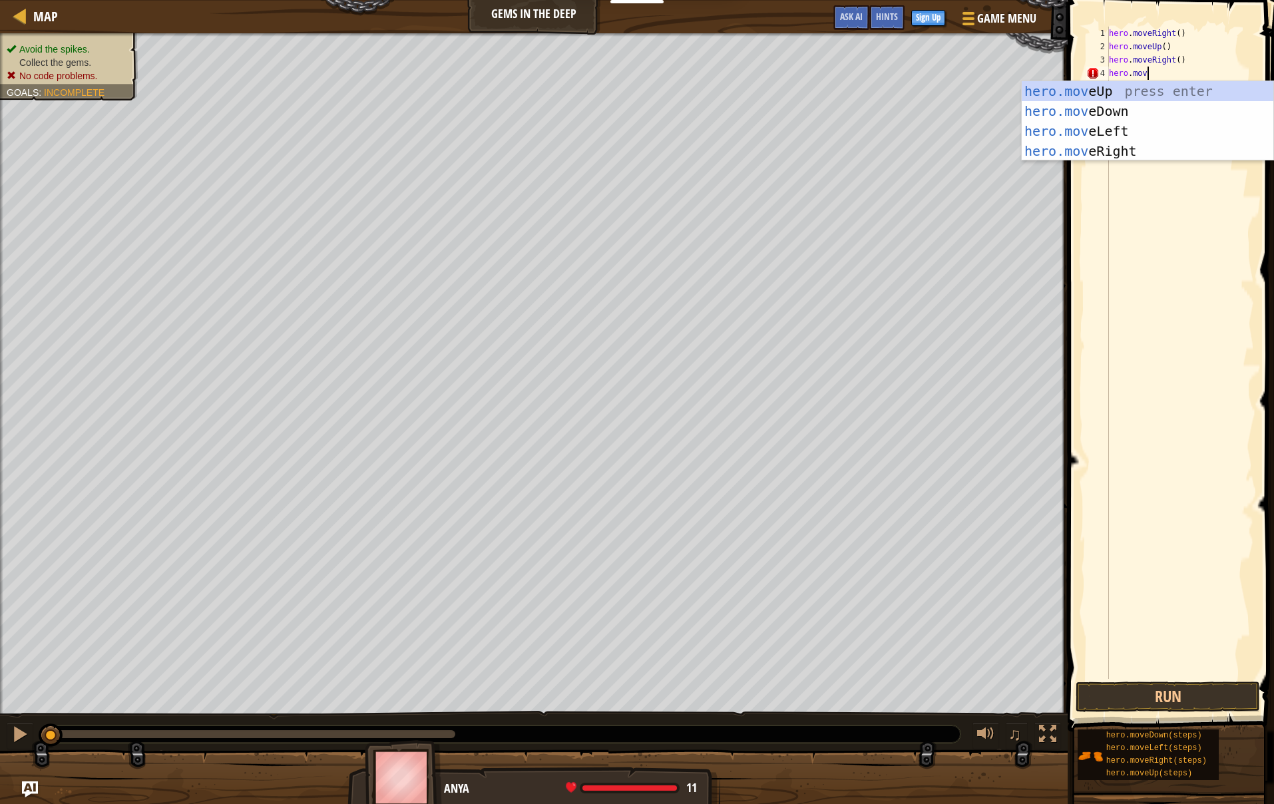
scroll to position [6, 3]
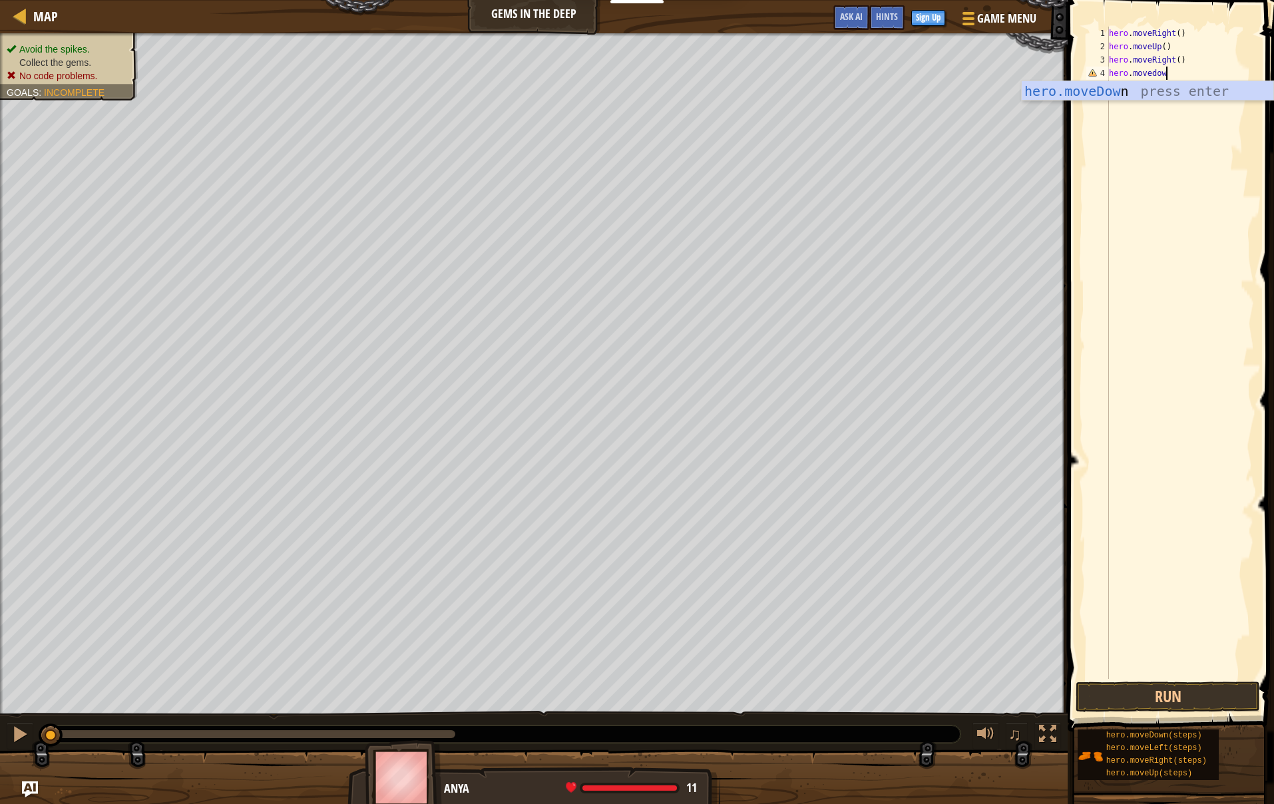
type textarea "hero.movedown"
type textarea "hero.moveleft"
type textarea "hero.movedown"
click at [1159, 699] on button "Run" at bounding box center [1167, 696] width 184 height 31
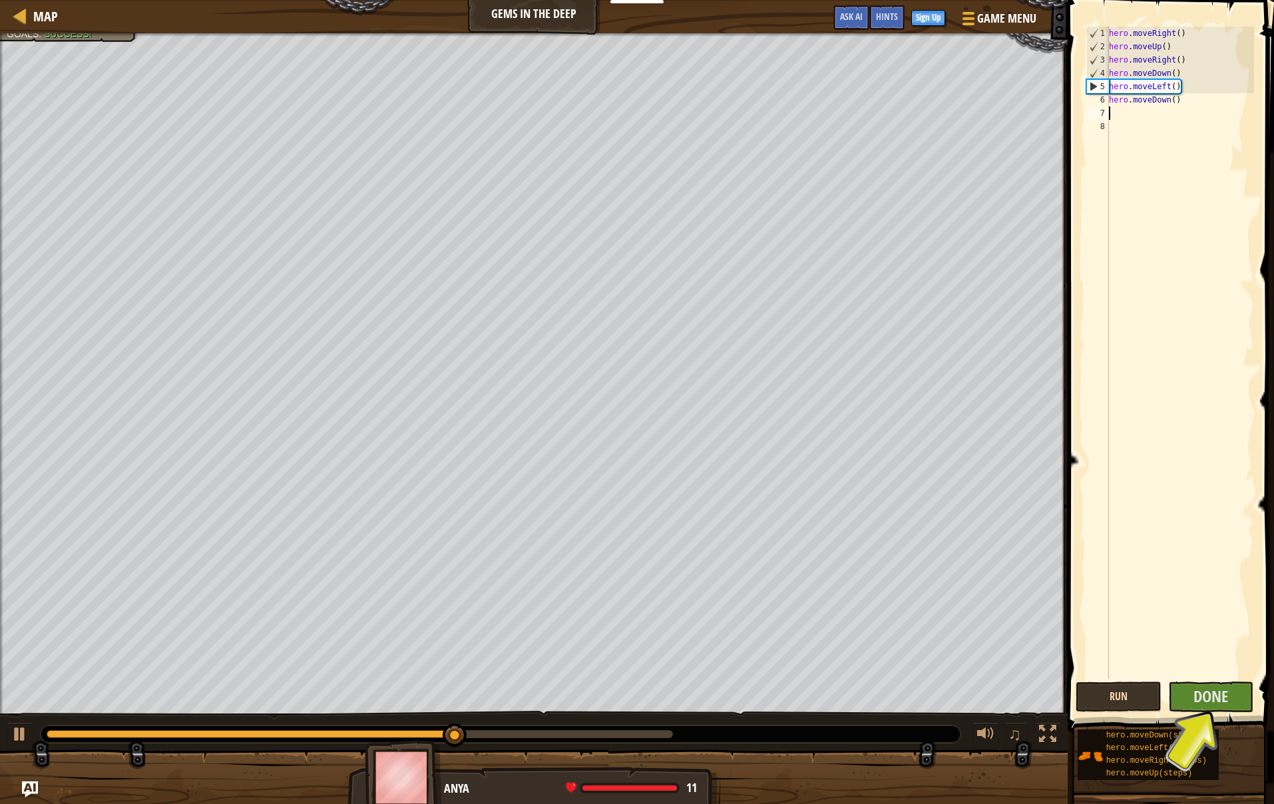
click at [1137, 690] on button "Run" at bounding box center [1118, 696] width 86 height 31
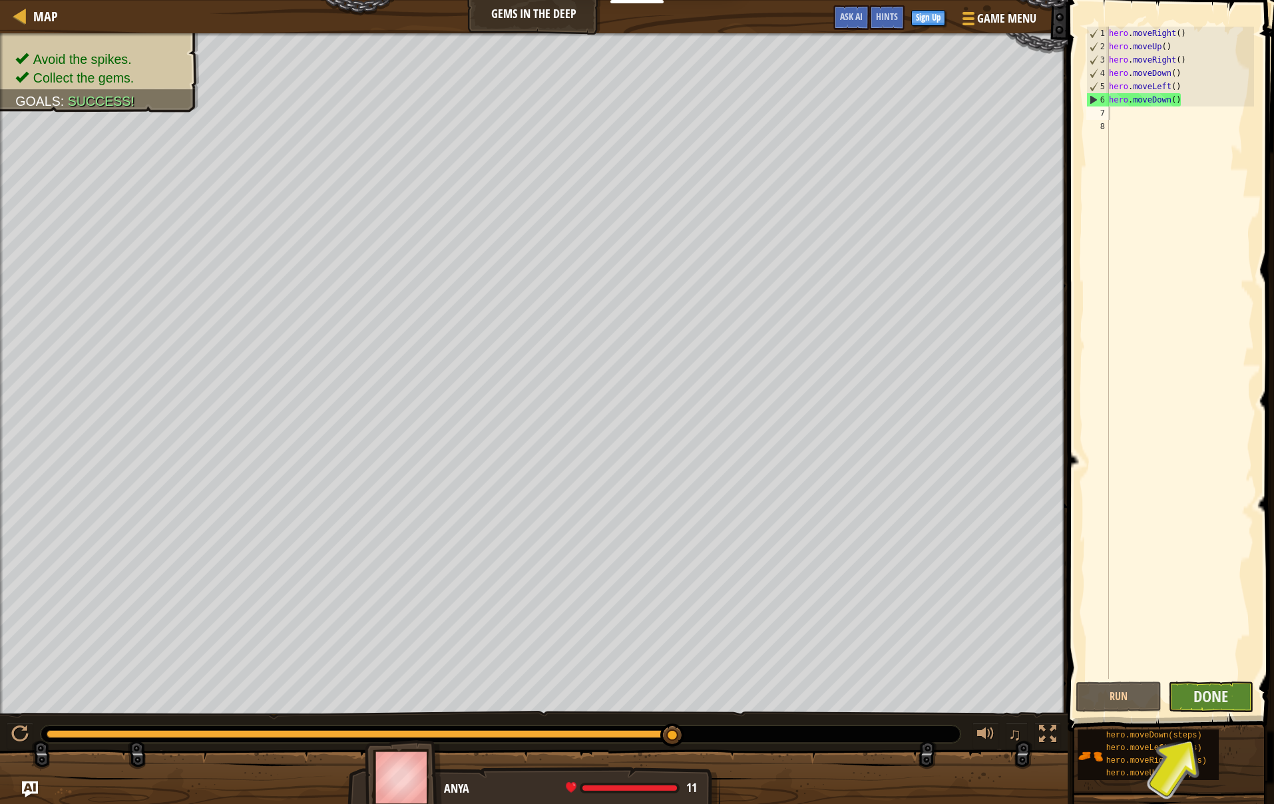
click at [1242, 699] on button "Done" at bounding box center [1211, 696] width 86 height 31
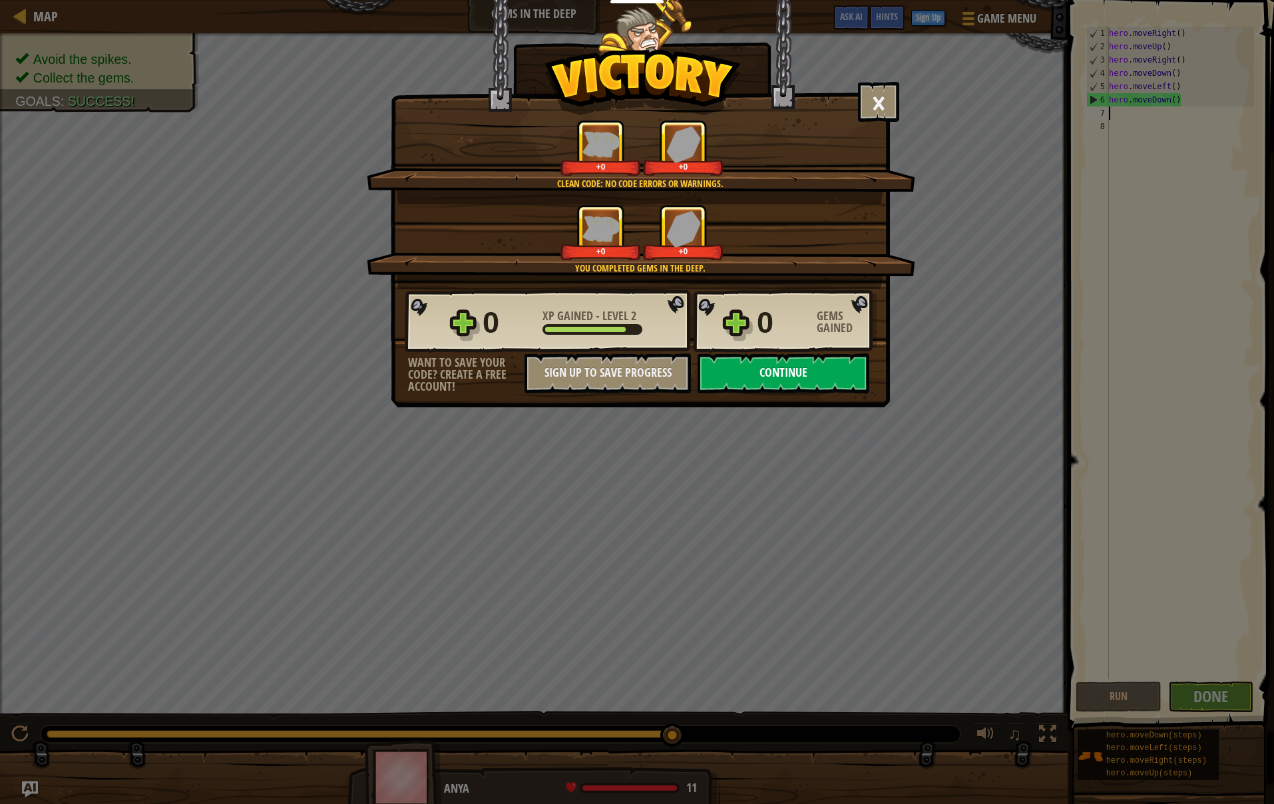
click at [817, 372] on button "Continue" at bounding box center [783, 373] width 172 height 40
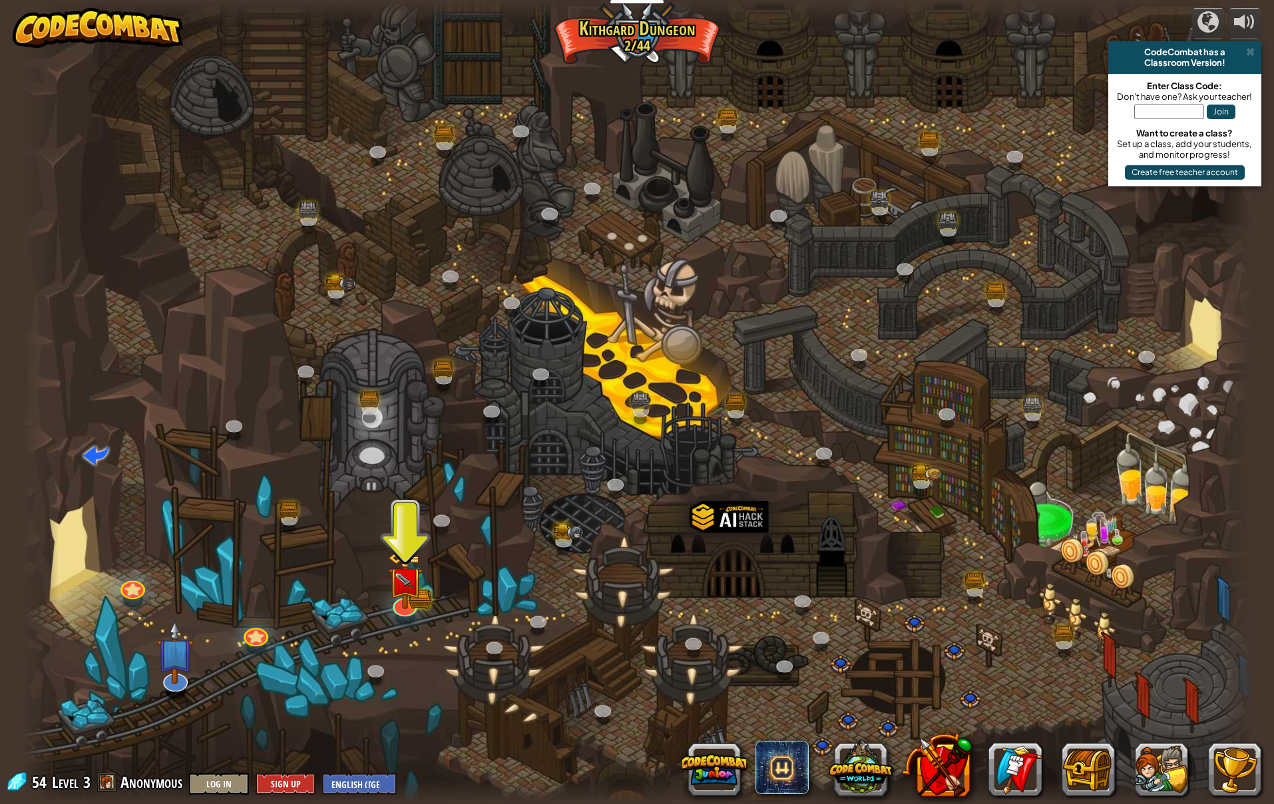
scroll to position [0, 1]
click at [465, 620] on div at bounding box center [637, 402] width 1230 height 804
click at [397, 599] on img at bounding box center [404, 566] width 35 height 77
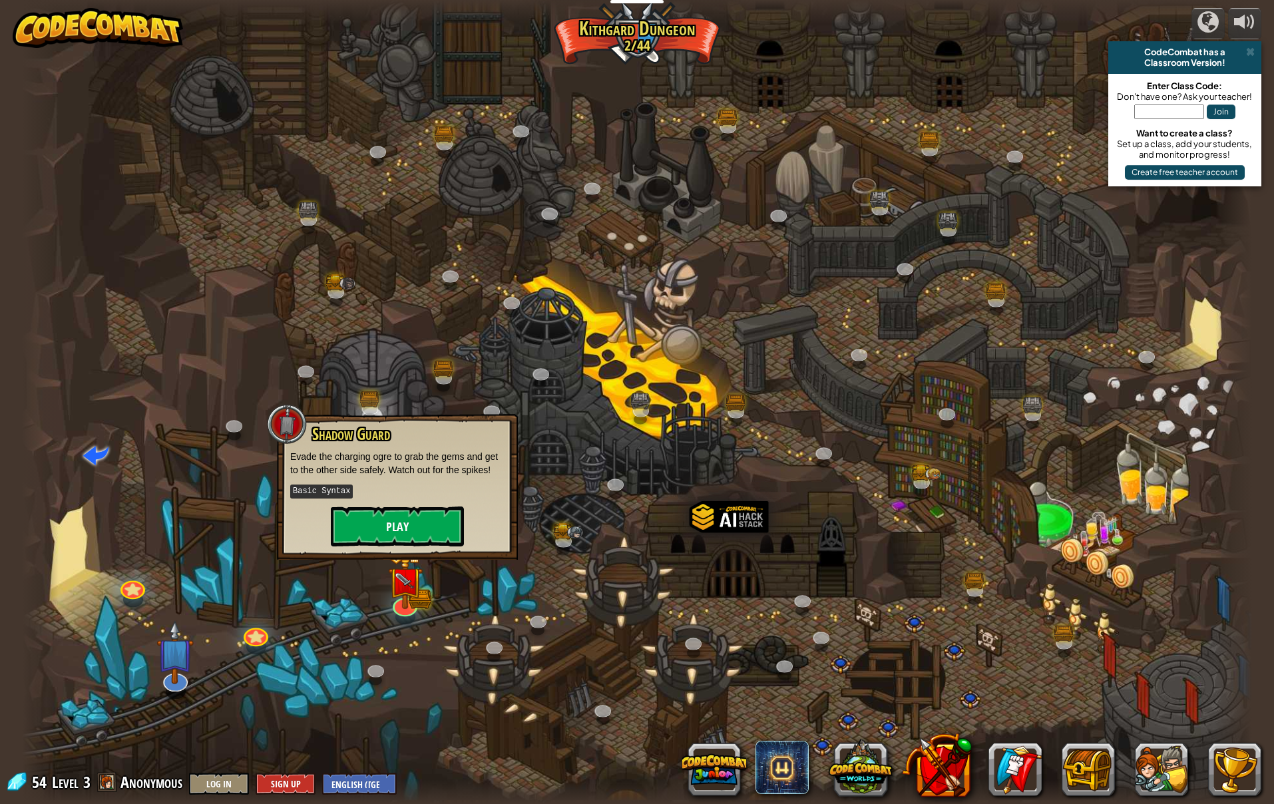
click at [432, 530] on button "Play" at bounding box center [397, 526] width 133 height 40
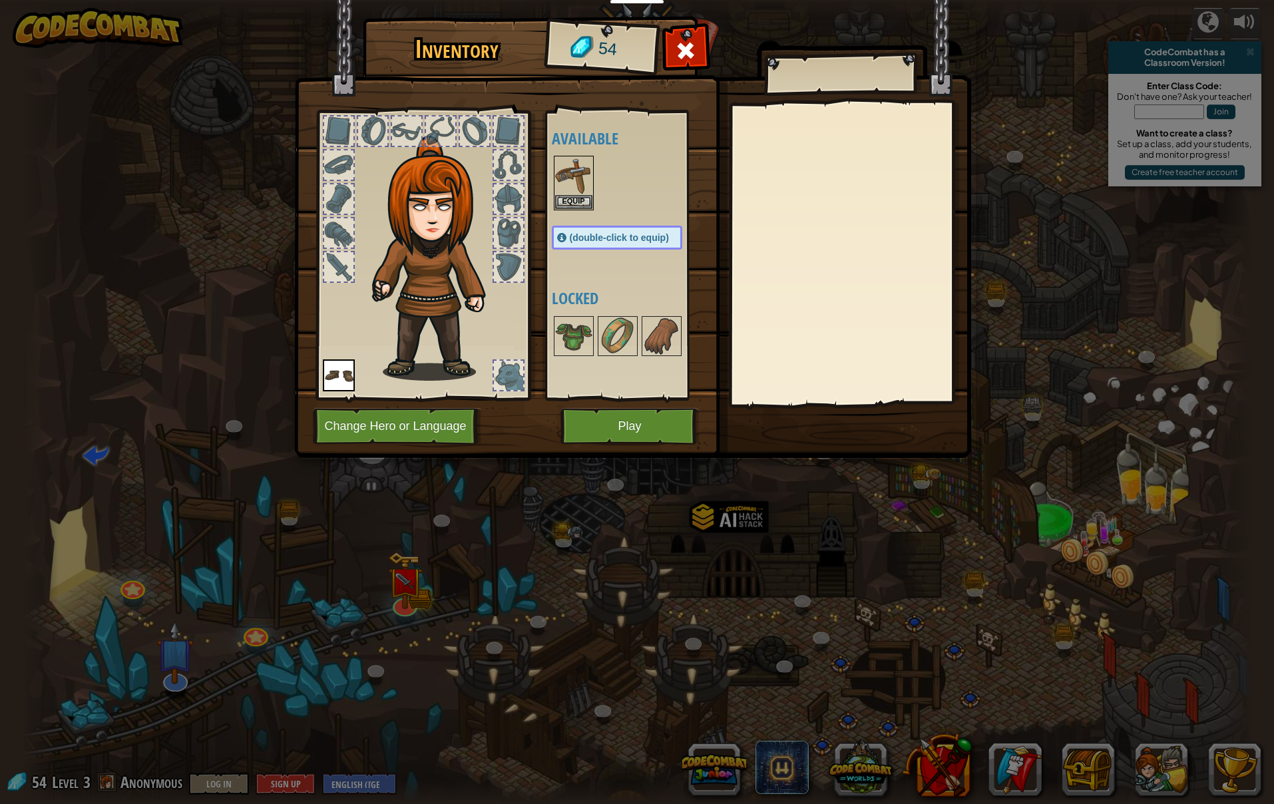
click at [569, 428] on button "Play" at bounding box center [629, 426] width 139 height 37
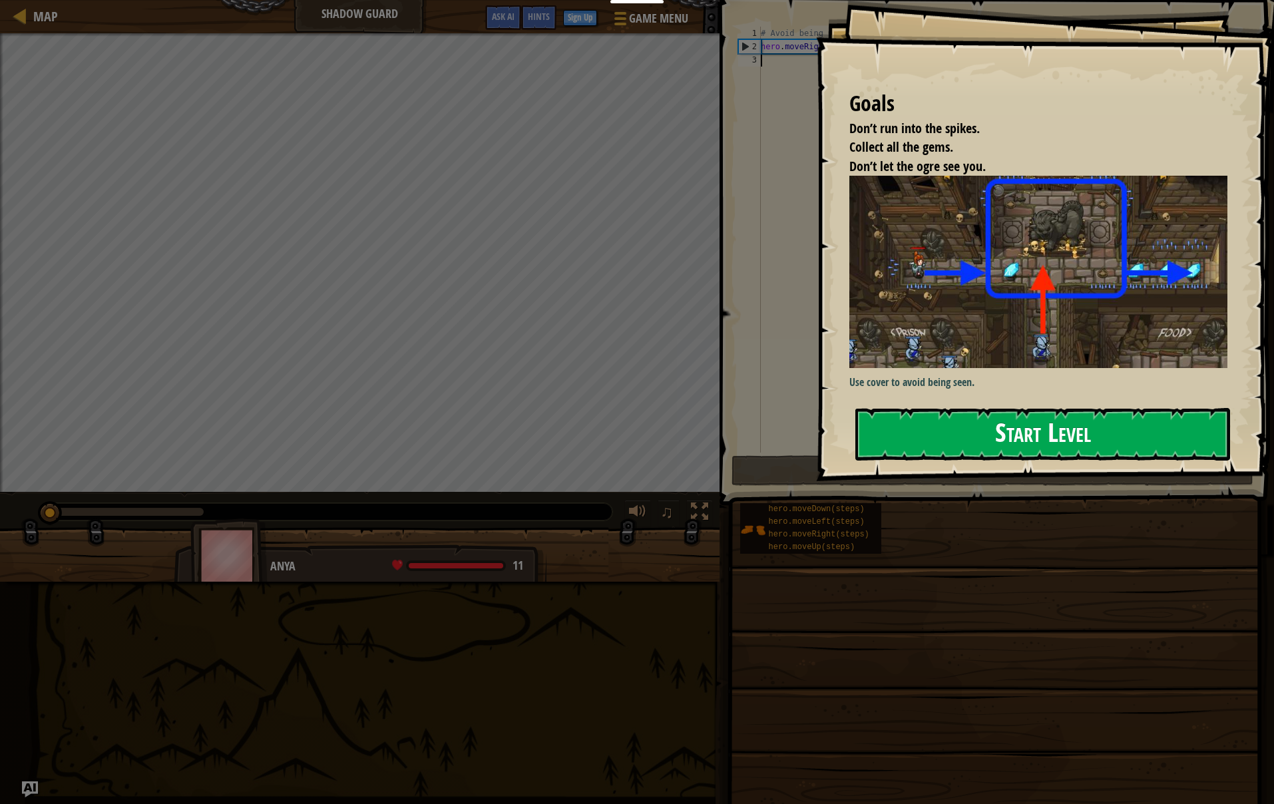
scroll to position [0, 1]
click at [1062, 408] on button "Start Level" at bounding box center [1042, 434] width 375 height 53
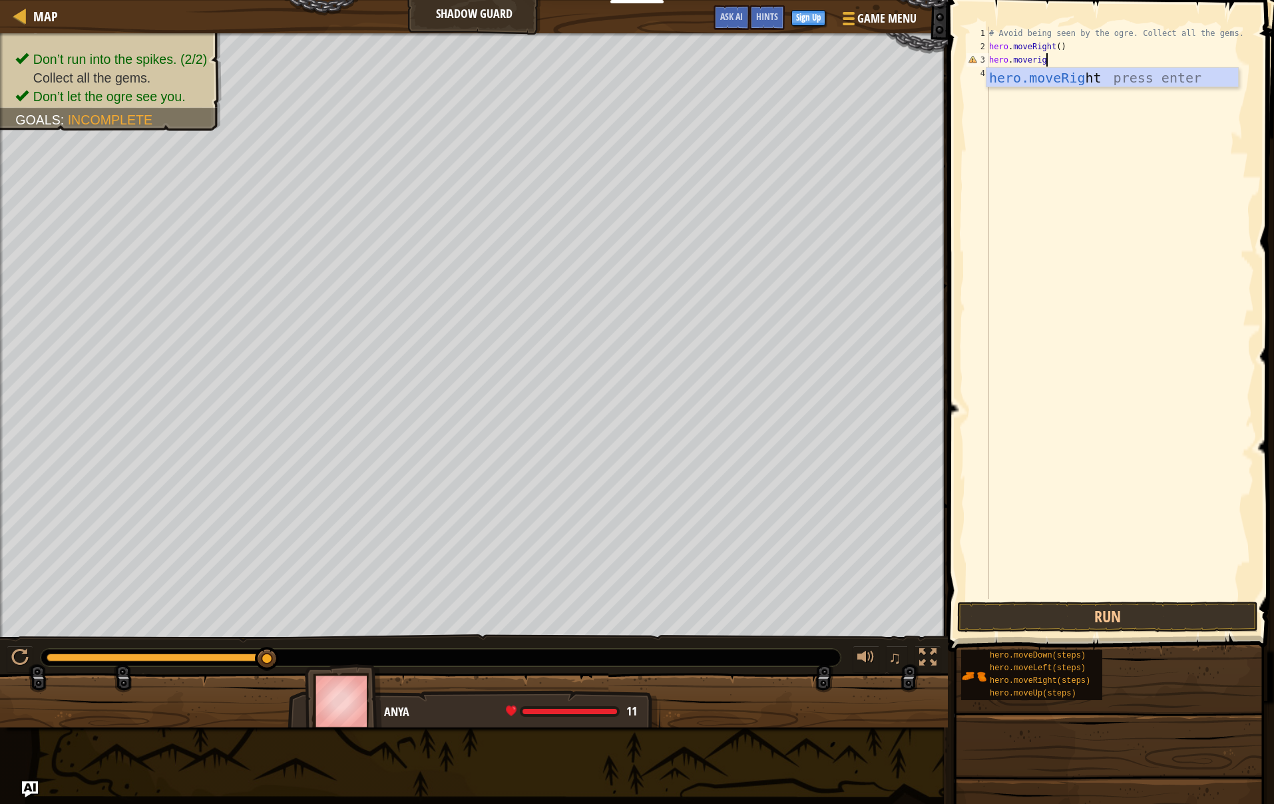
scroll to position [6, 5]
type textarea "hero.moveright"
click at [1064, 624] on button "Run" at bounding box center [1107, 617] width 301 height 31
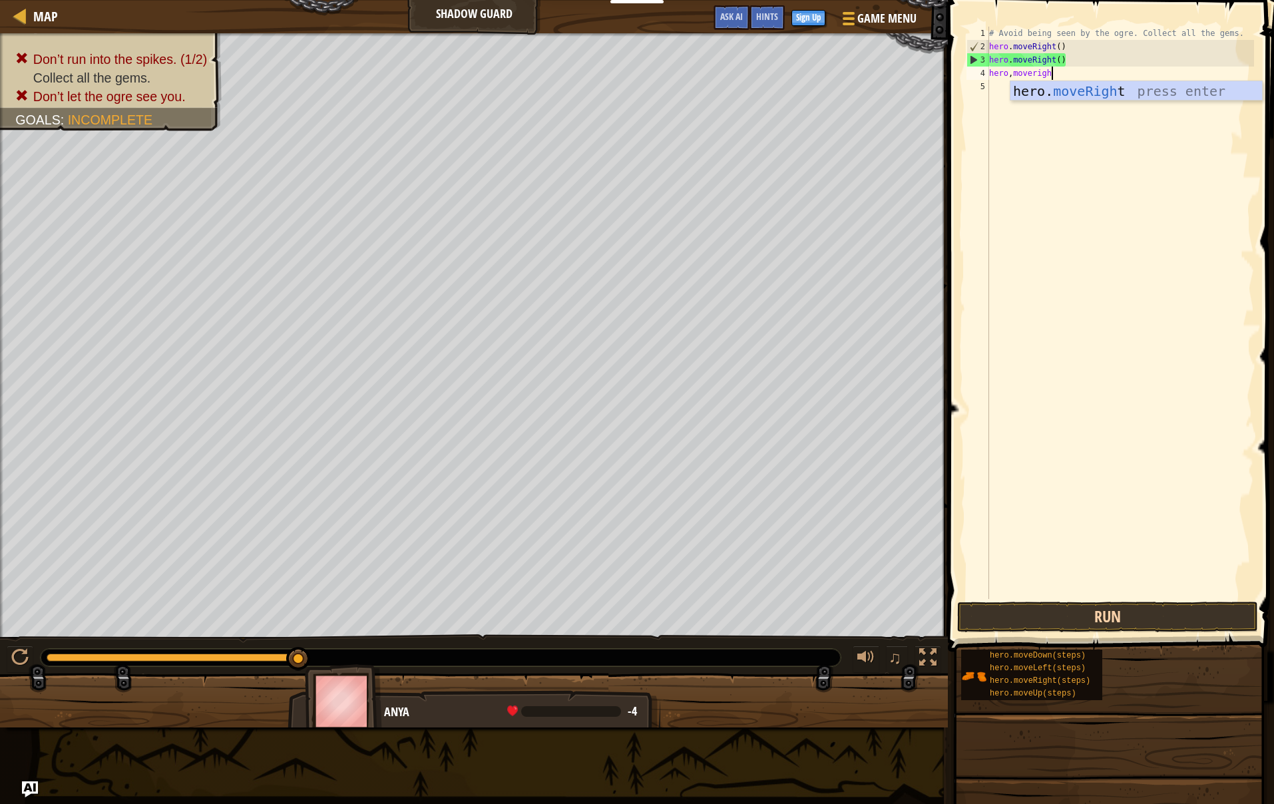
scroll to position [6, 5]
click at [1088, 619] on button "Run" at bounding box center [1107, 617] width 301 height 31
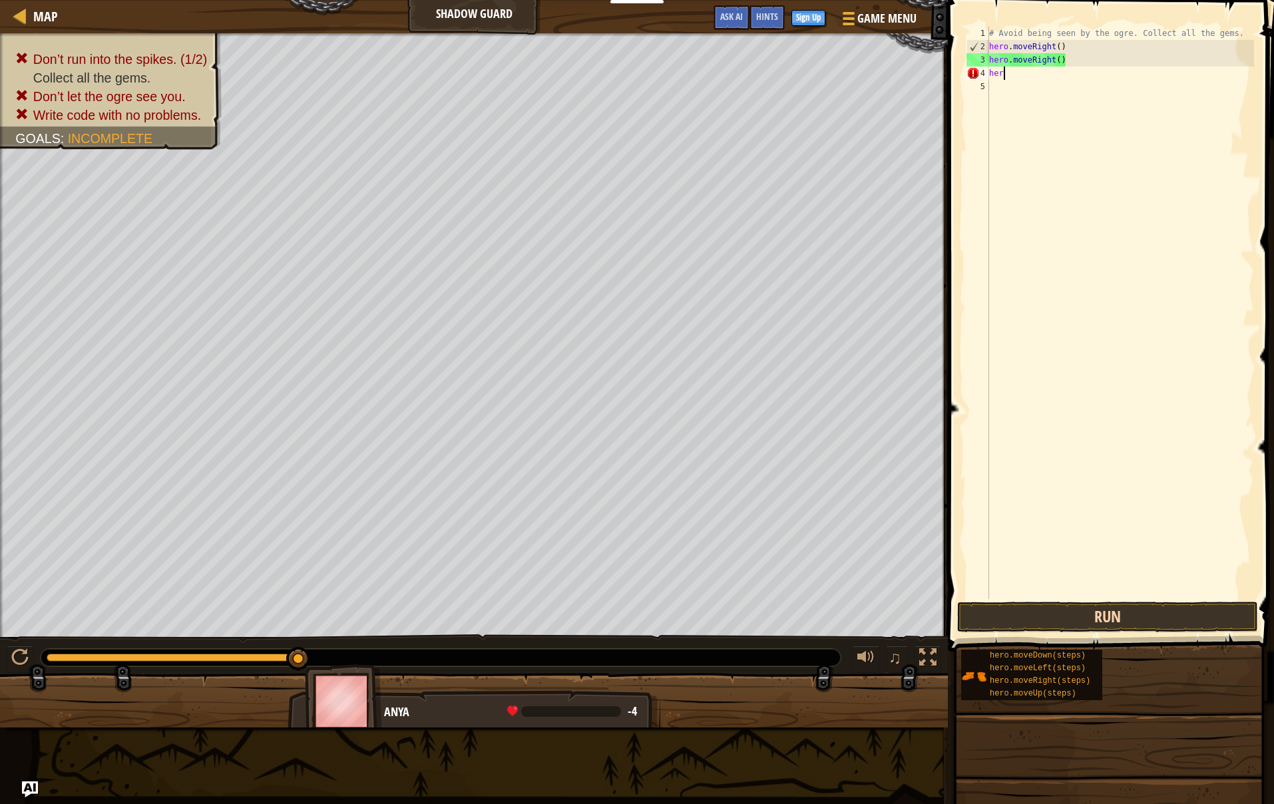
scroll to position [6, 0]
type textarea "h"
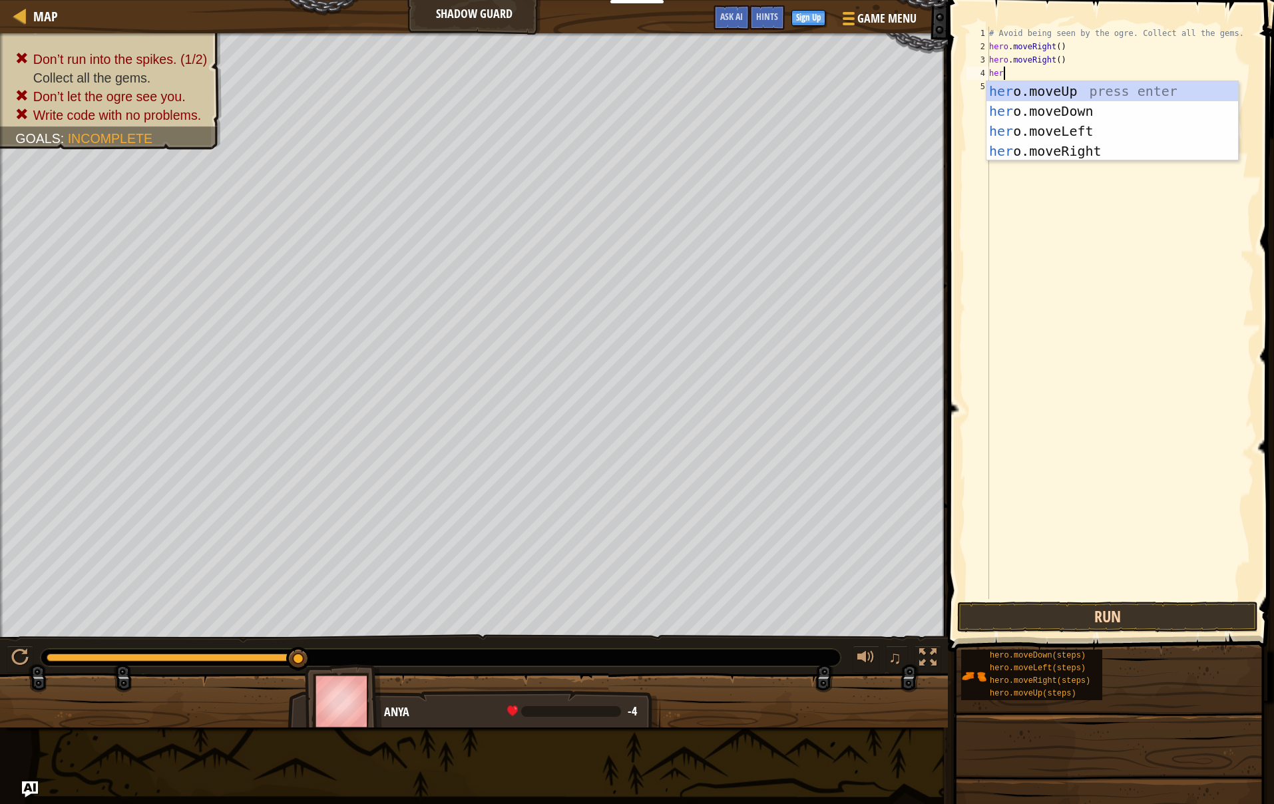
scroll to position [6, 1]
type textarea "hero"
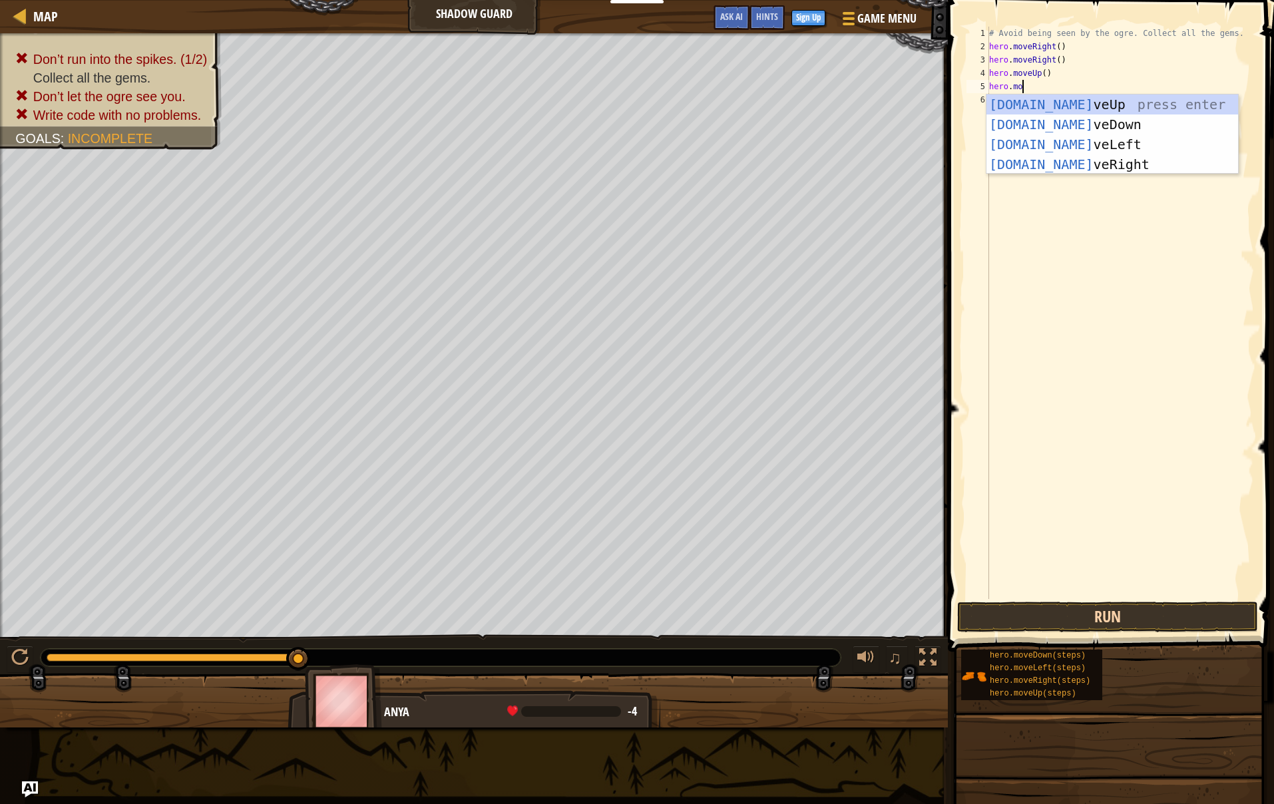
type textarea "hero.move"
click at [1042, 140] on div "hero.move Up press enter hero.move Down press enter hero.move Left press enter …" at bounding box center [1112, 154] width 252 height 120
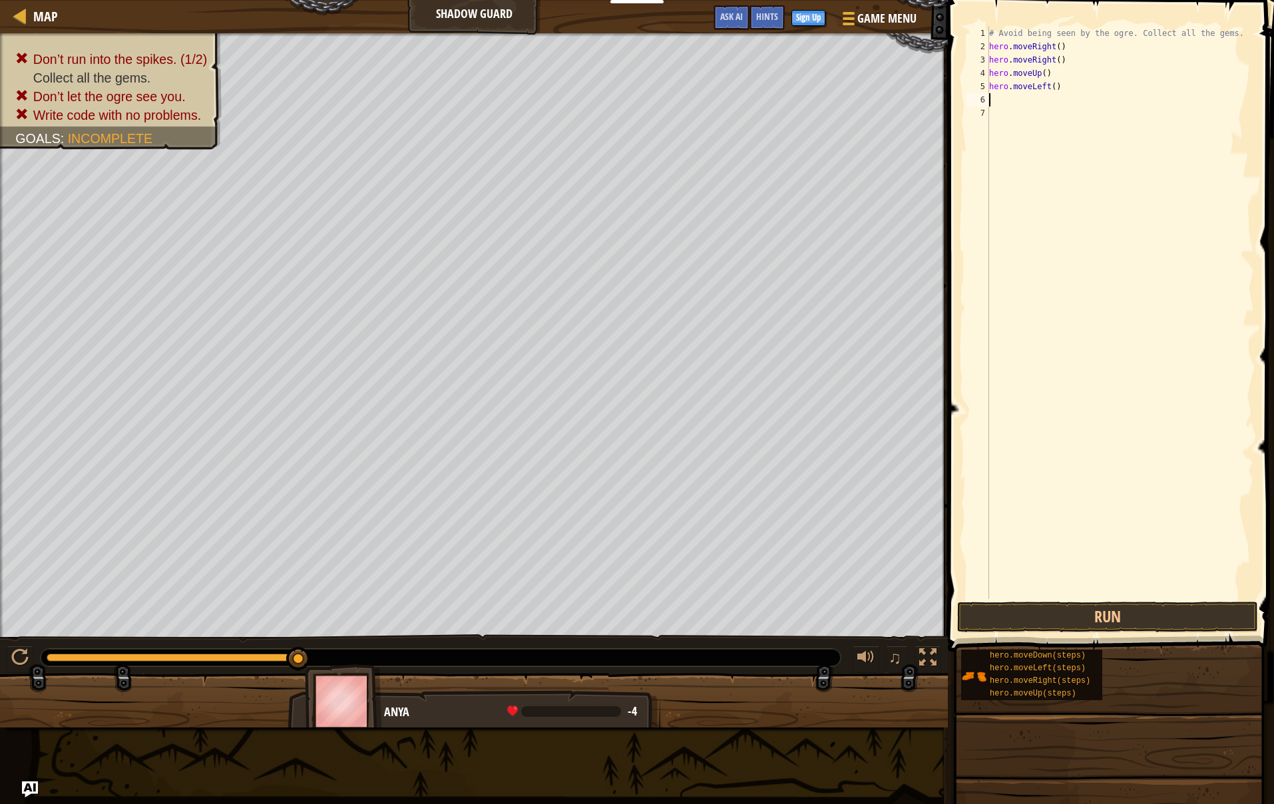
type textarea "e"
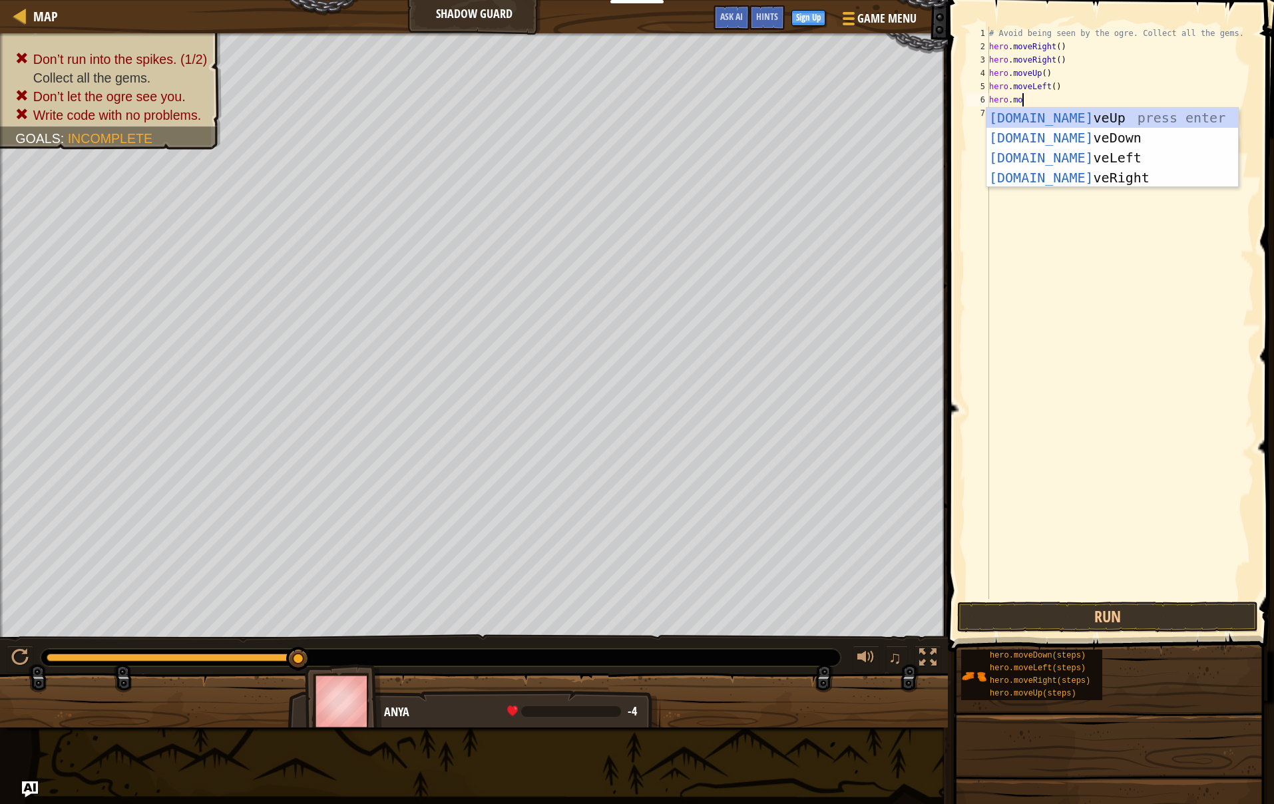
scroll to position [6, 3]
type textarea "hero.move"
click at [1074, 130] on div "hero.move Up press enter hero.move Down press enter hero.move Left press enter …" at bounding box center [1112, 168] width 252 height 120
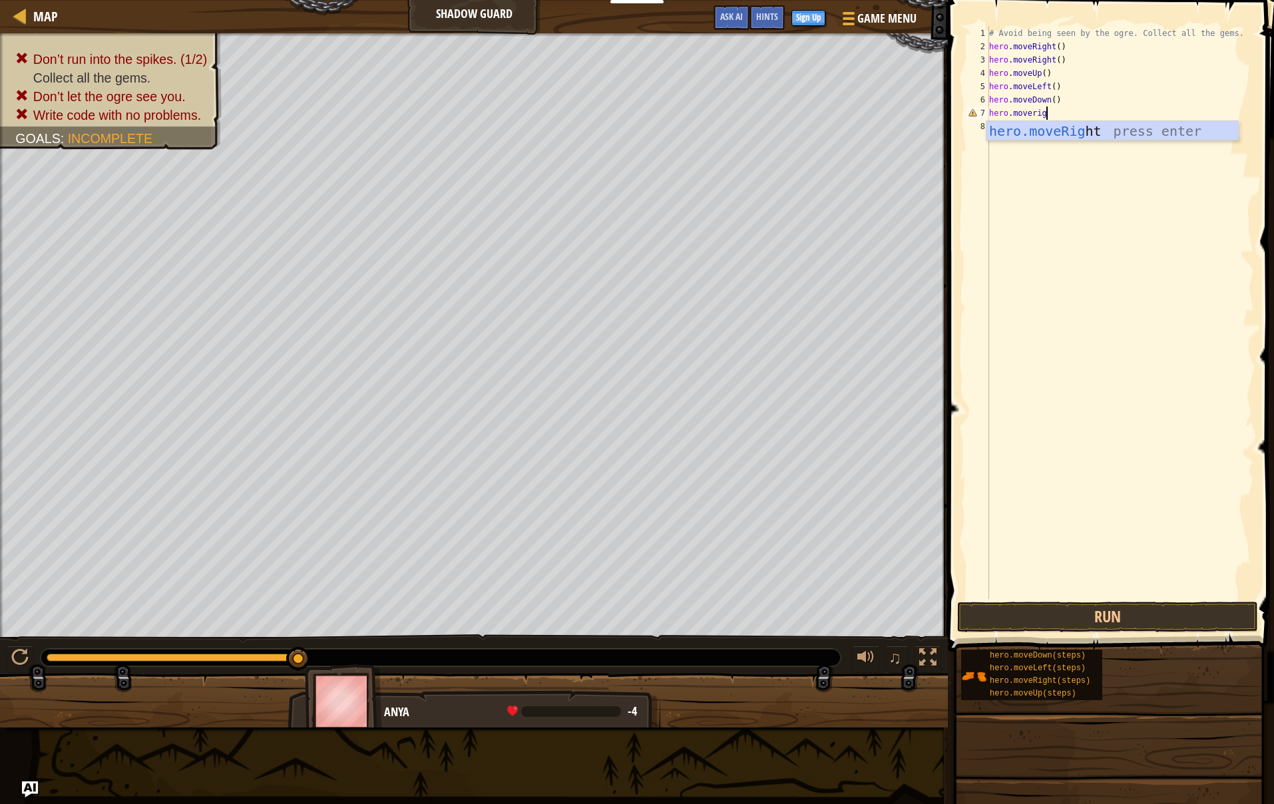
scroll to position [6, 5]
type textarea "hero.moveright"
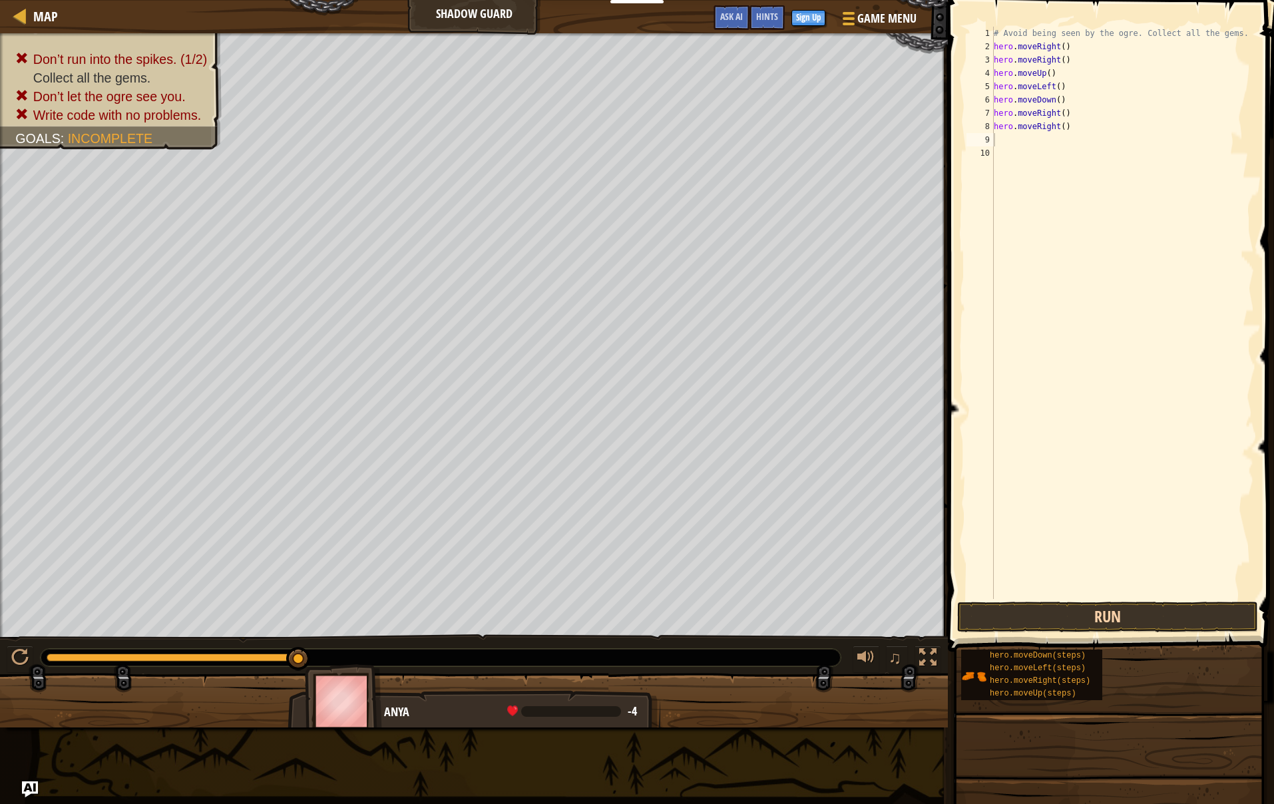
click at [1109, 610] on button "Run" at bounding box center [1107, 617] width 301 height 31
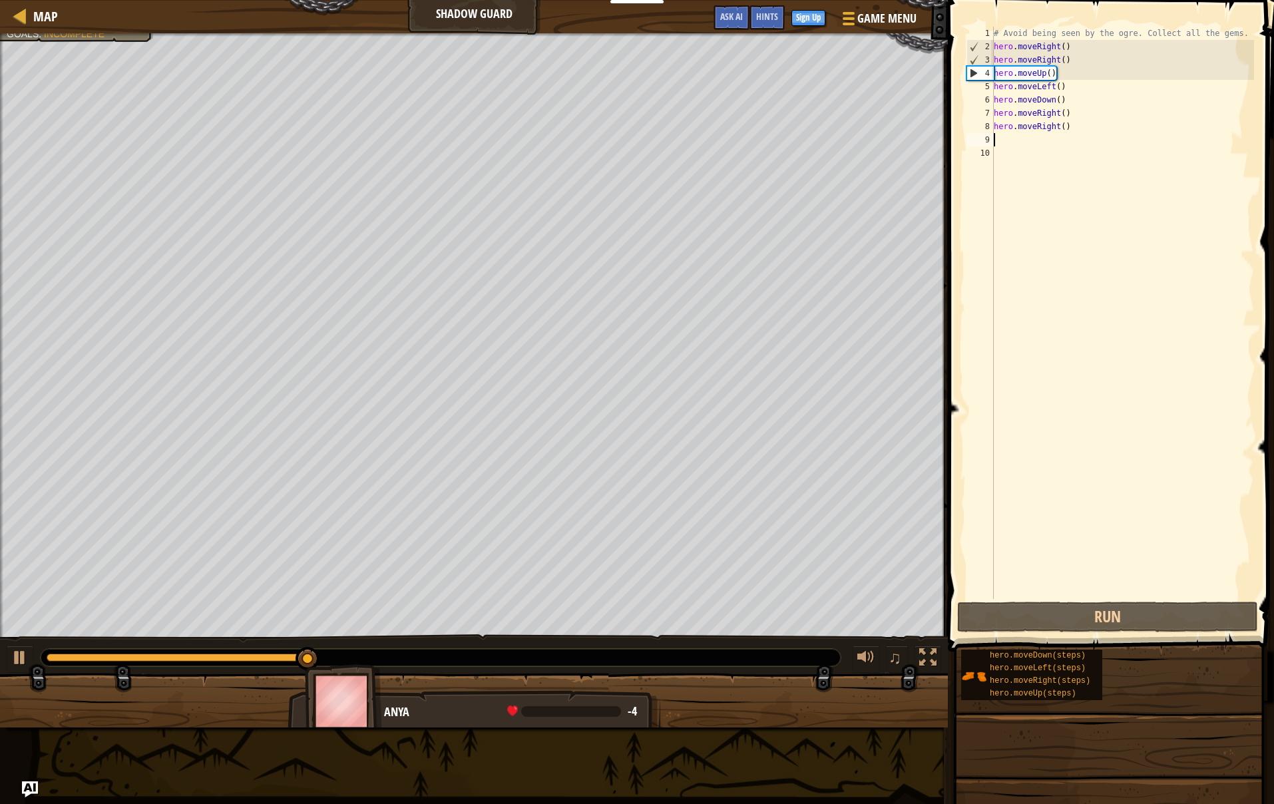
scroll to position [0, 0]
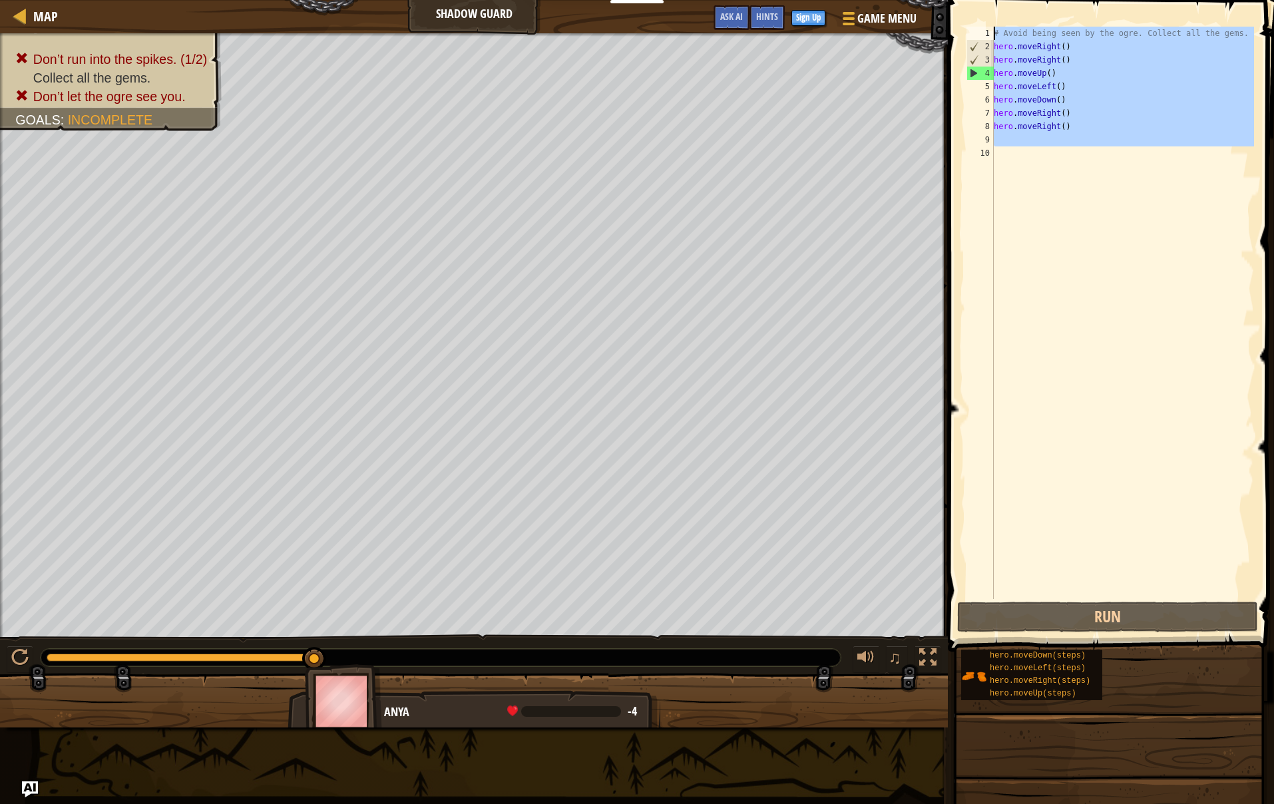
drag, startPoint x: 1090, startPoint y: -35, endPoint x: 1131, endPoint y: -35, distance: 40.6
click at [1131, 0] on html "Educators Create Free Account School & District Solutions Teacher Toolkit Previ…" at bounding box center [637, 0] width 1274 height 0
type textarea "# Avoid being seen by the ogre. Collect all the gems. hero.moveRight()"
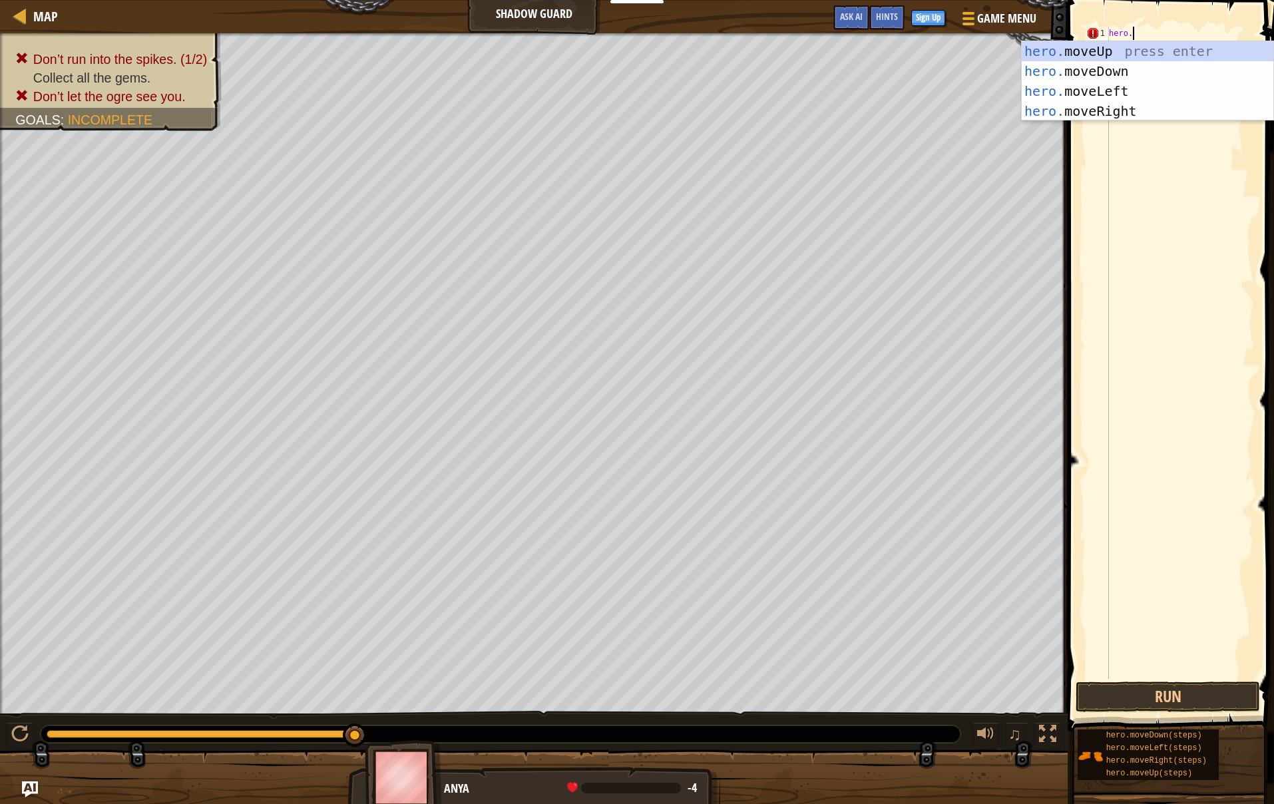
scroll to position [6, 2]
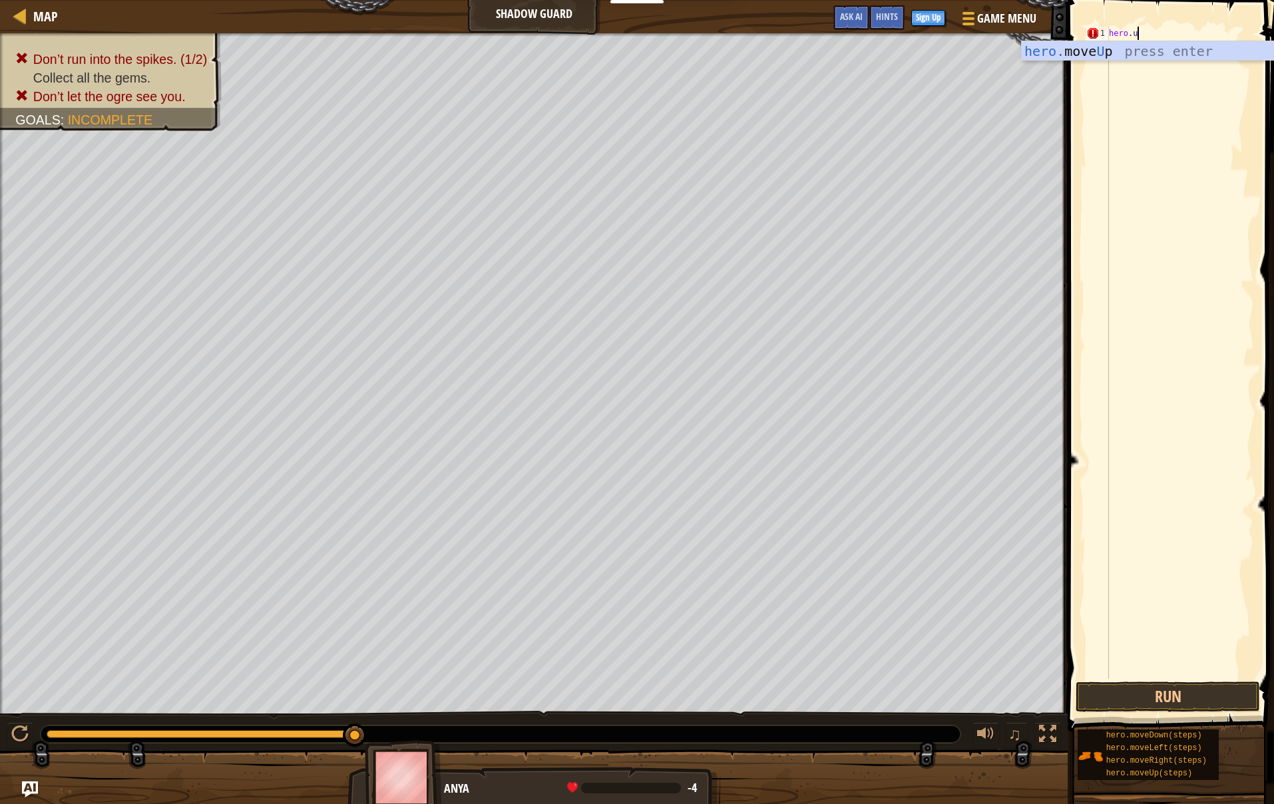
type textarea "hero.up"
type textarea "hero.moveright"
type textarea "hero.moveup"
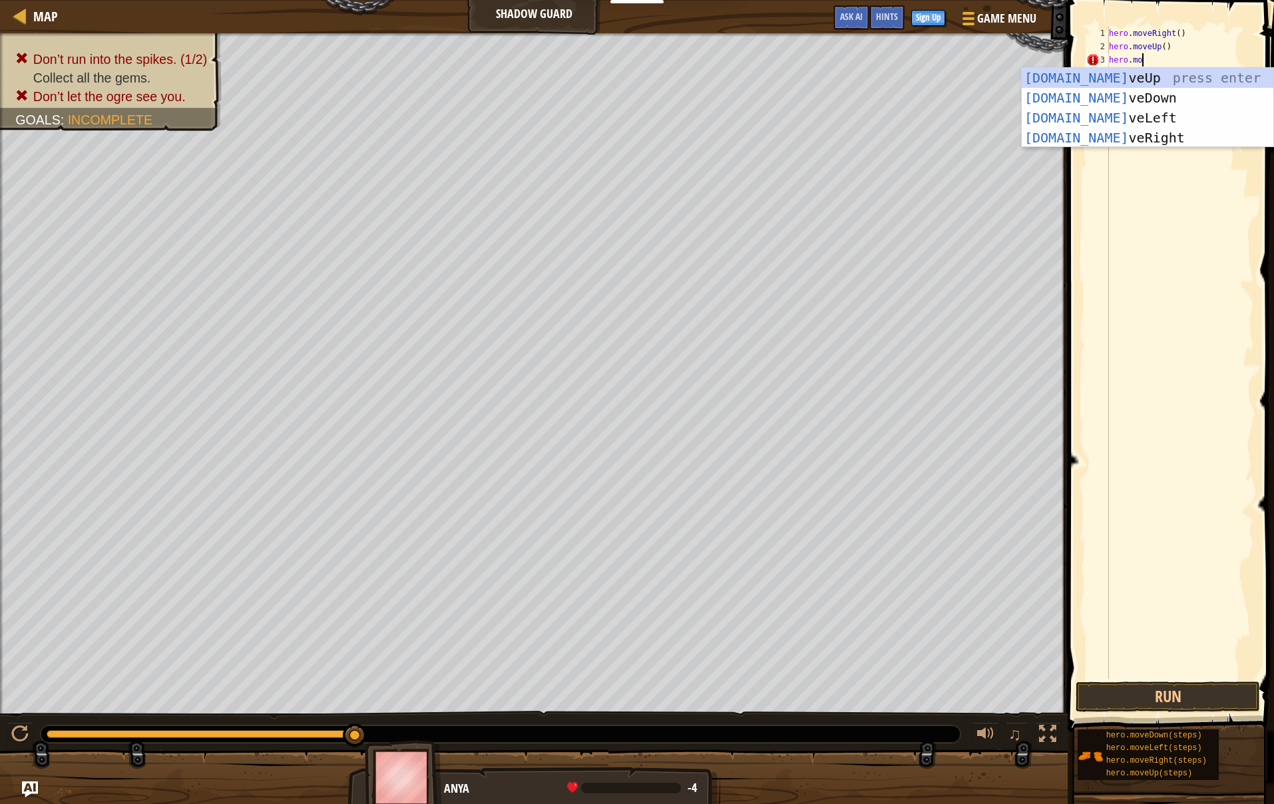
scroll to position [6, 3]
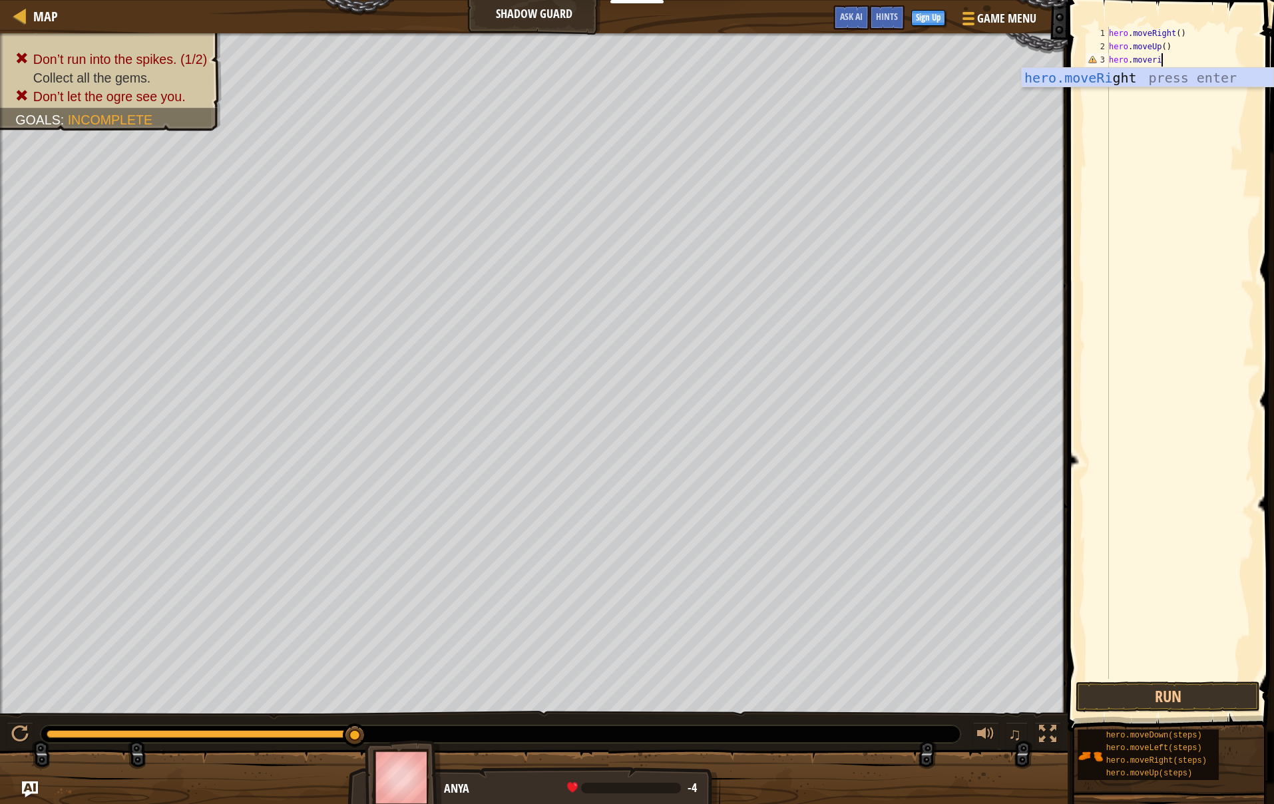
type textarea "hero.moveright"
type textarea "hero.movedown"
type textarea "hero.moveright"
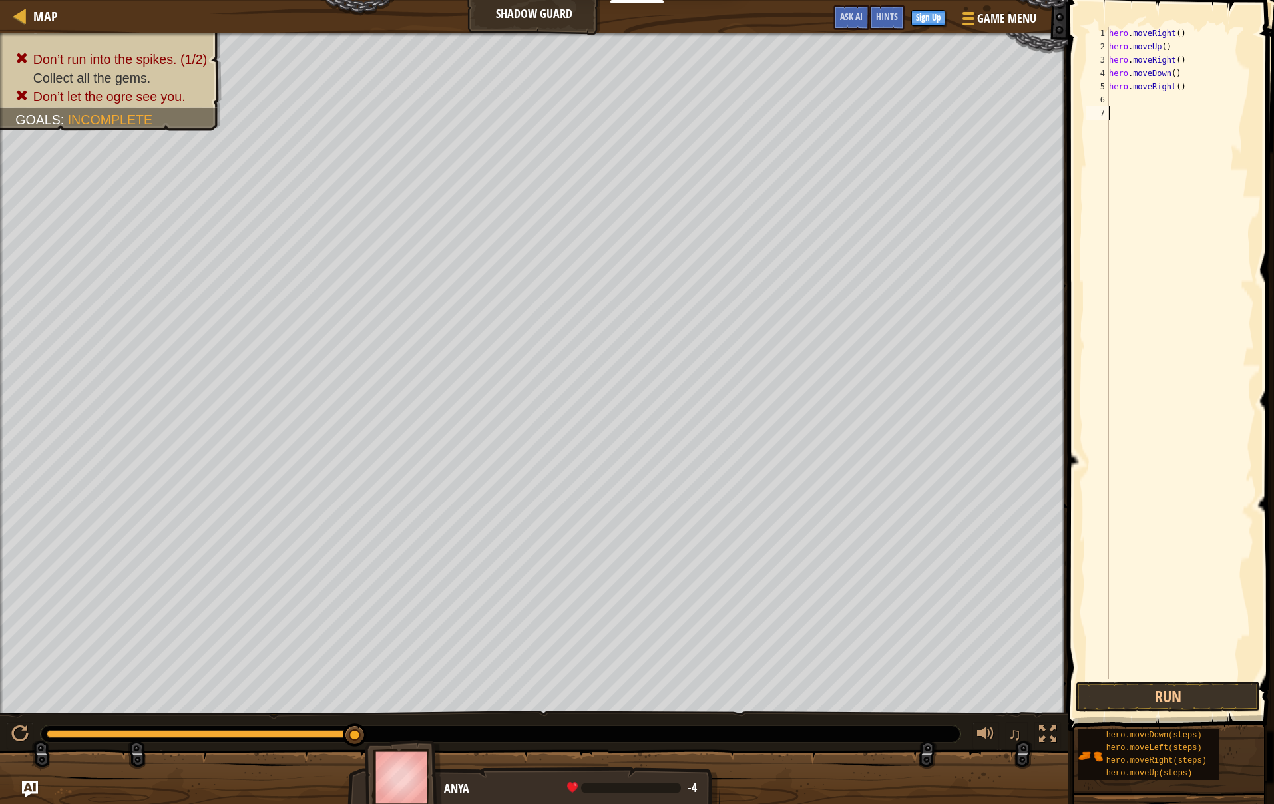
click at [1230, 234] on div "hero . moveRight ( ) hero . moveUp ( ) hero . moveRight ( ) hero . moveDown ( )…" at bounding box center [1180, 366] width 148 height 679
click at [1150, 705] on button "Run" at bounding box center [1167, 696] width 184 height 31
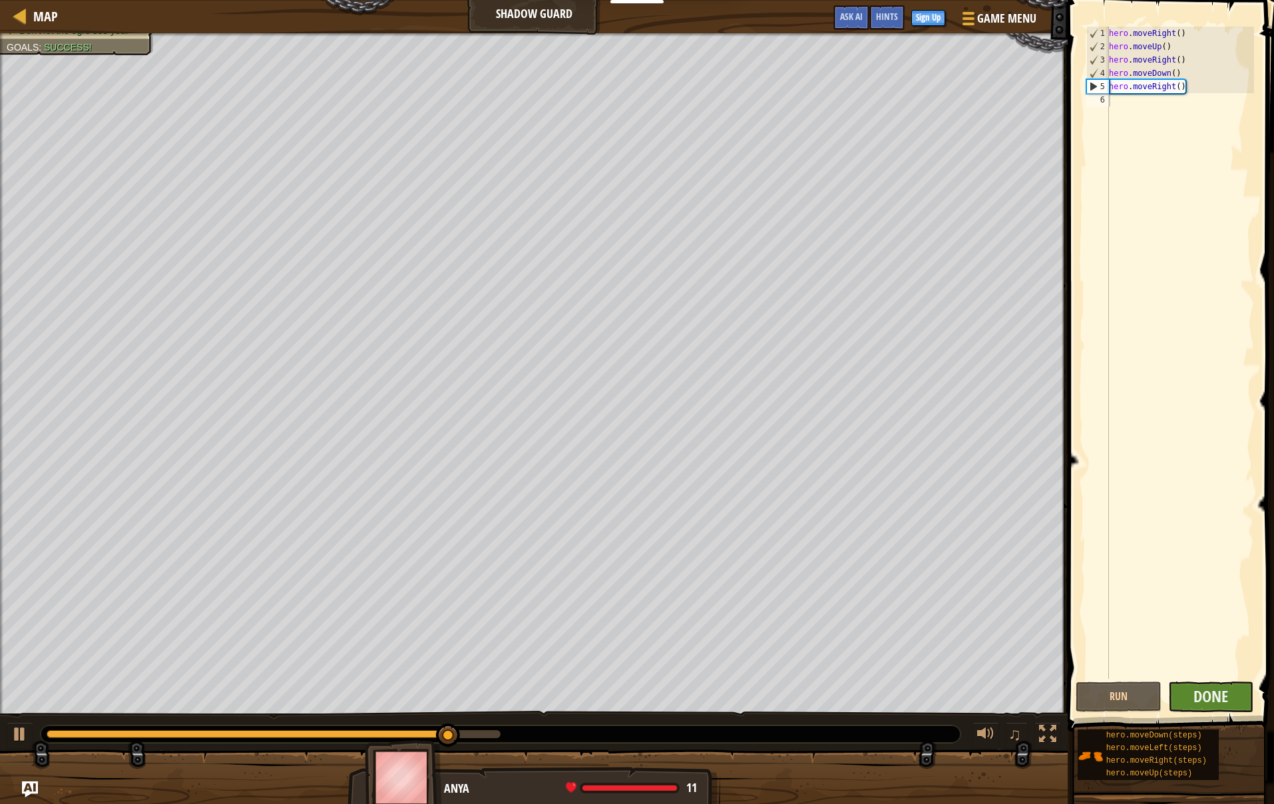
click at [1238, 685] on button "Done" at bounding box center [1211, 696] width 86 height 31
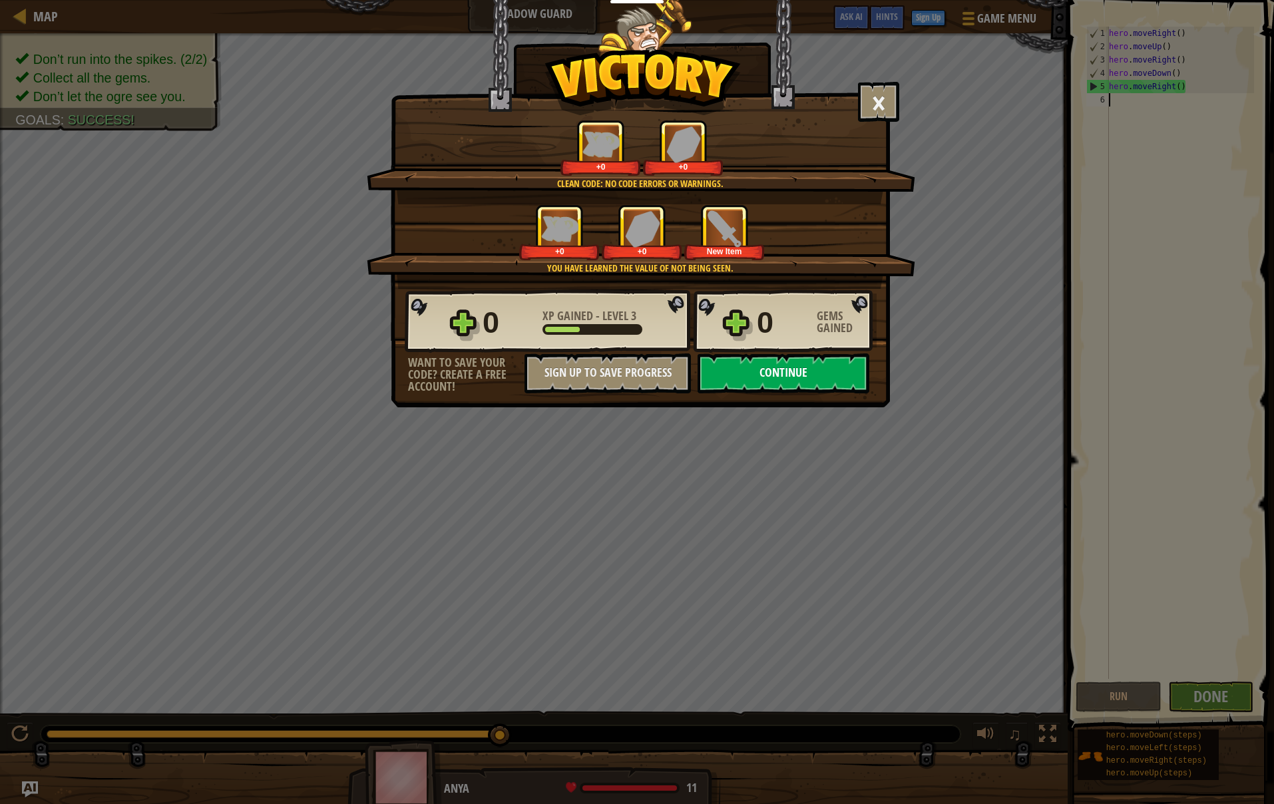
click at [813, 386] on button "Continue" at bounding box center [783, 373] width 172 height 40
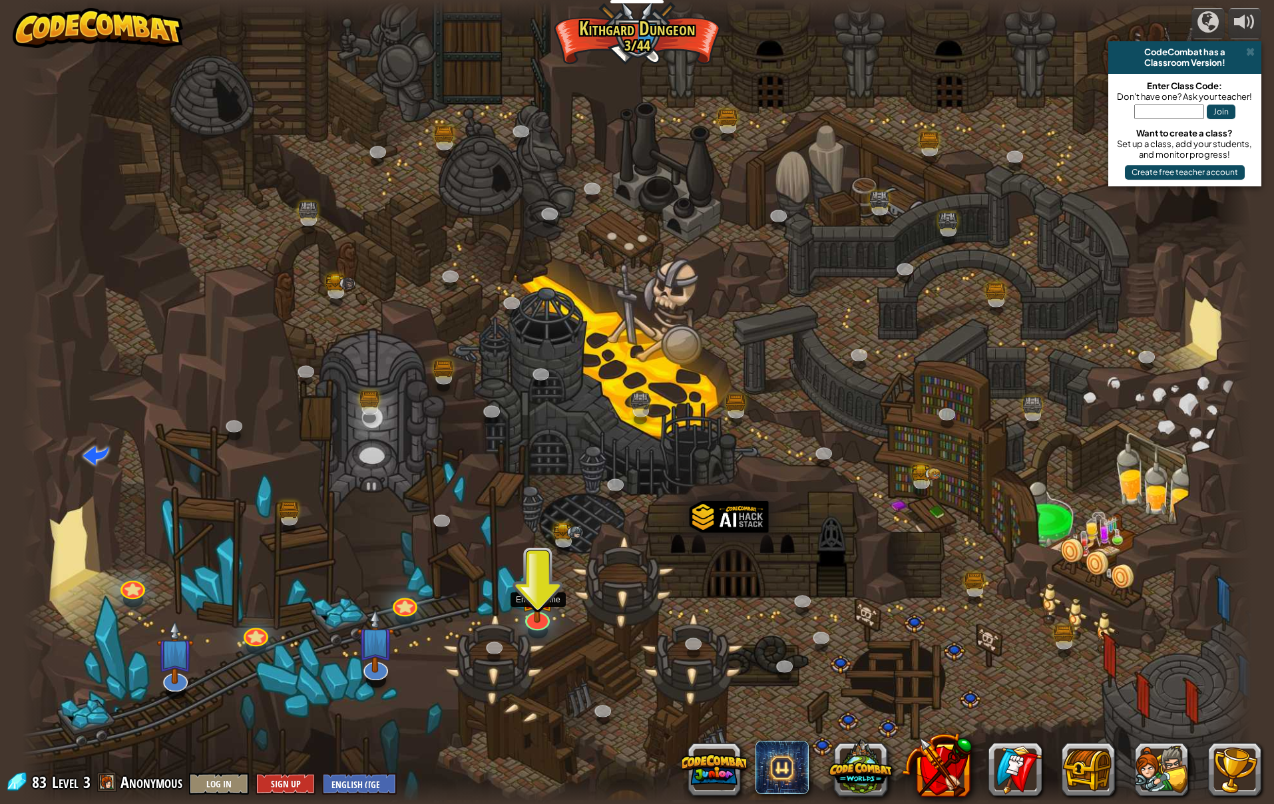
click at [542, 626] on div at bounding box center [537, 621] width 25 height 19
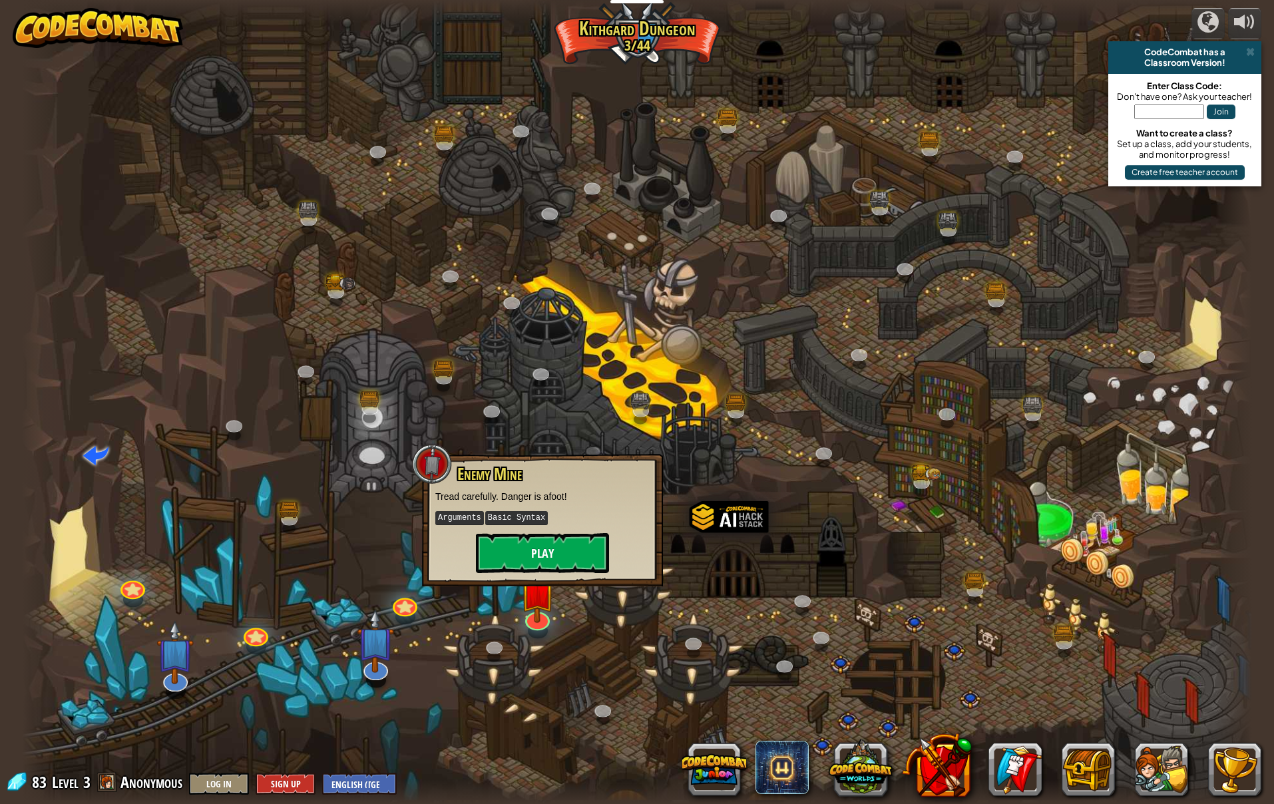
click at [568, 550] on button "Play" at bounding box center [542, 553] width 133 height 40
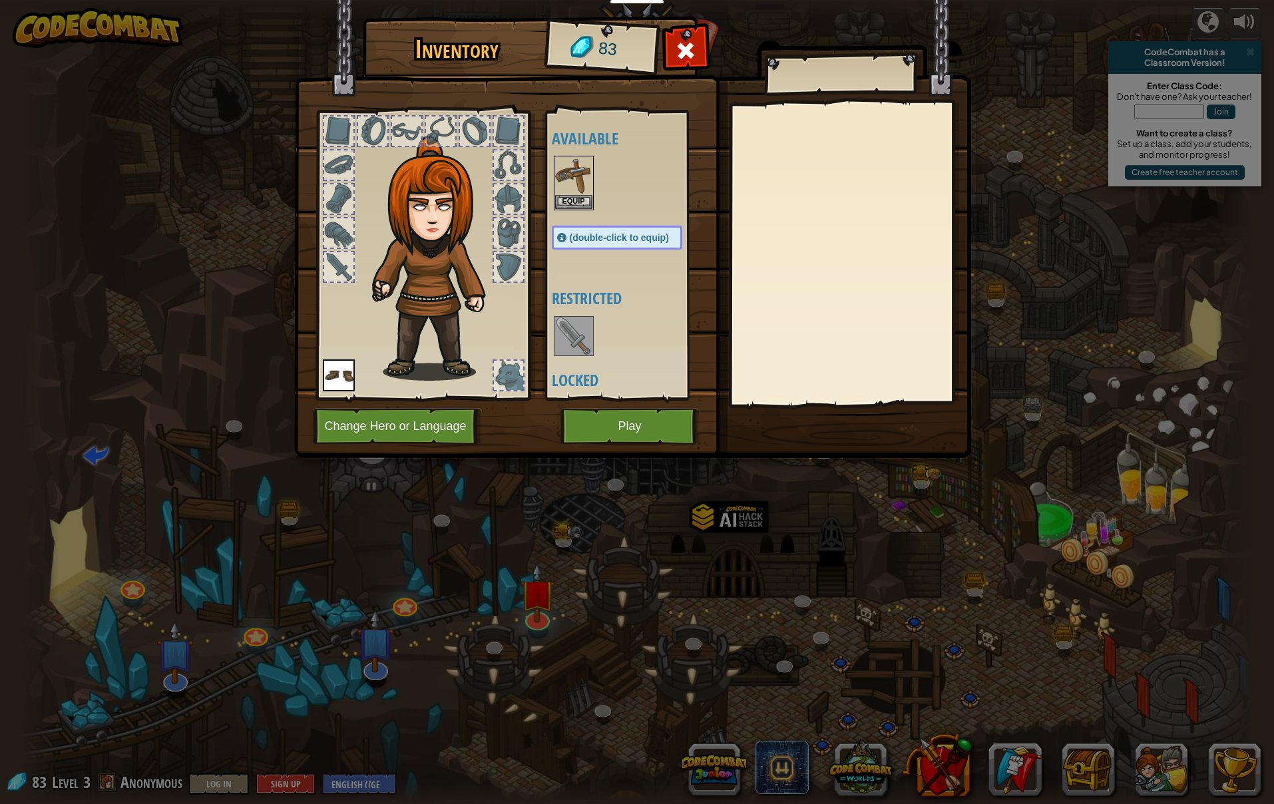
click at [598, 431] on button "Play" at bounding box center [629, 426] width 139 height 37
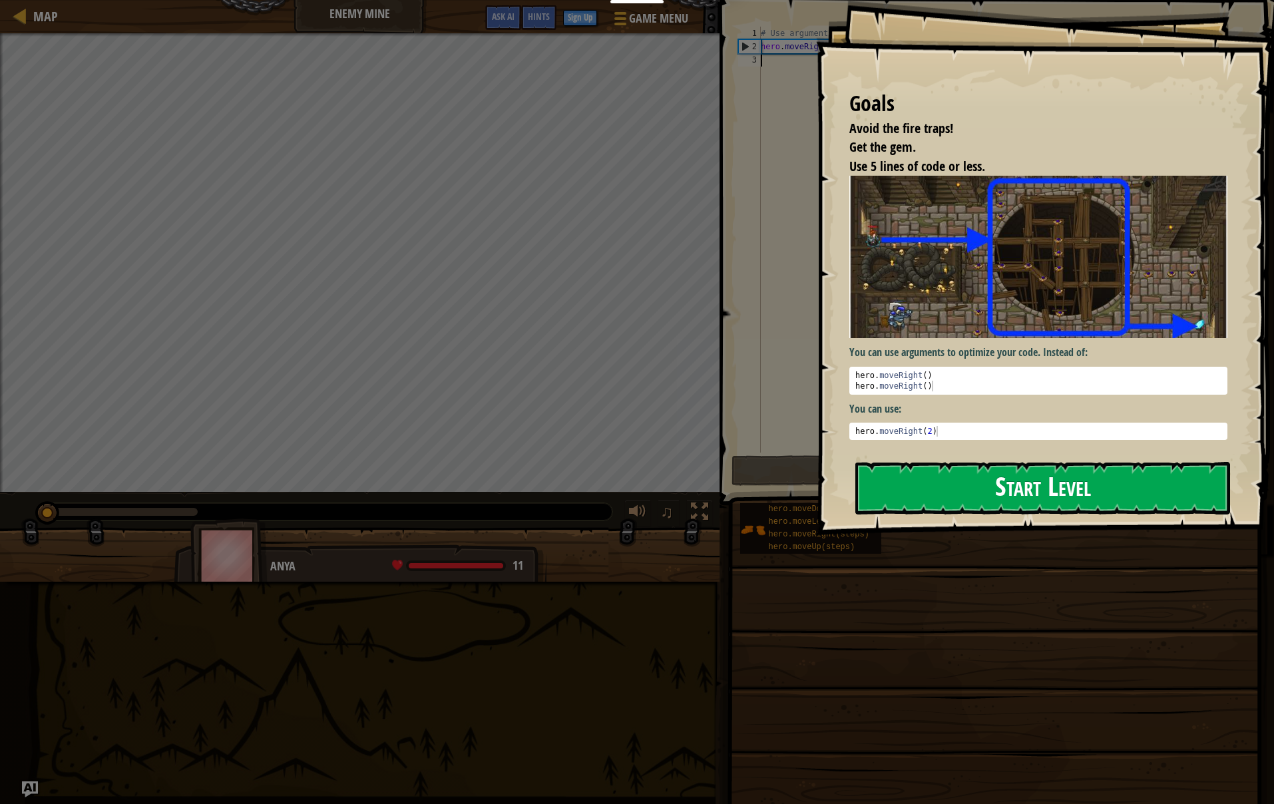
click at [870, 462] on button "Start Level" at bounding box center [1042, 488] width 375 height 53
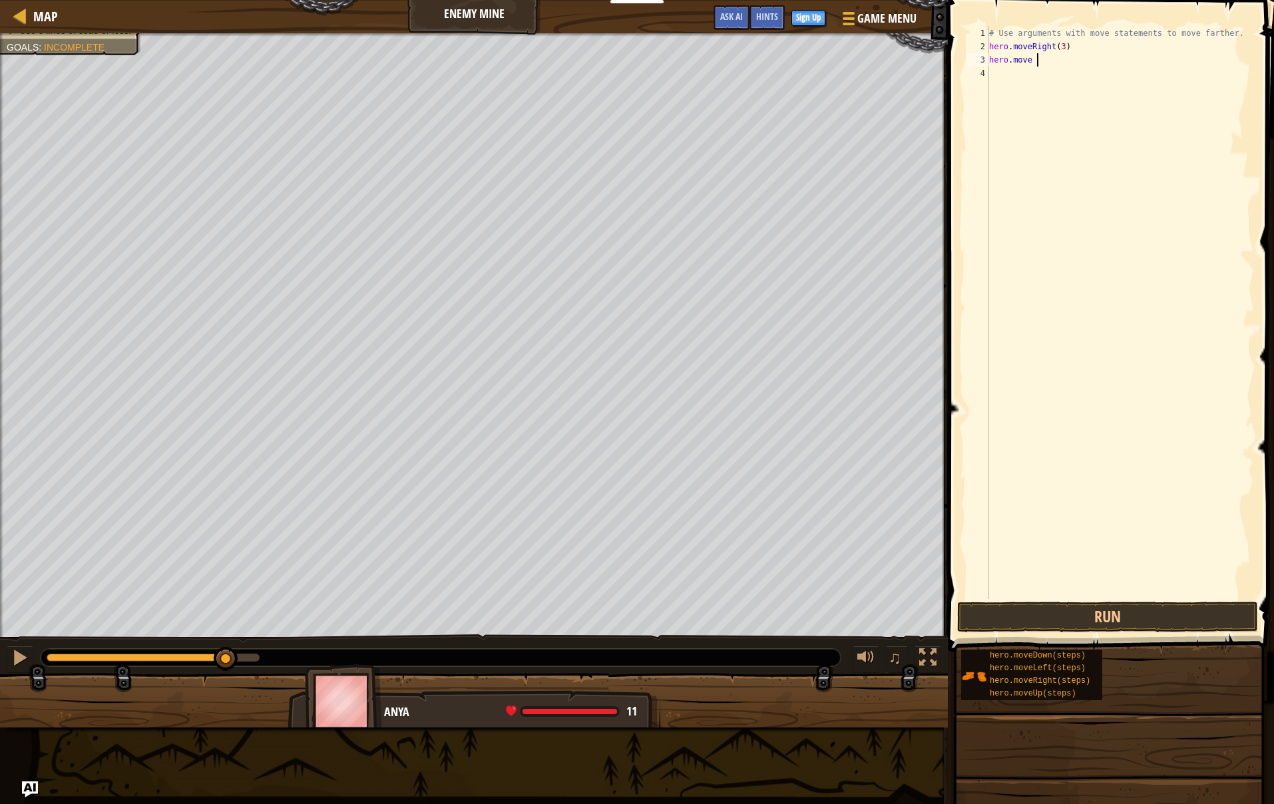
scroll to position [6, 4]
type textarea "hero.move up"
type textarea "hero.moveright"
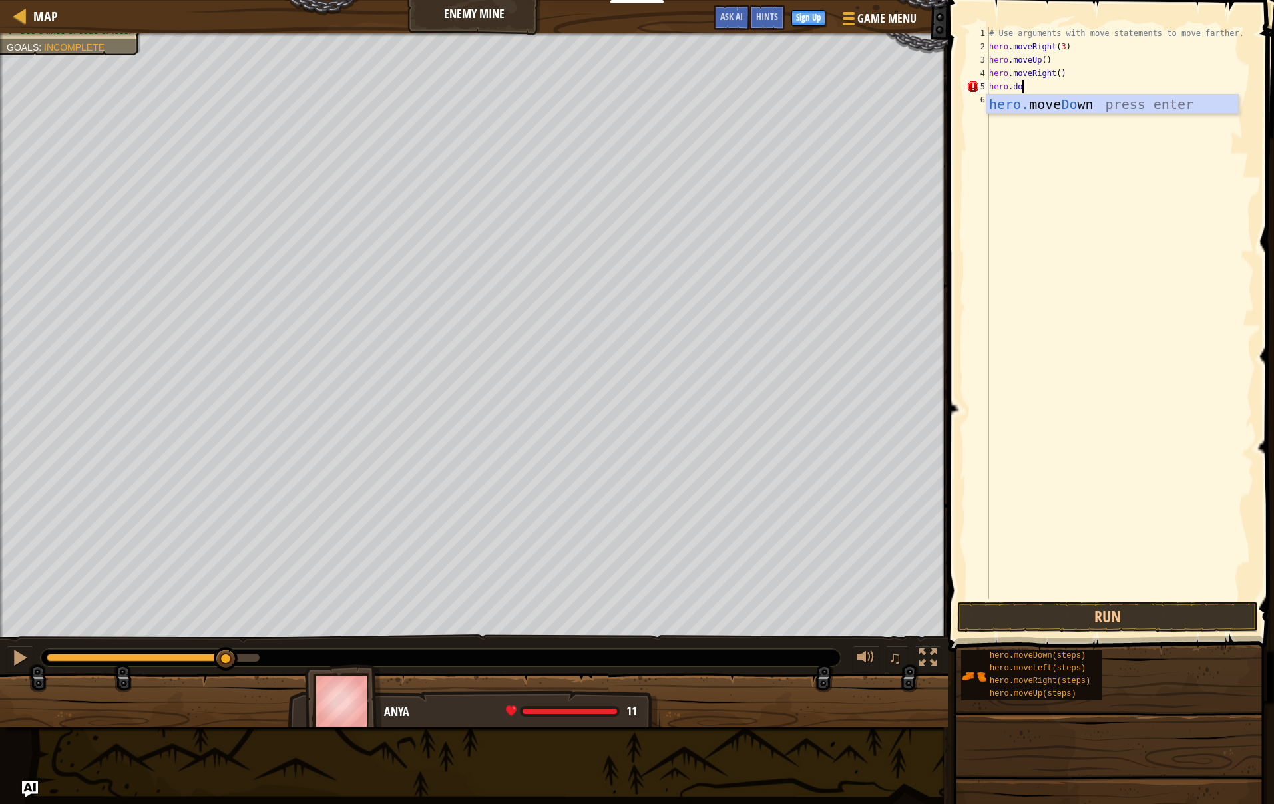
type textarea "hero.down"
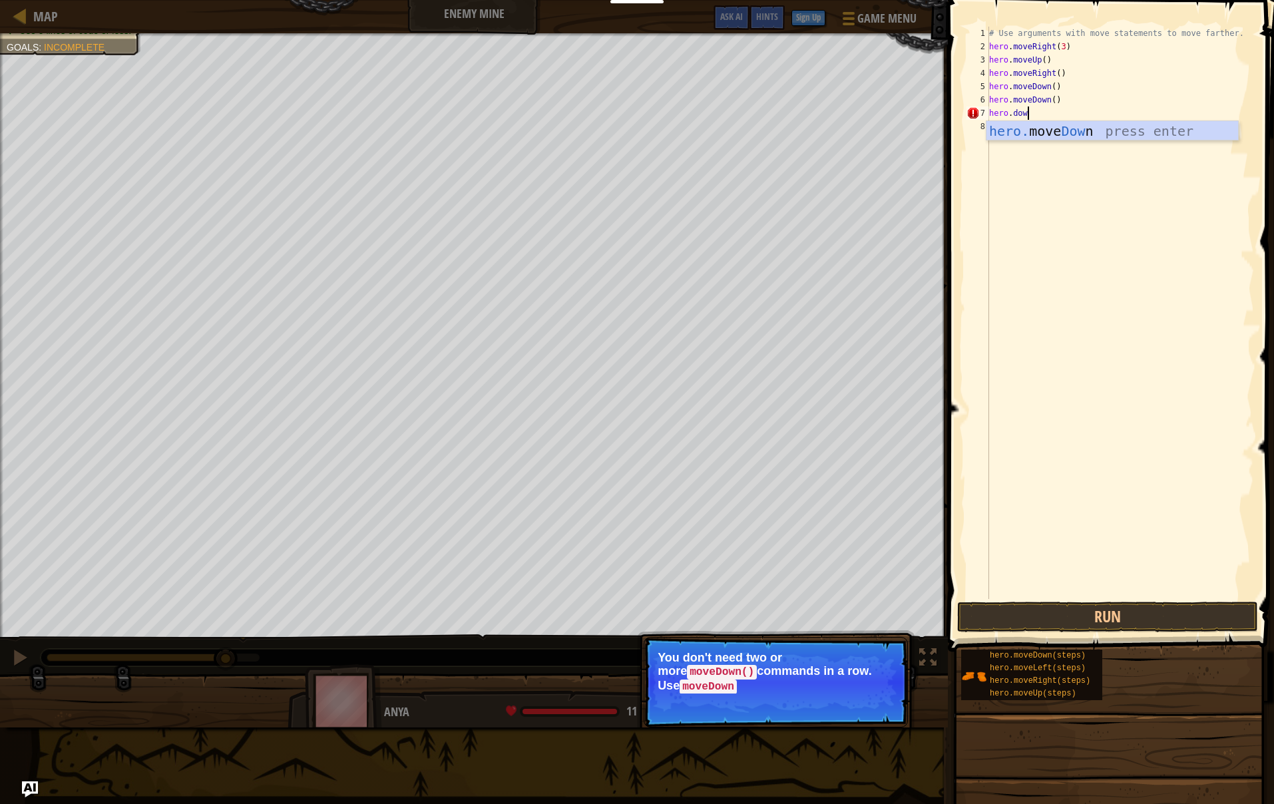
type textarea "hero.down"
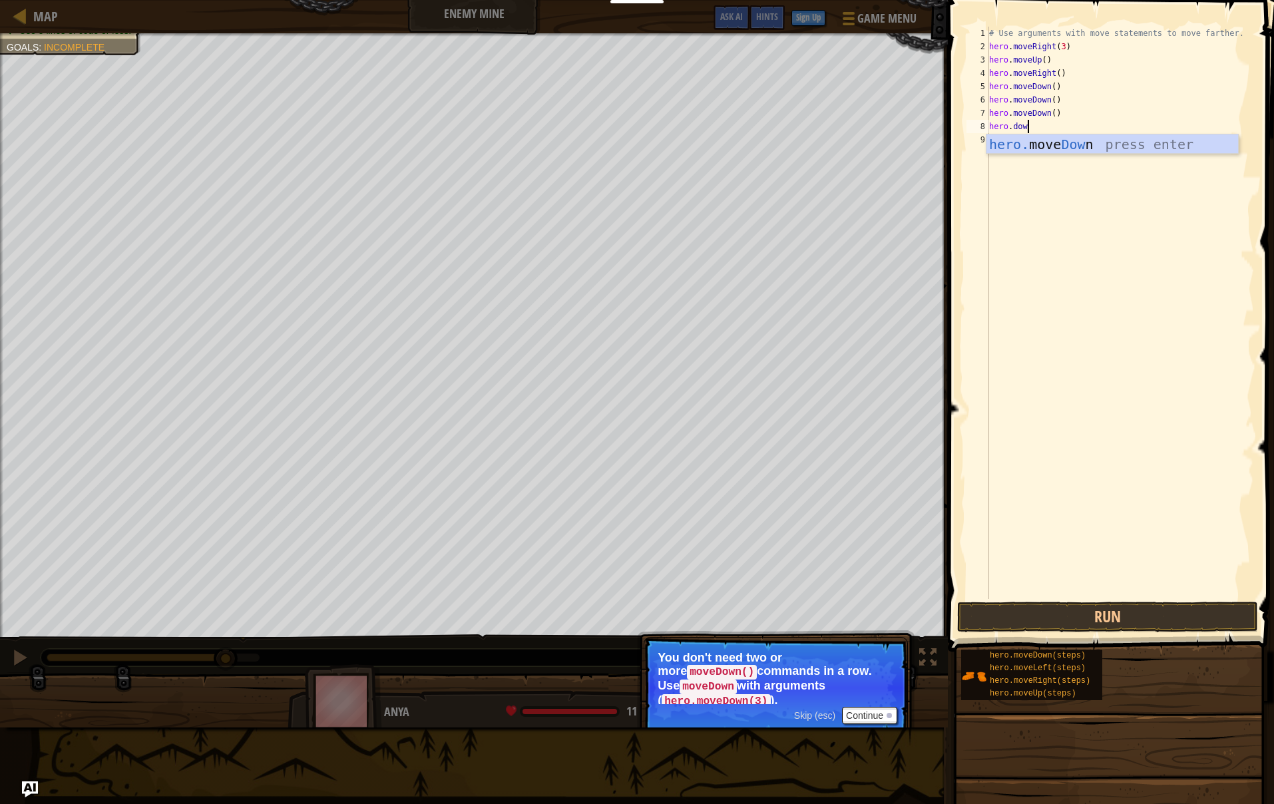
scroll to position [6, 3]
type textarea "hero.down"
type textarea "hero.move right"
click at [1157, 622] on button "Run" at bounding box center [1107, 617] width 301 height 31
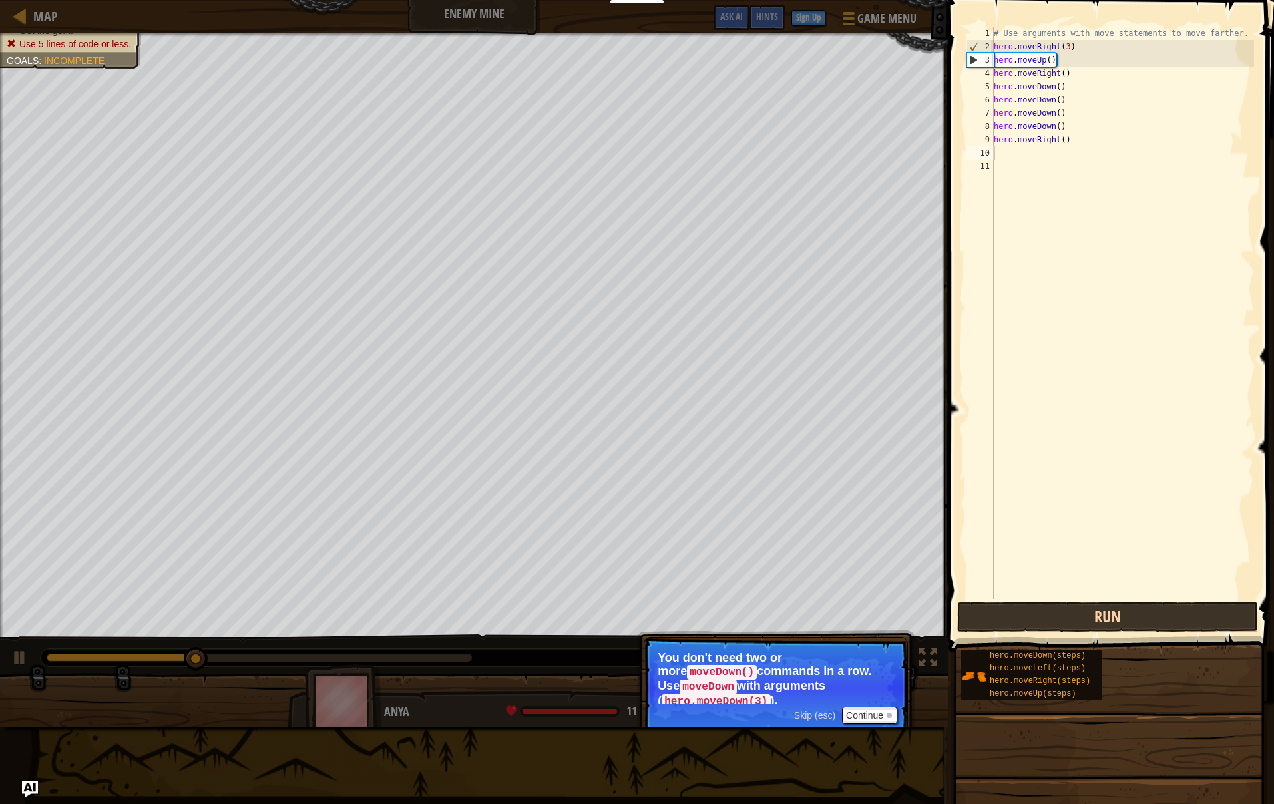
click at [1126, 614] on button "Run" at bounding box center [1107, 617] width 301 height 31
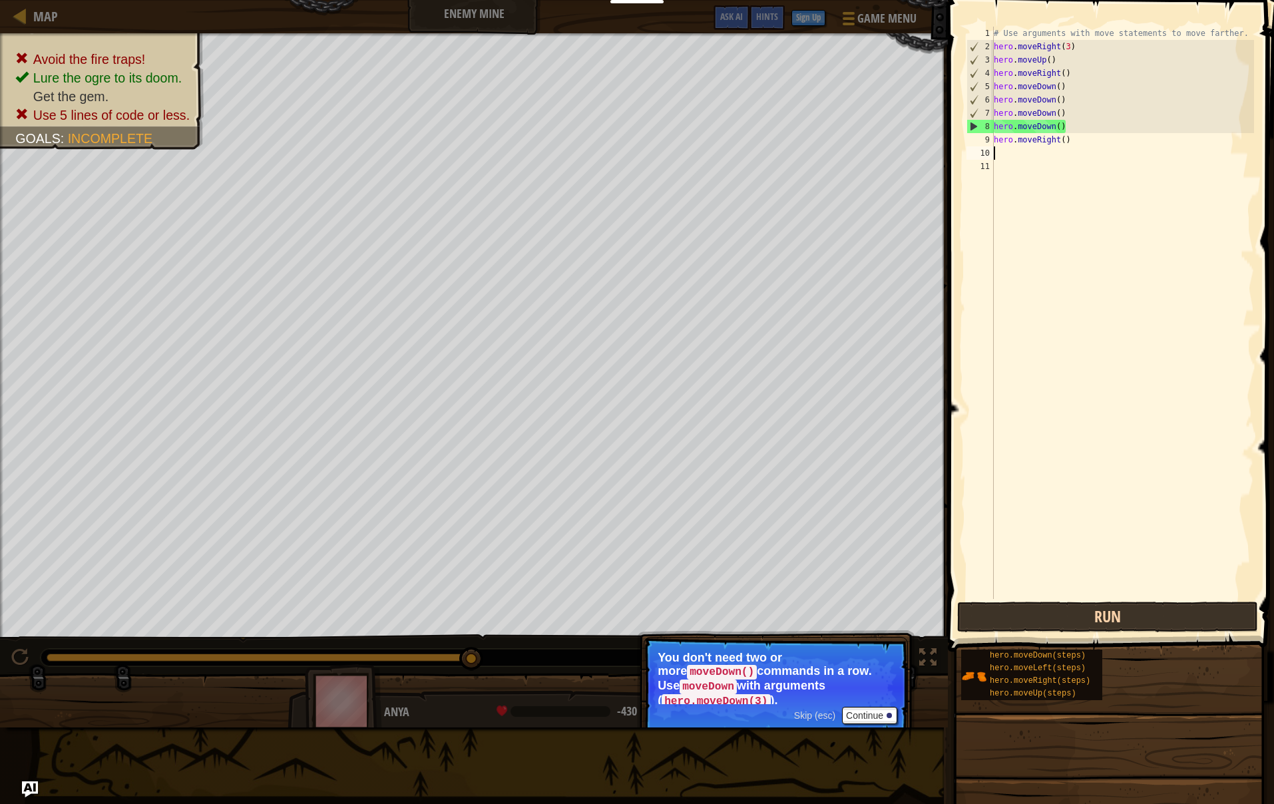
click at [1206, 616] on button "Run" at bounding box center [1107, 617] width 301 height 31
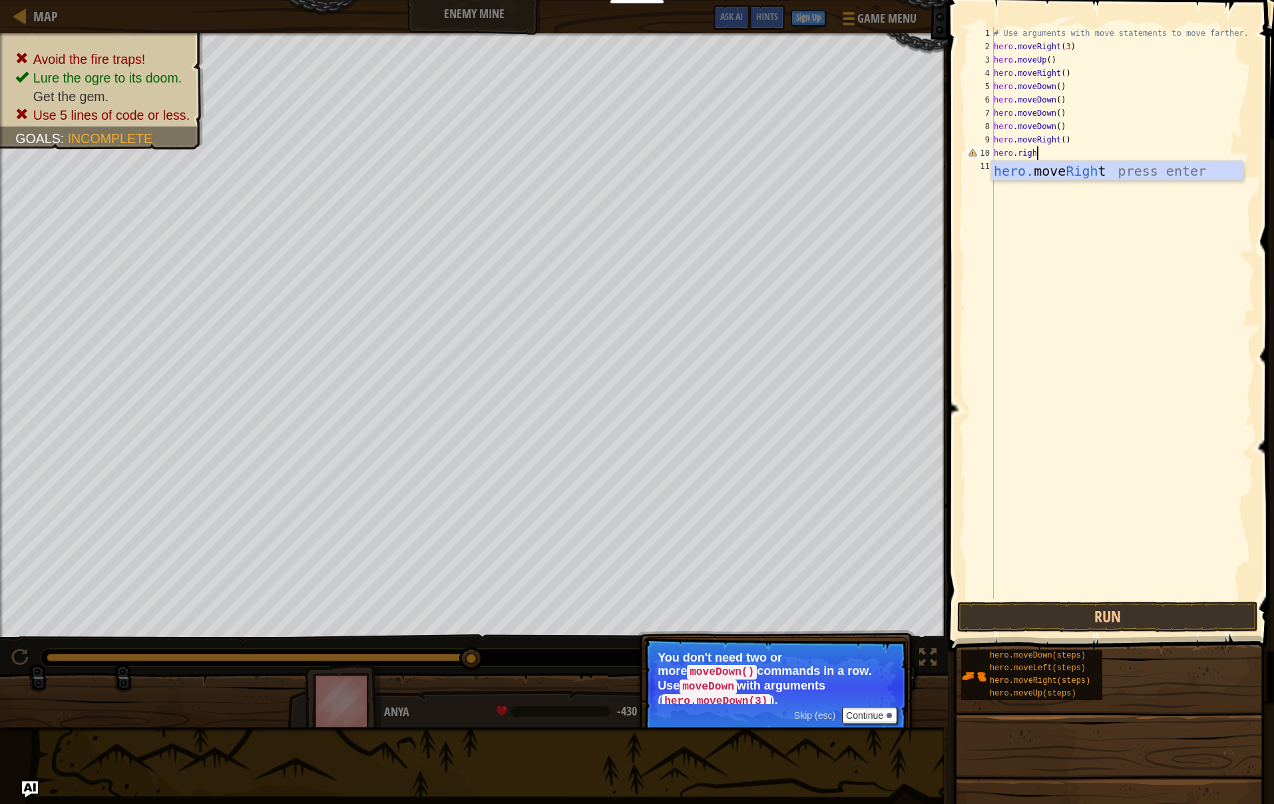
type textarea "hero.right"
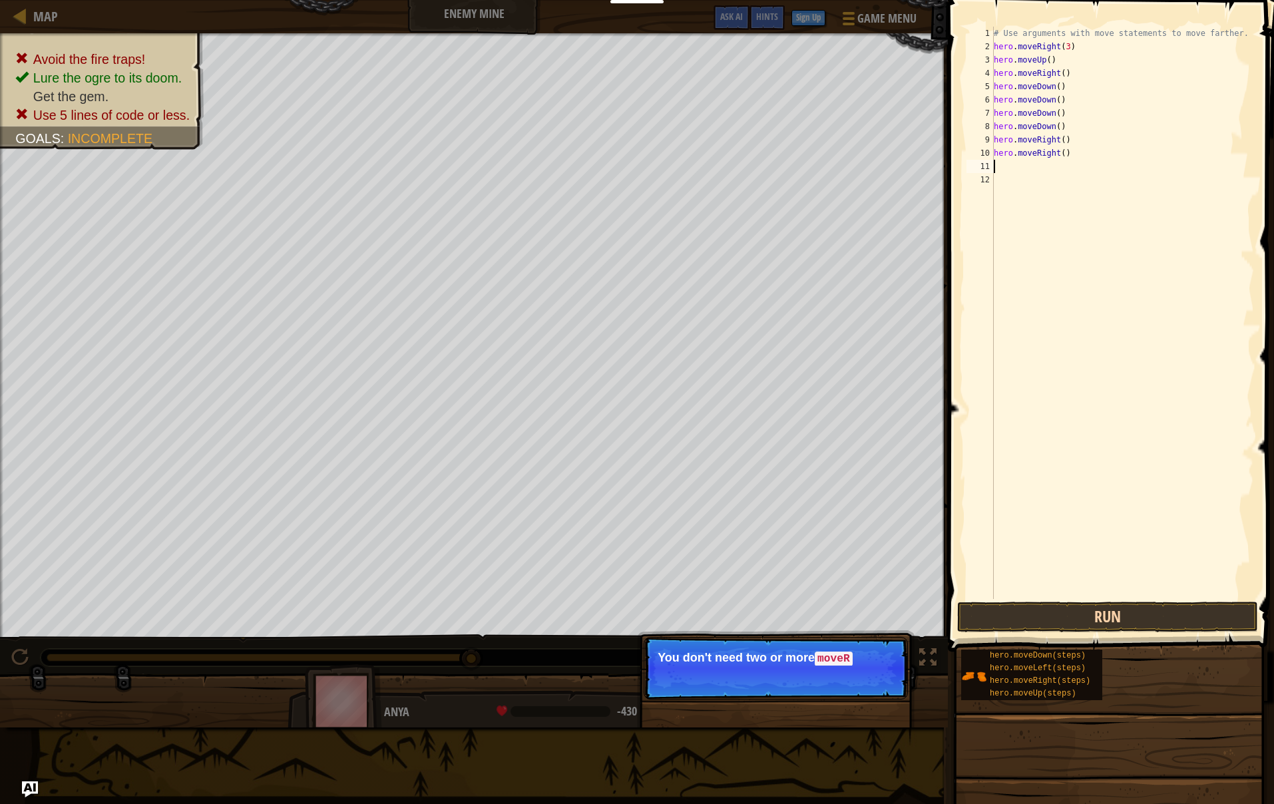
click at [1105, 605] on button "Run" at bounding box center [1107, 617] width 301 height 31
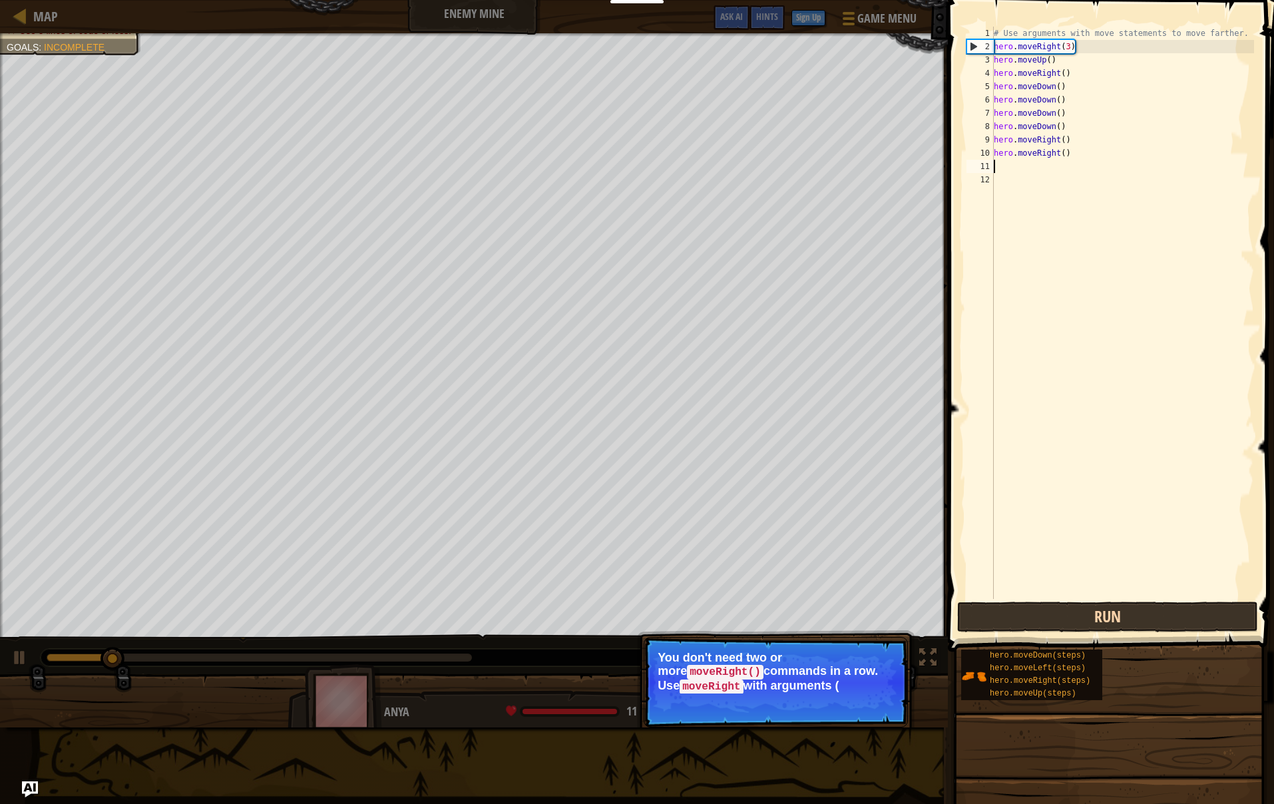
click at [1111, 614] on button "Run" at bounding box center [1107, 617] width 301 height 31
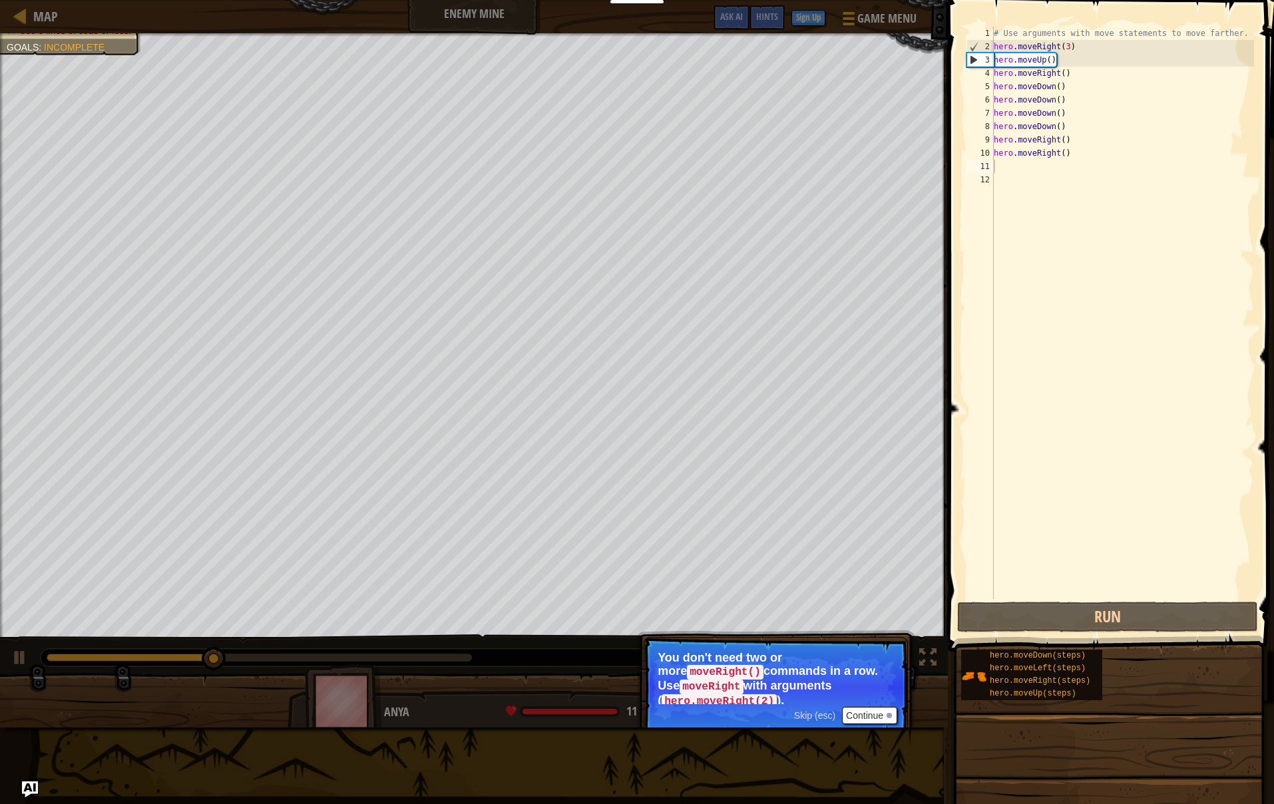
scroll to position [0, 0]
click at [1033, 194] on div "# Use arguments with move statements to move farther. hero . moveRight ( 3 ) he…" at bounding box center [1123, 326] width 264 height 599
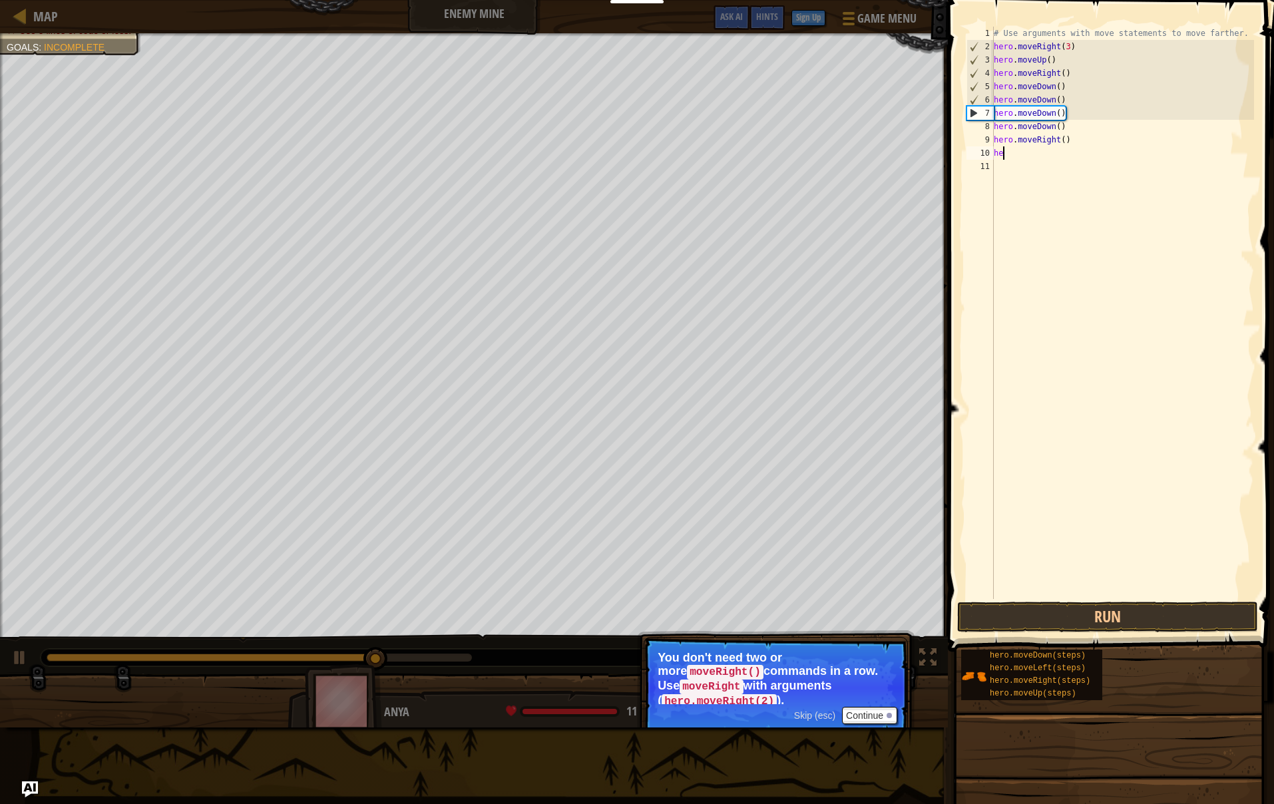
type textarea "h"
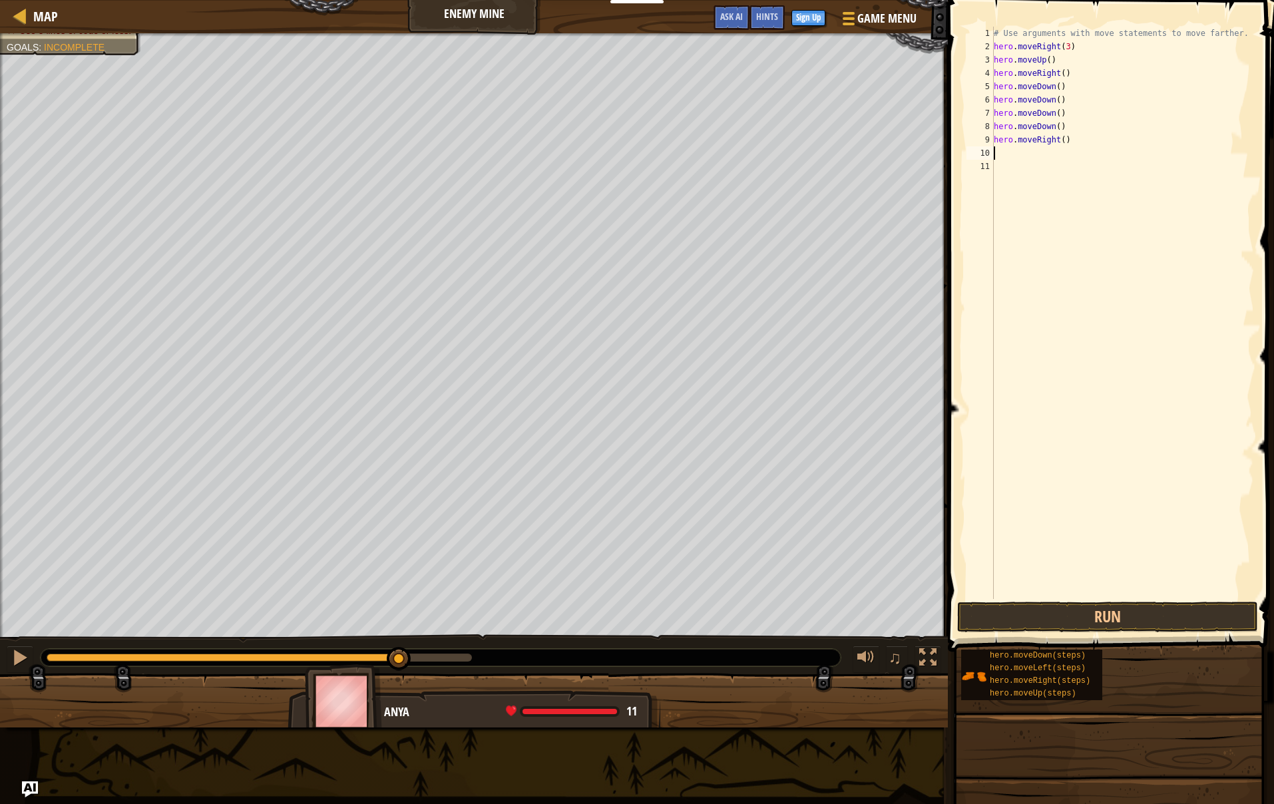
click at [1065, 140] on div "# Use arguments with move statements to move farther. hero . moveRight ( 3 ) he…" at bounding box center [1123, 326] width 264 height 599
type textarea "hero.moveRight(2)"
click at [1093, 621] on button "Run" at bounding box center [1107, 617] width 301 height 31
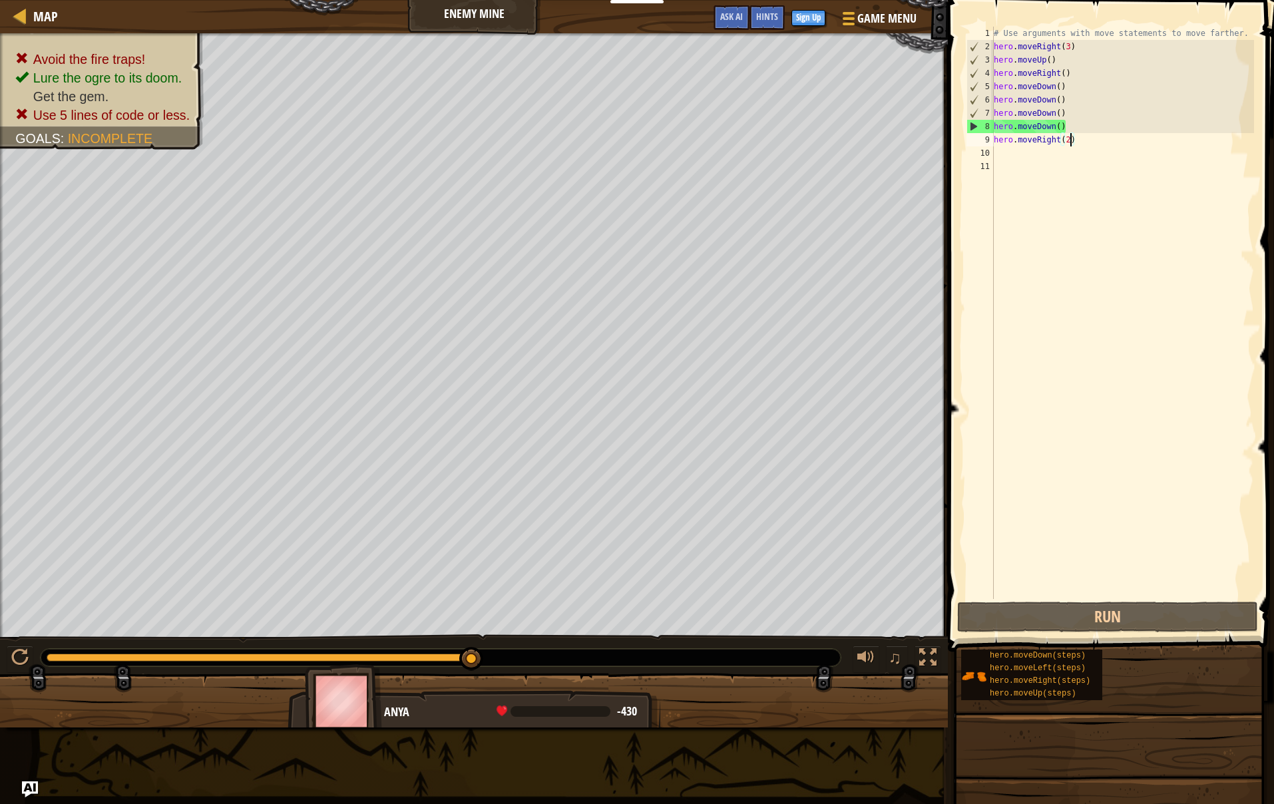
click at [1165, 149] on div "# Use arguments with move statements to move farther. hero . moveRight ( 3 ) he…" at bounding box center [1123, 326] width 264 height 599
click at [1165, 141] on div "# Use arguments with move statements to move farther. hero . moveRight ( 3 ) he…" at bounding box center [1123, 326] width 264 height 599
type textarea "hero.moveRight"
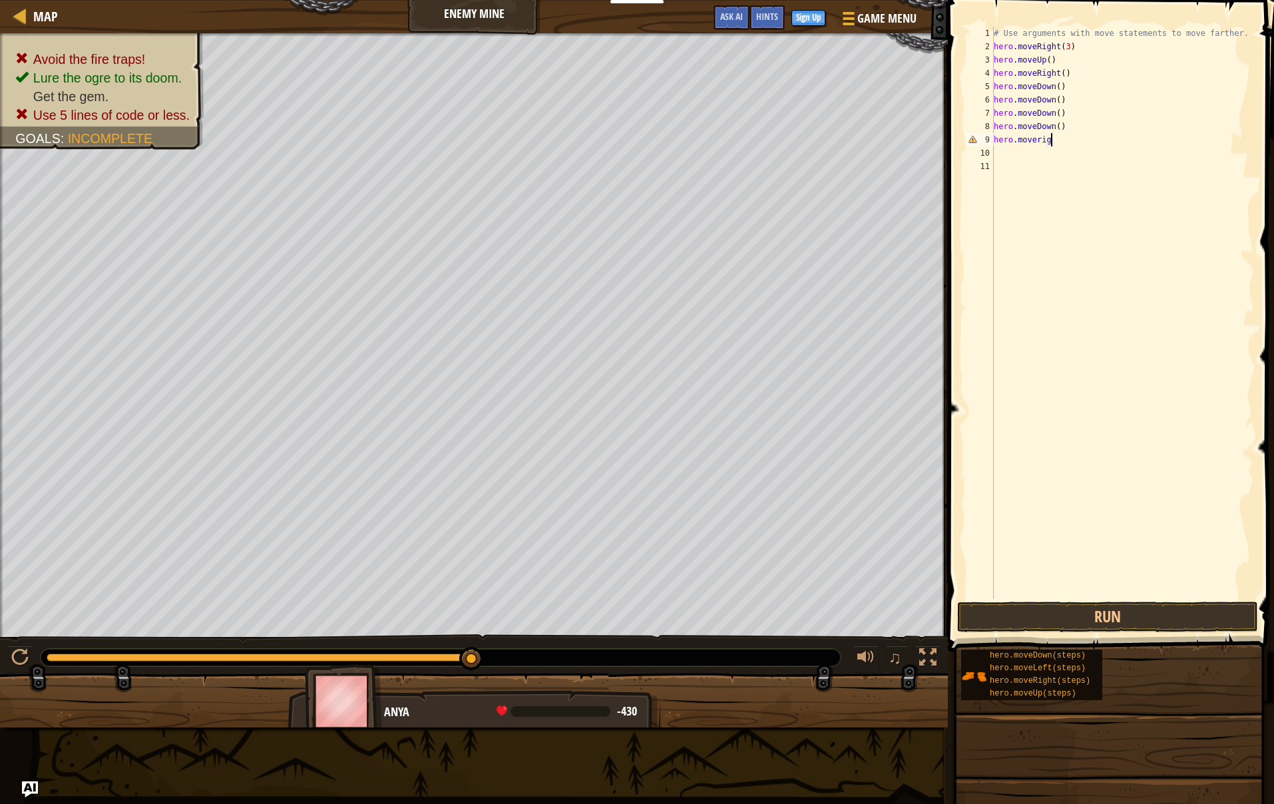
scroll to position [6, 5]
type textarea "hero.moveright"
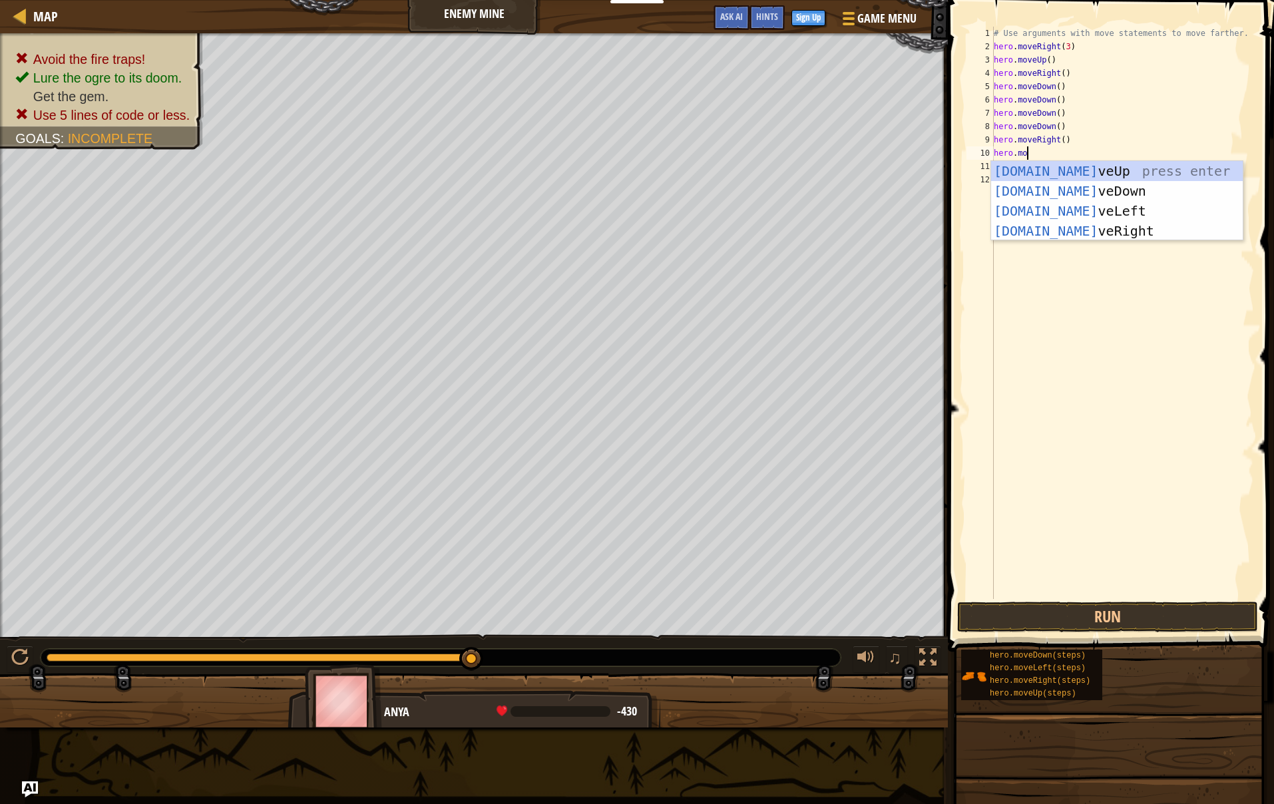
scroll to position [6, 3]
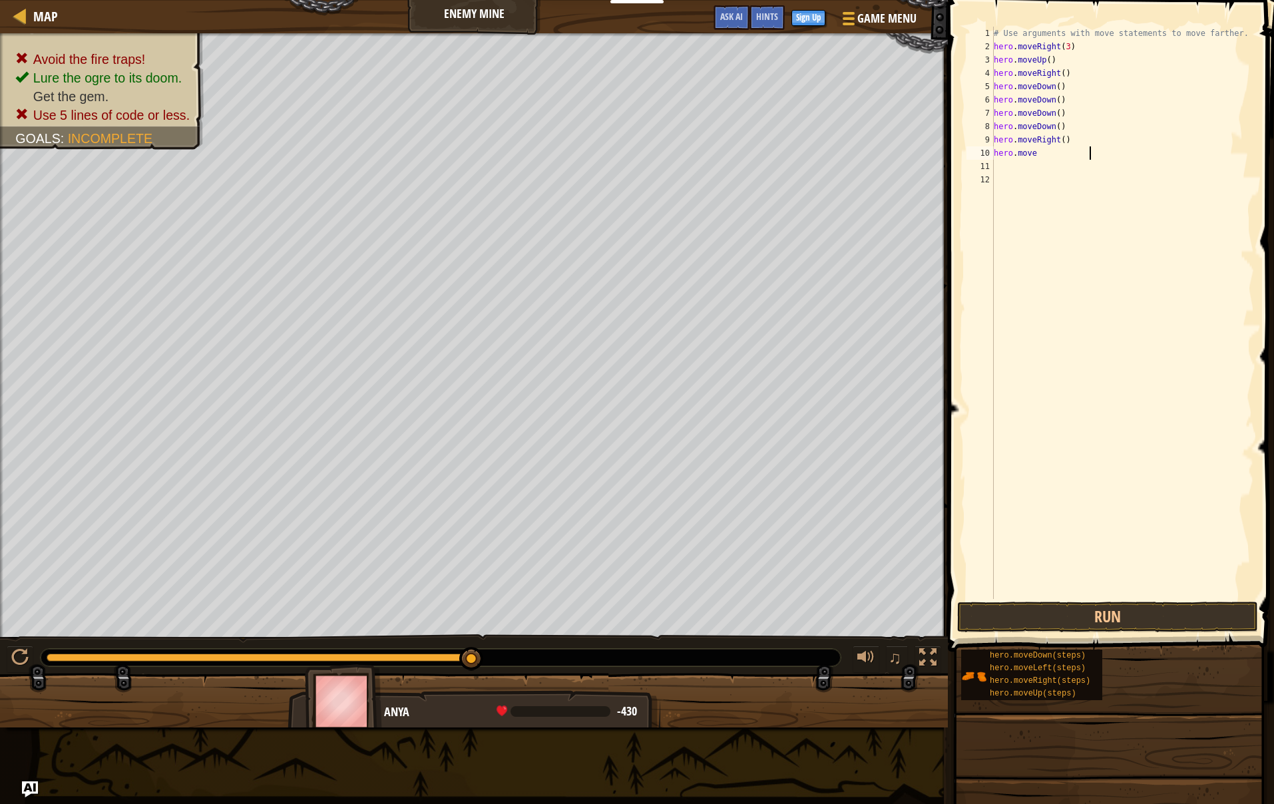
type textarea "hero.move"
click at [1166, 606] on button "Run" at bounding box center [1107, 617] width 301 height 31
